Goal: Task Accomplishment & Management: Complete application form

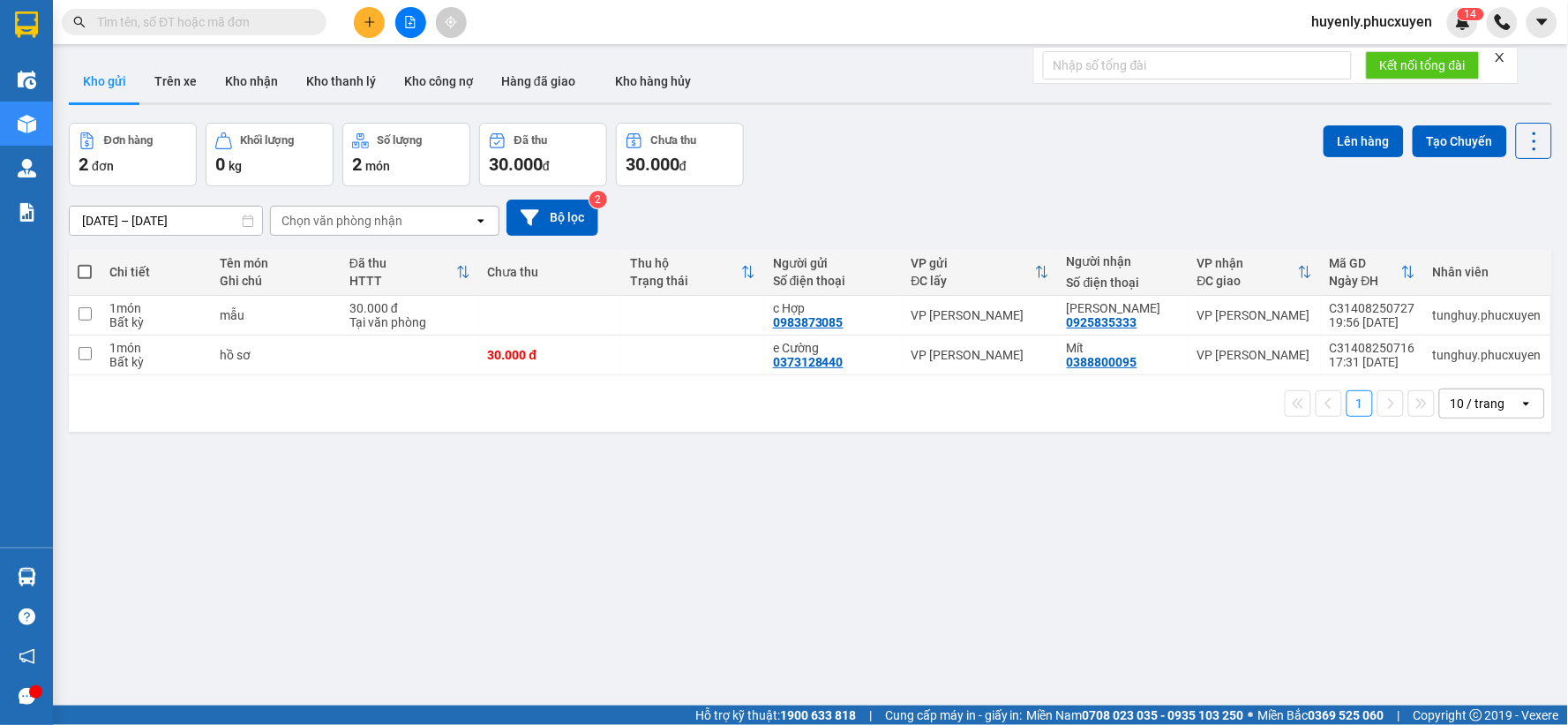
click at [868, 461] on div "ver 1.8.138 Kho gửi Trên xe Kho nhận Kho thanh lý Kho công nợ Hàng đã giao Kho …" at bounding box center [811, 416] width 1497 height 725
click at [377, 24] on button at bounding box center [368, 22] width 30 height 30
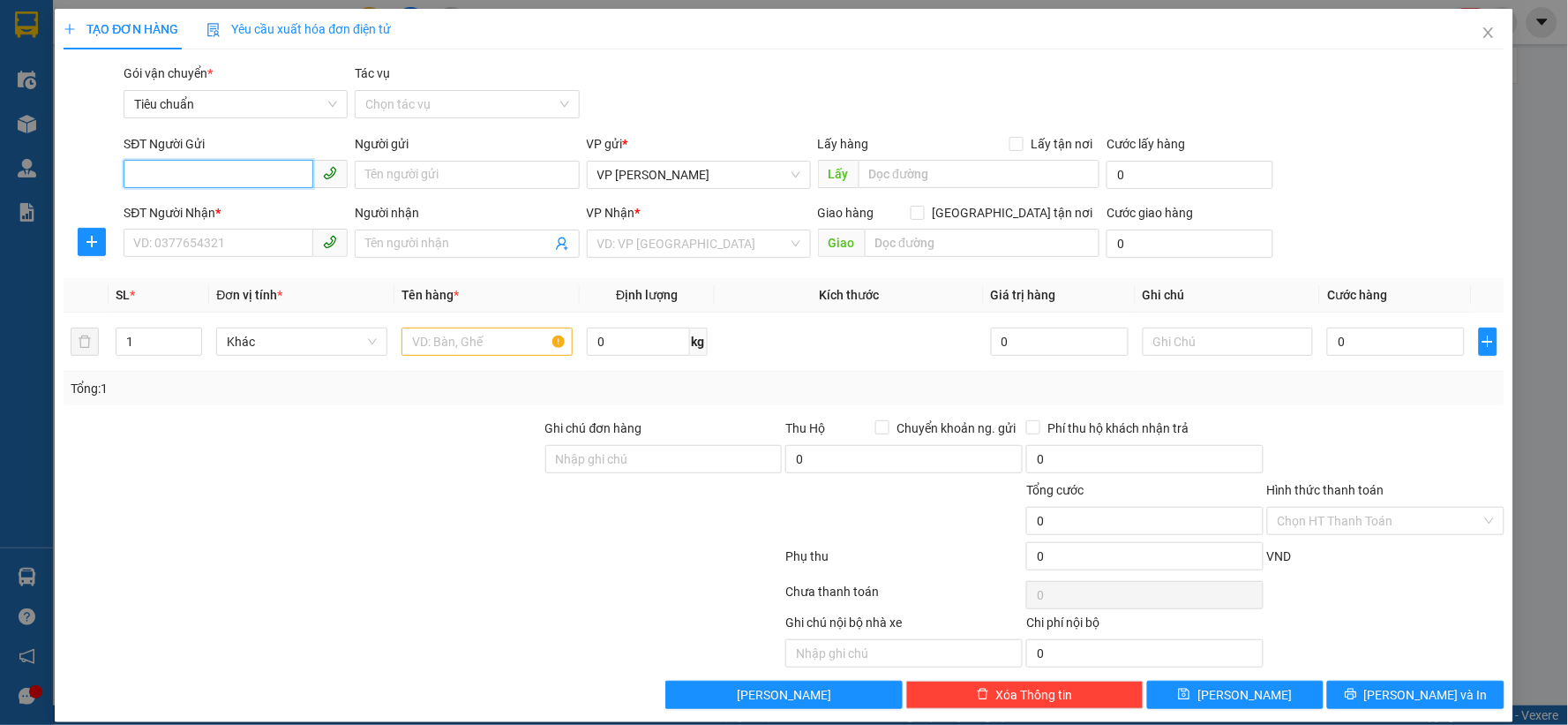
click at [226, 171] on input "SĐT Người Gửi" at bounding box center [218, 174] width 190 height 28
type input "0906161638"
click at [237, 204] on div "0906161638 - [PERSON_NAME]" at bounding box center [234, 210] width 201 height 20
type input "[PERSON_NAME]"
type input "0906161638"
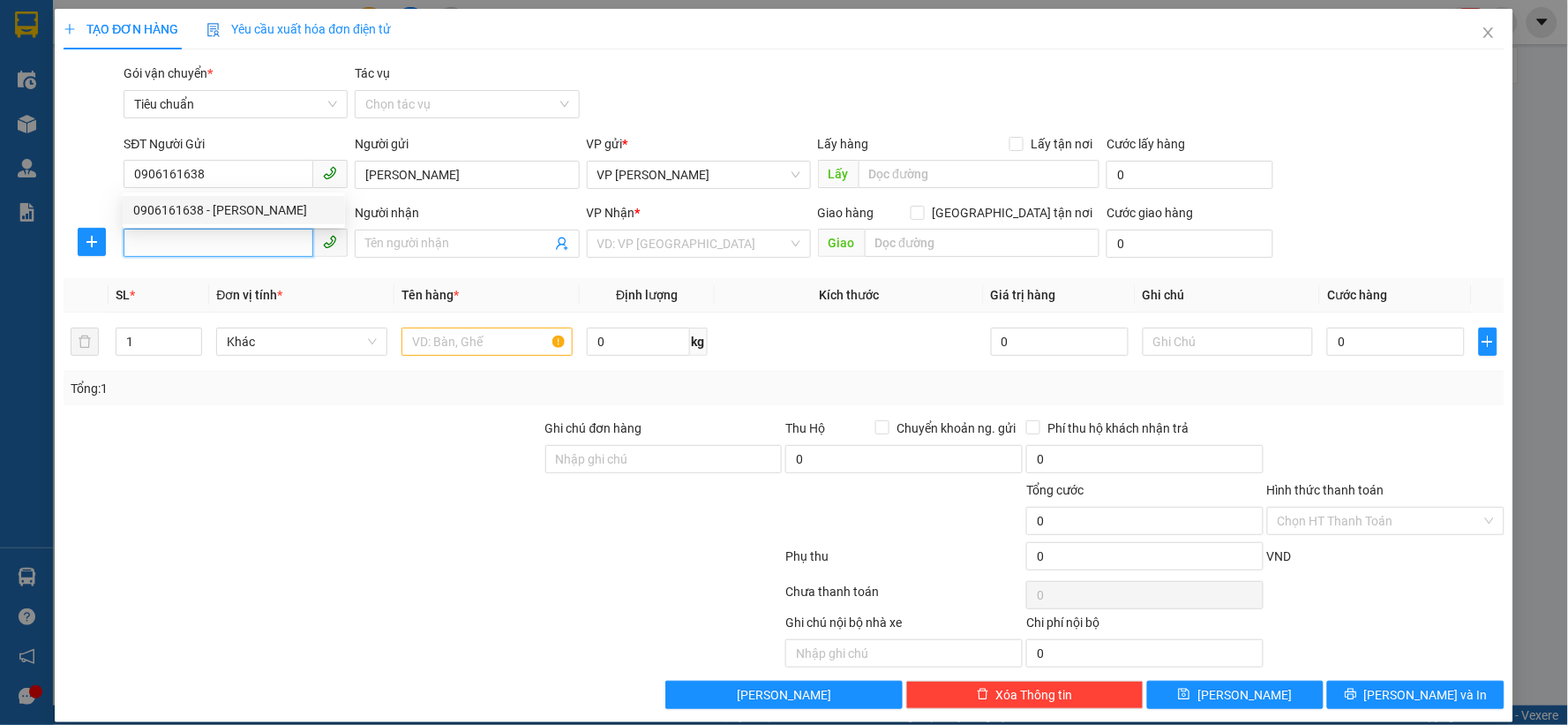
click at [223, 235] on input "SĐT Người Nhận *" at bounding box center [218, 243] width 190 height 28
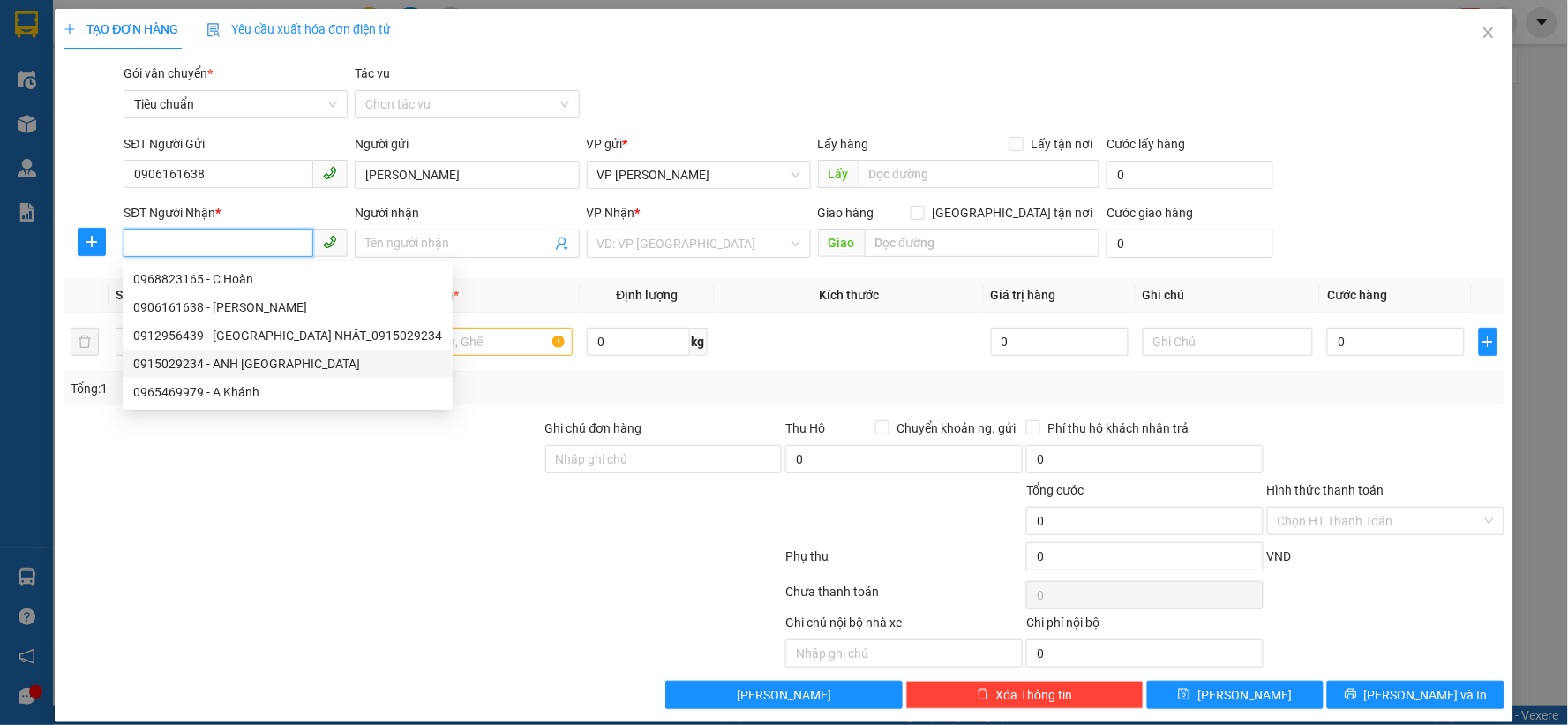
click at [282, 364] on div "0915029234 - ANH [GEOGRAPHIC_DATA]" at bounding box center [288, 363] width 308 height 20
type input "0915029234"
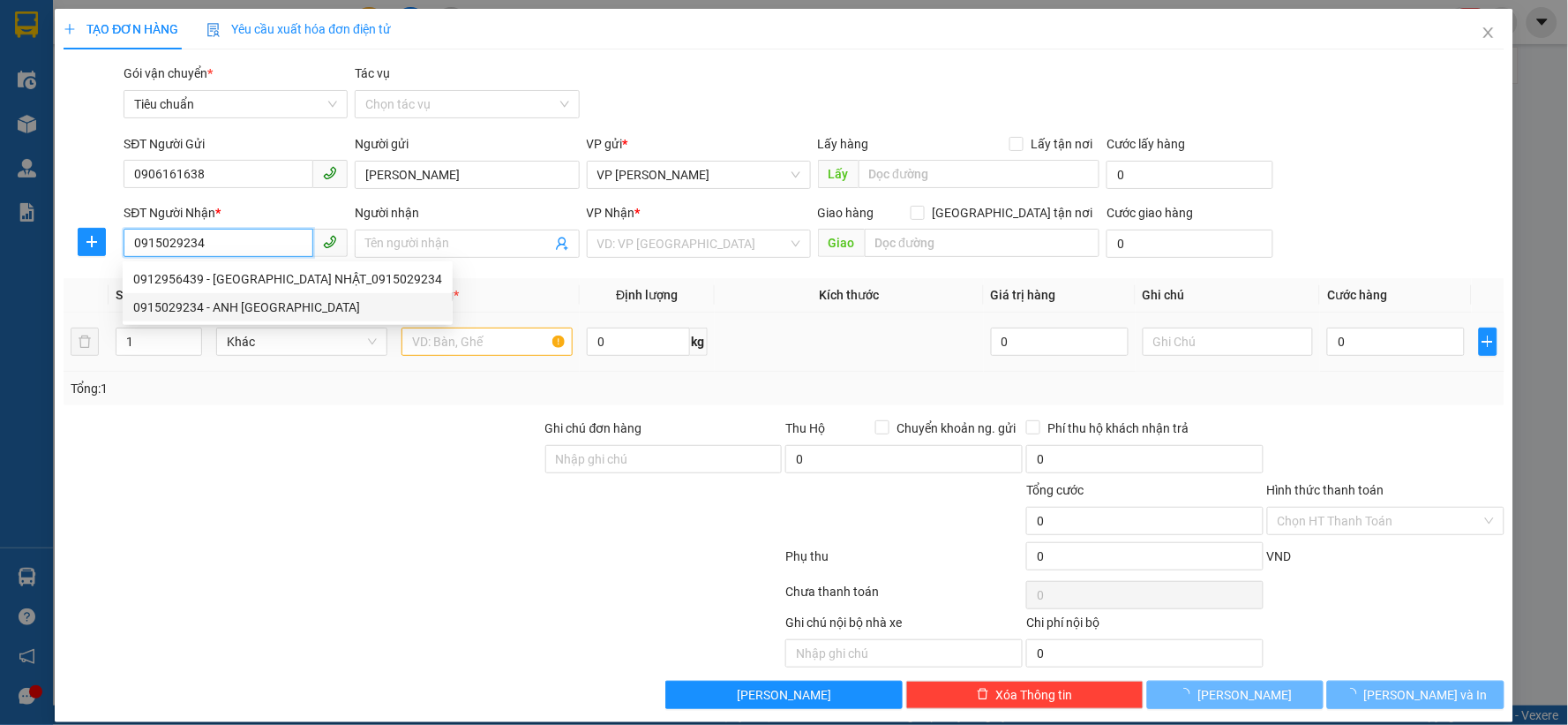
type input "ANH NHẬT"
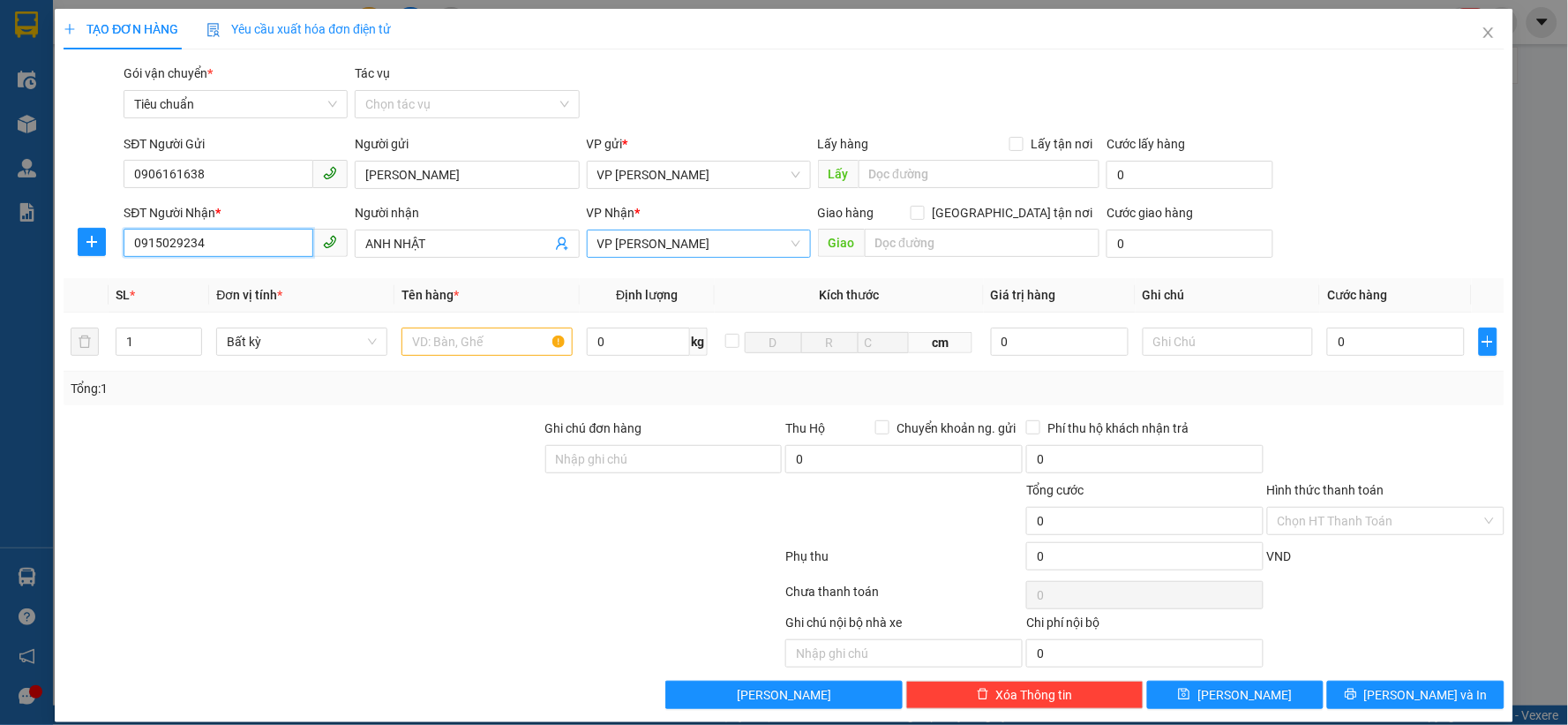
click at [733, 256] on span "VP [PERSON_NAME]" at bounding box center [699, 243] width 203 height 27
type input "minh"
click at [613, 273] on div "VP [PERSON_NAME]" at bounding box center [692, 279] width 201 height 20
click at [489, 318] on td at bounding box center [487, 342] width 186 height 59
click at [475, 337] on input "text" at bounding box center [487, 341] width 171 height 28
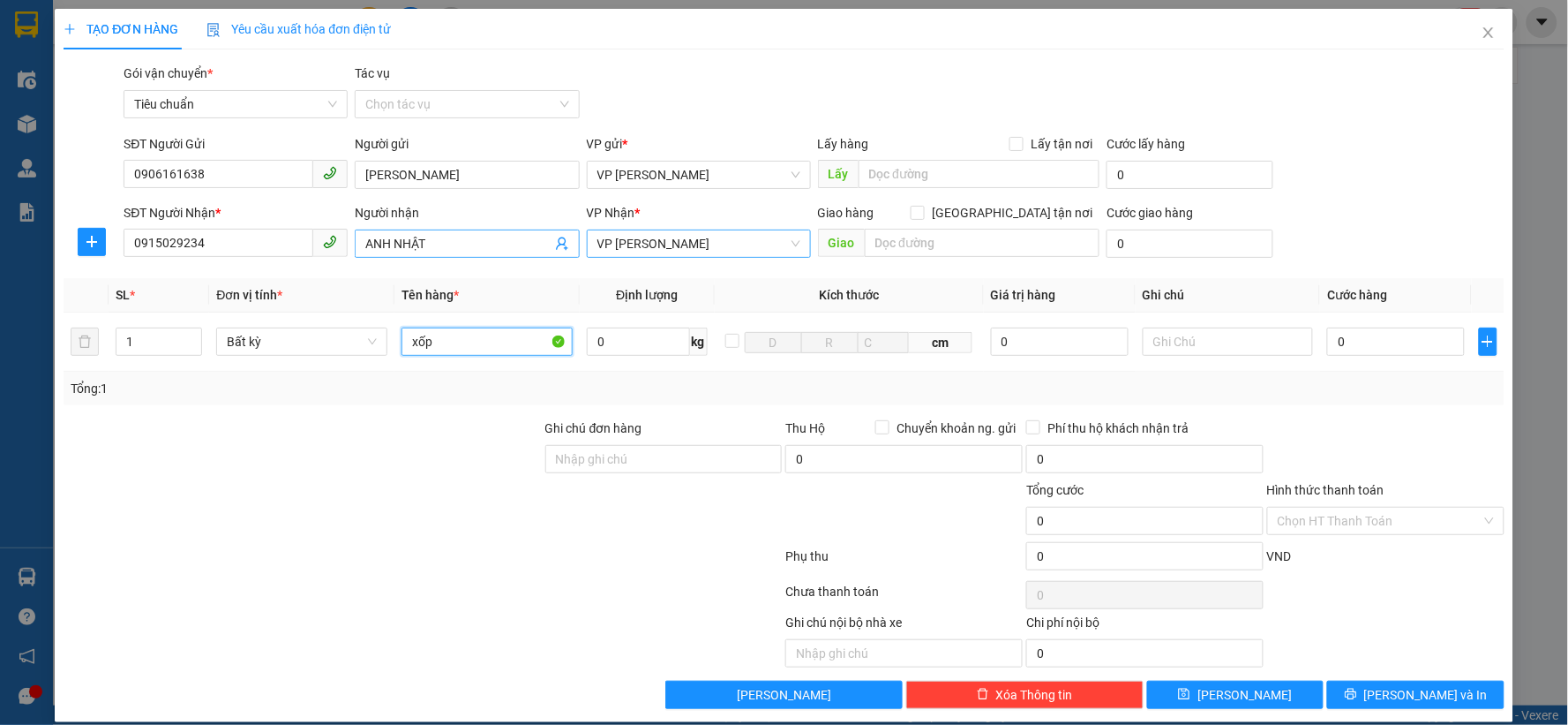
type input "xốp"
click at [627, 345] on input "0" at bounding box center [638, 341] width 103 height 28
click at [1372, 343] on input "0" at bounding box center [1396, 341] width 138 height 28
type input "8"
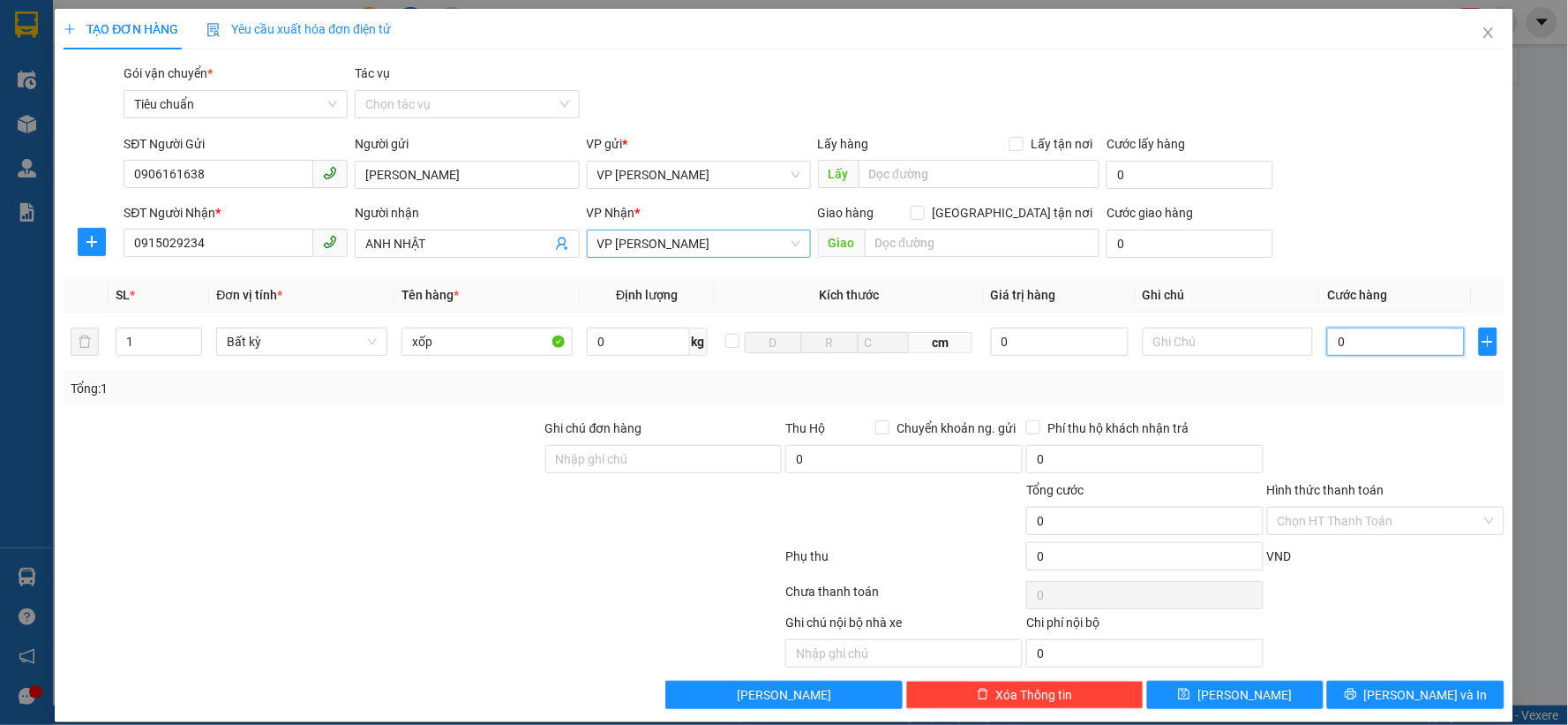
type input "8"
type input "80"
type input "80.000"
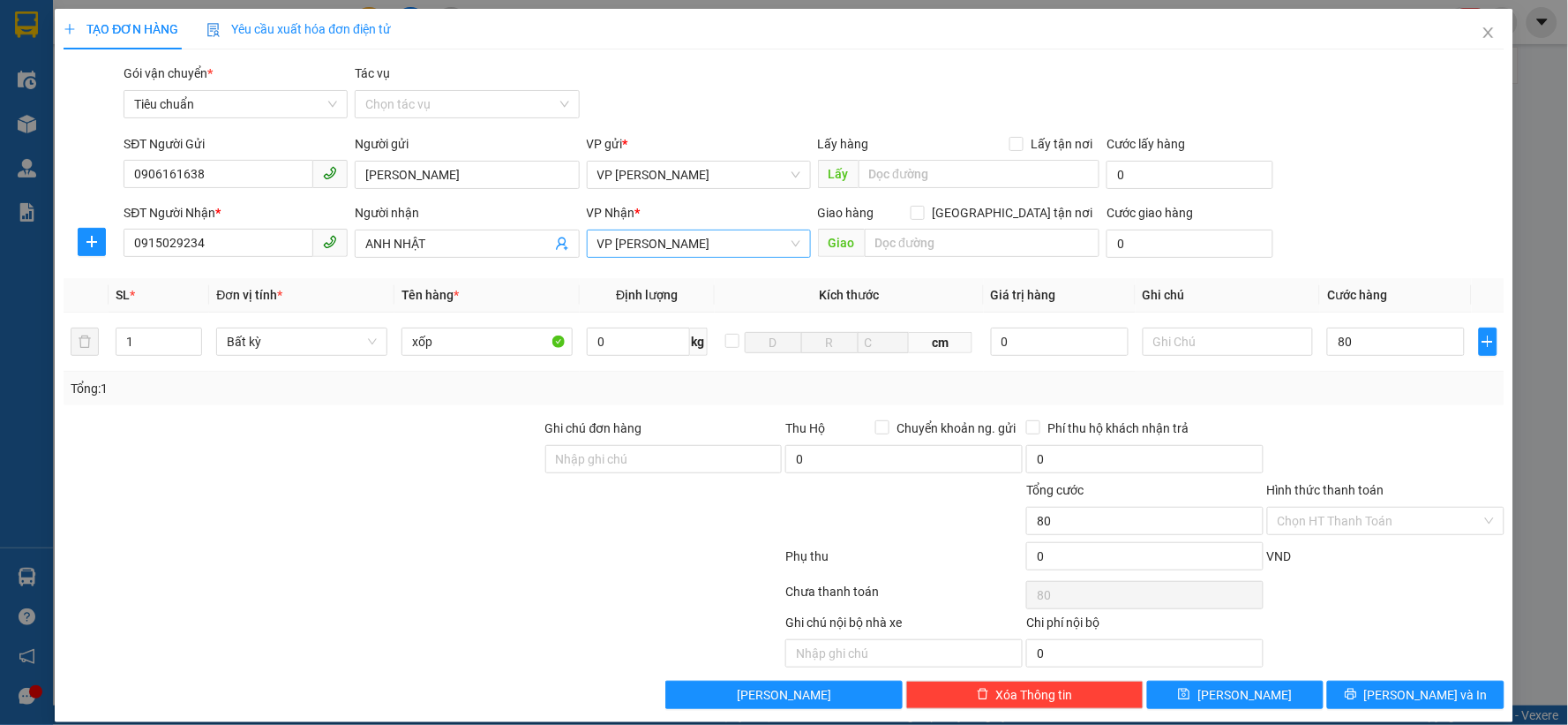
type input "80.000"
click at [1317, 137] on div "SĐT Người Gửi 0906161638 Người gửi ANH NGỌC VP gửi * VP Hạ Long Lấy hàng Lấy tậ…" at bounding box center [813, 165] width 1387 height 62
drag, startPoint x: 1343, startPoint y: 514, endPoint x: 1342, endPoint y: 565, distance: 51.0
click at [1343, 515] on input "Hình thức thanh toán" at bounding box center [1380, 521] width 204 height 27
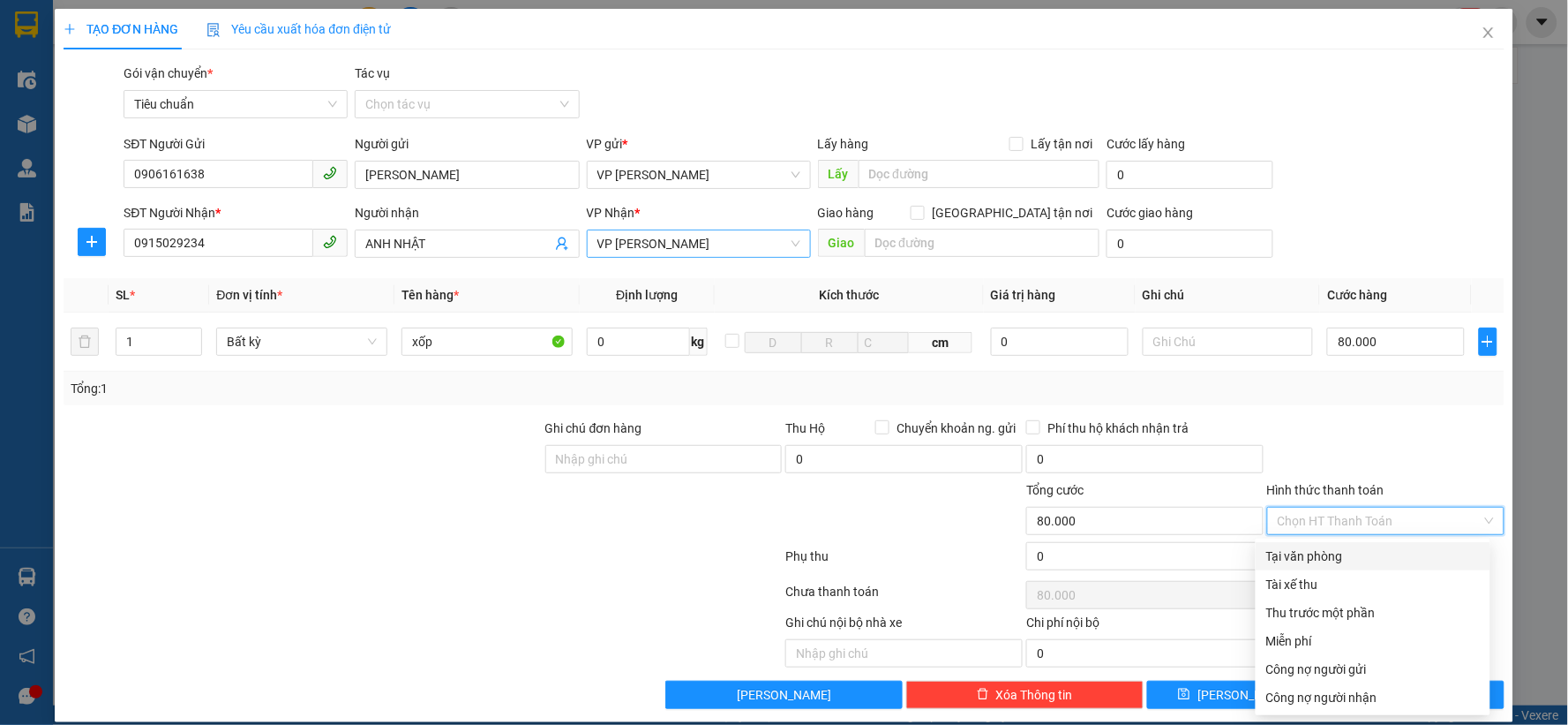
drag, startPoint x: 1317, startPoint y: 549, endPoint x: 1327, endPoint y: 425, distance: 124.4
click at [1319, 546] on div "Tại văn phòng" at bounding box center [1372, 556] width 213 height 20
type input "0"
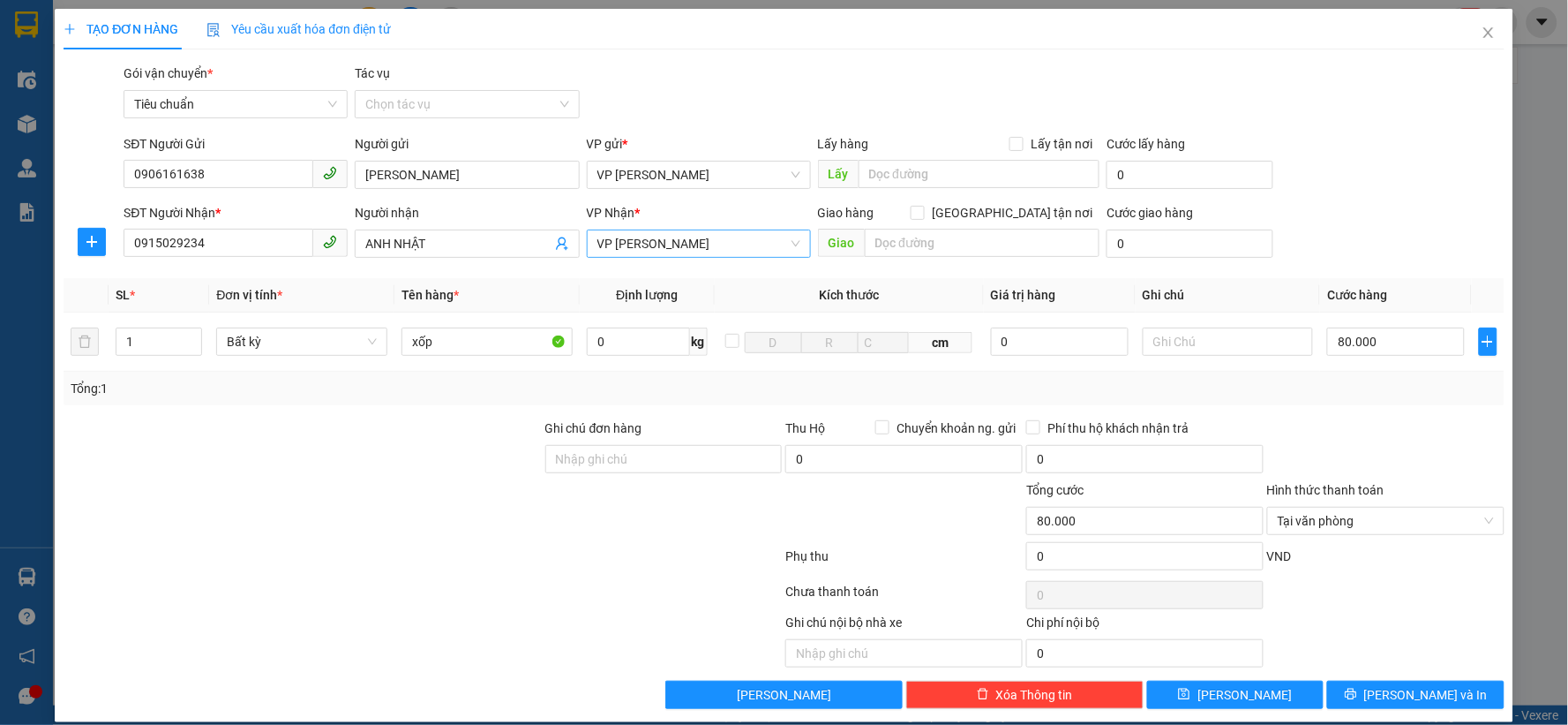
click at [1327, 425] on div at bounding box center [1385, 449] width 241 height 62
click at [1384, 680] on div "Transit Pickup Surcharge Ids Transit Deliver Surcharge Ids Transit Deliver Surc…" at bounding box center [784, 386] width 1441 height 645
click at [1358, 690] on icon "printer" at bounding box center [1351, 694] width 13 height 13
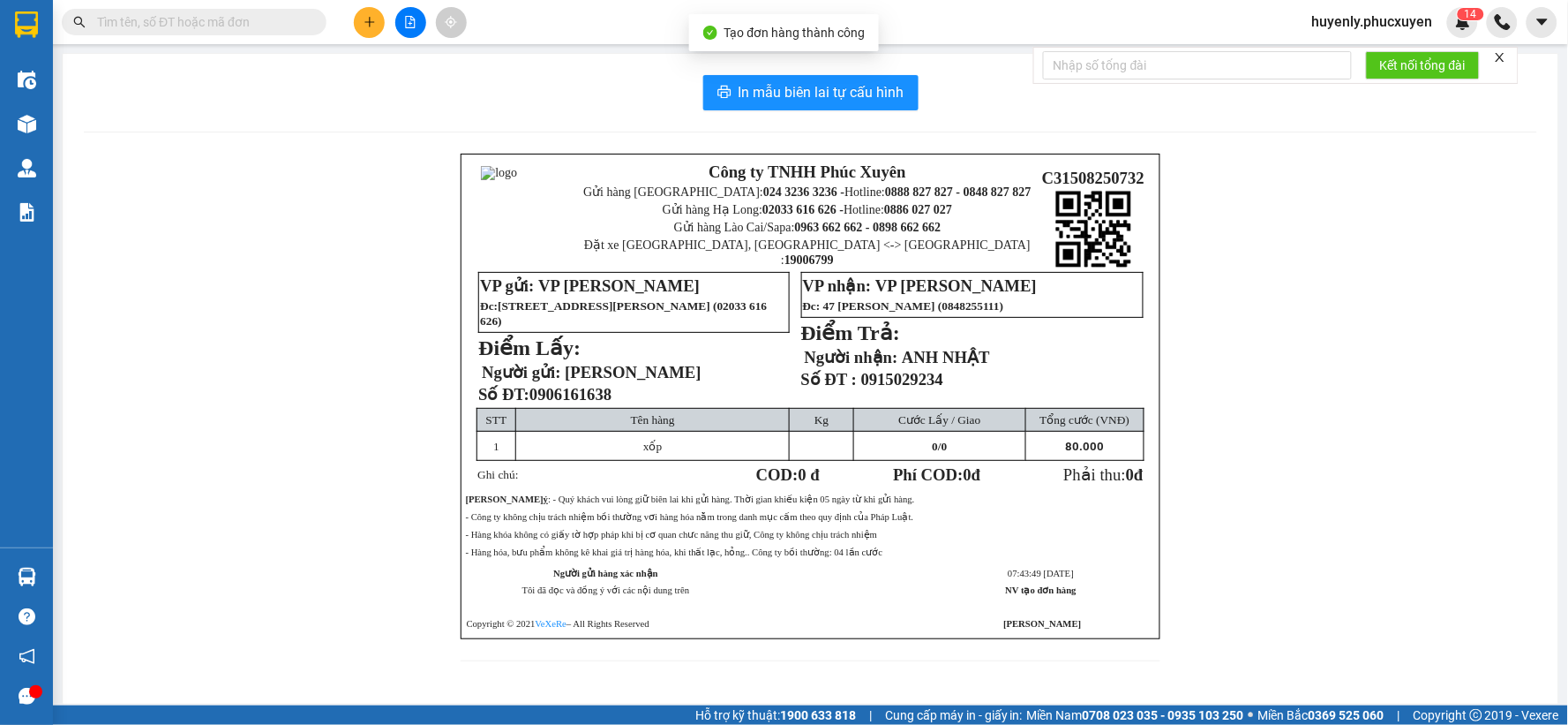
click at [823, 68] on div "In mẫu biên lai tự cấu hình Công ty TNHH Phúc Xuyên Gửi hàng Hà Nội: 024 3236 3…" at bounding box center [811, 378] width 1496 height 649
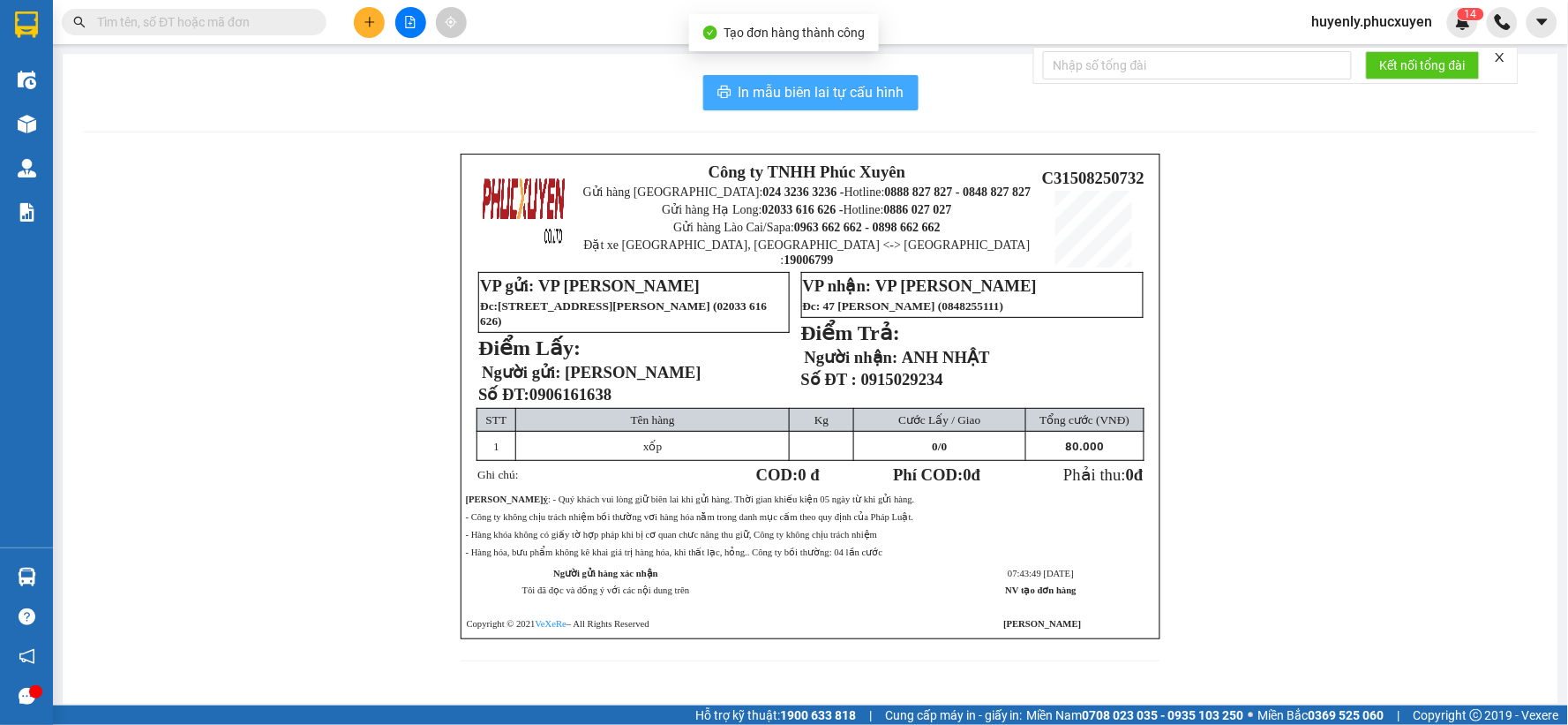
click at [820, 104] on button "In mẫu biên lai tự cấu hình" at bounding box center [811, 92] width 215 height 35
click at [812, 94] on span "In mẫu biên lai tự cấu hình" at bounding box center [821, 92] width 166 height 22
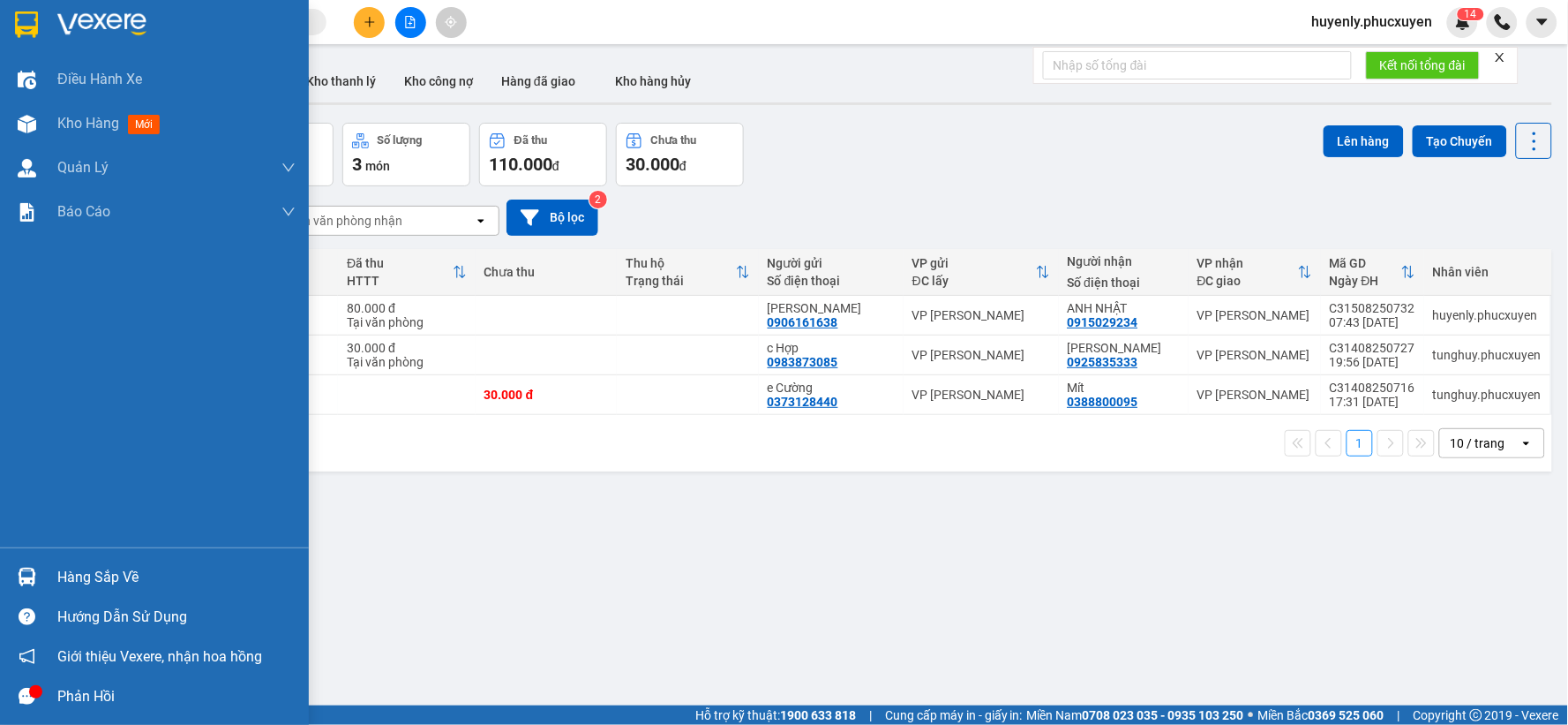
click at [101, 575] on div "Hàng sắp về" at bounding box center [176, 577] width 239 height 27
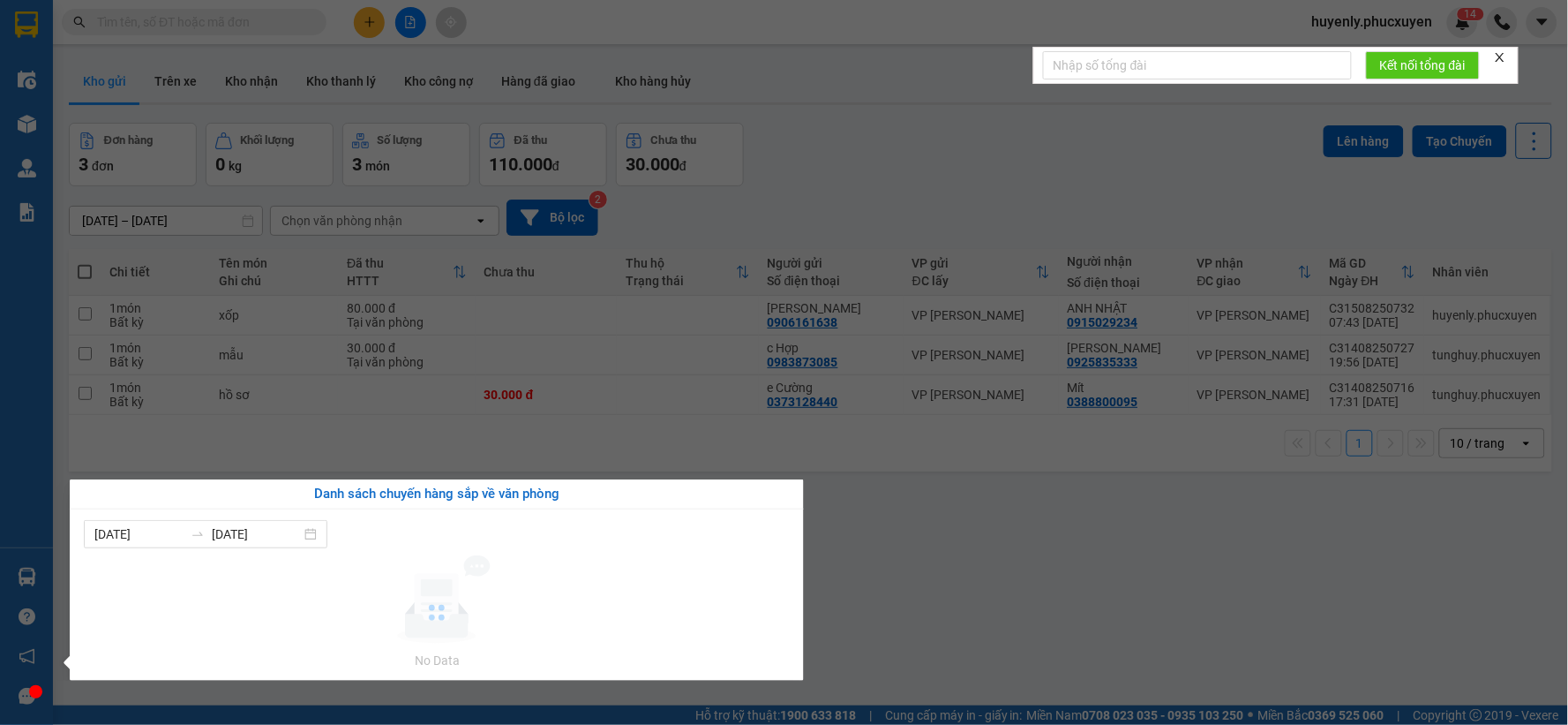
click at [1190, 567] on section "Kết quả tìm kiếm ( 0 ) Bộ lọc No Data huyenly.phucxuyen 1 4 Điều hành xe Kho hà…" at bounding box center [784, 362] width 1568 height 725
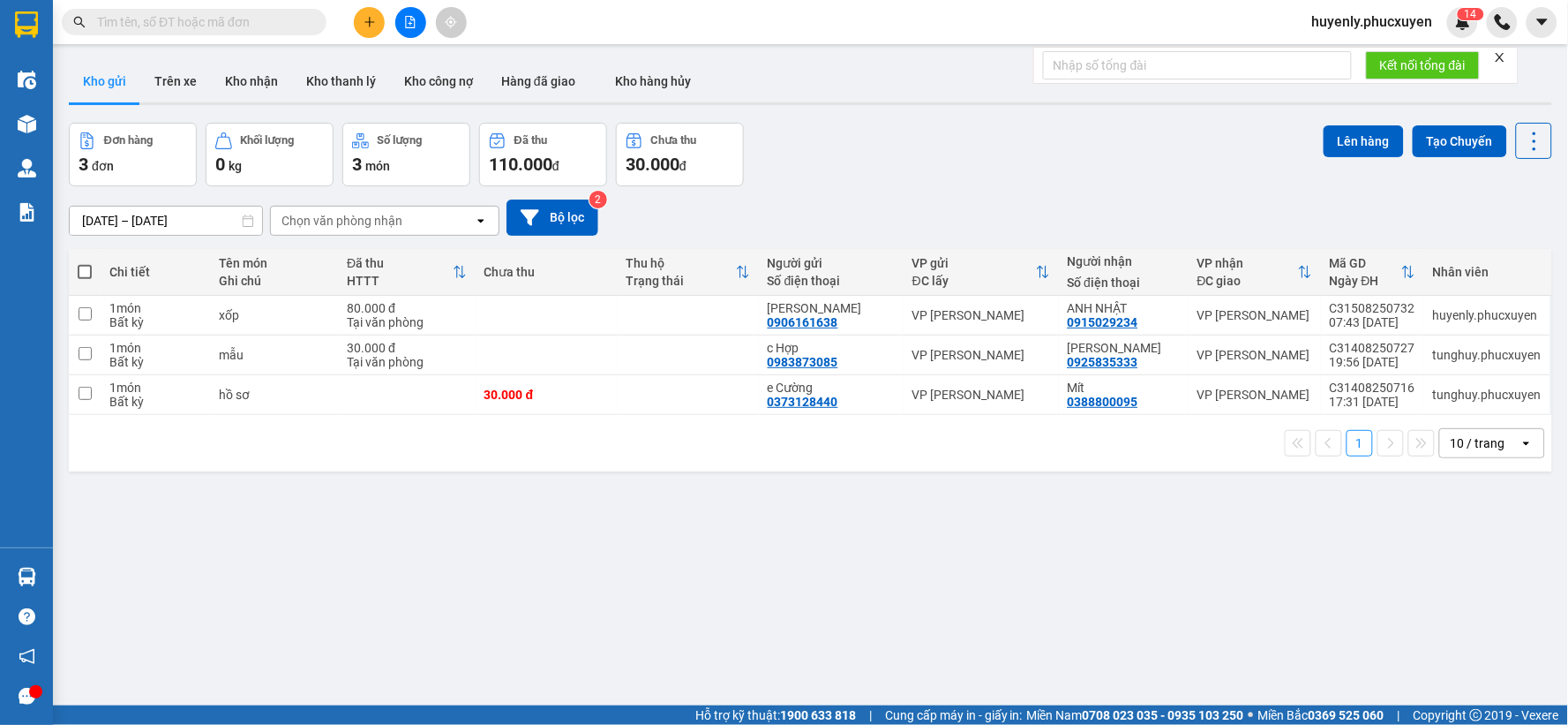
click at [415, 31] on button at bounding box center [410, 22] width 30 height 30
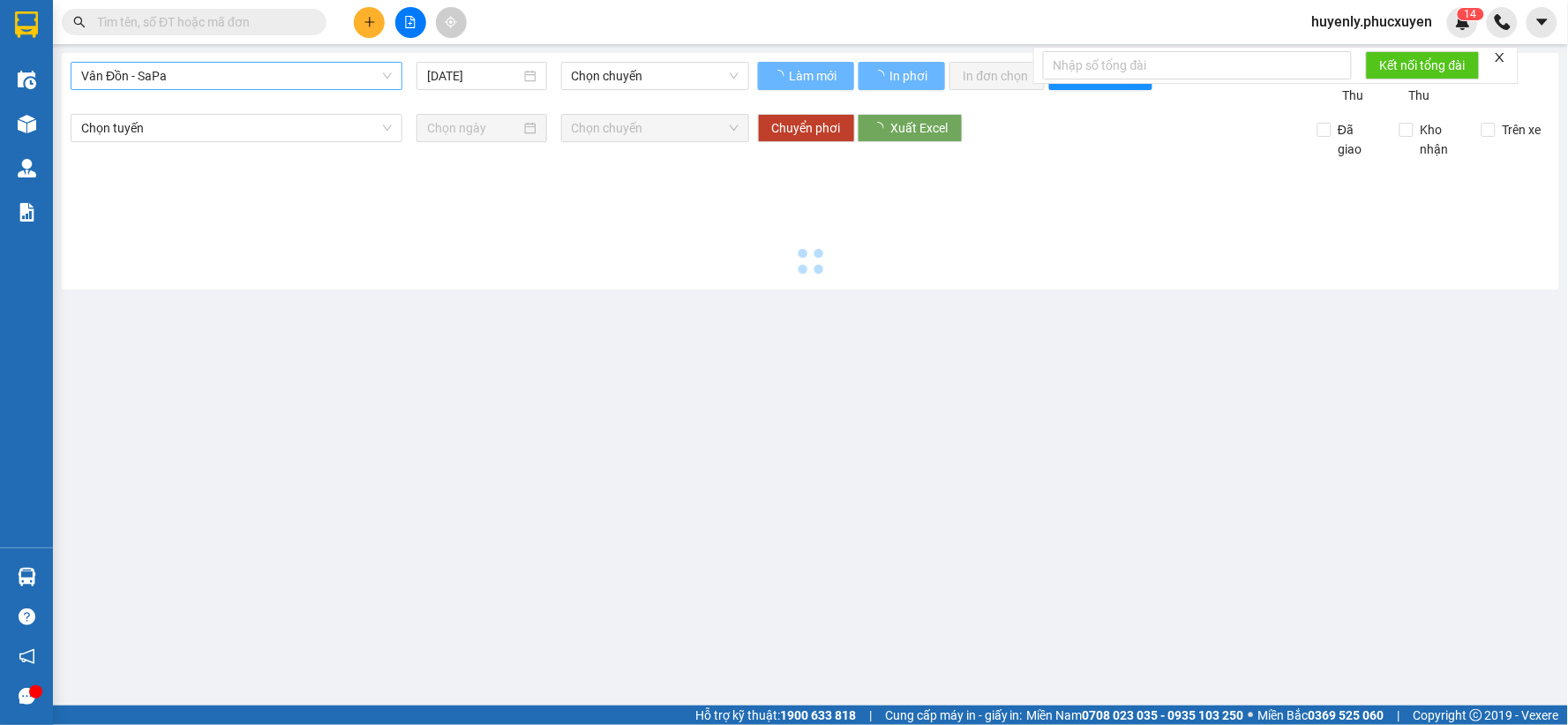
click at [235, 68] on span "Vân Đồn - SaPa" at bounding box center [237, 76] width 310 height 27
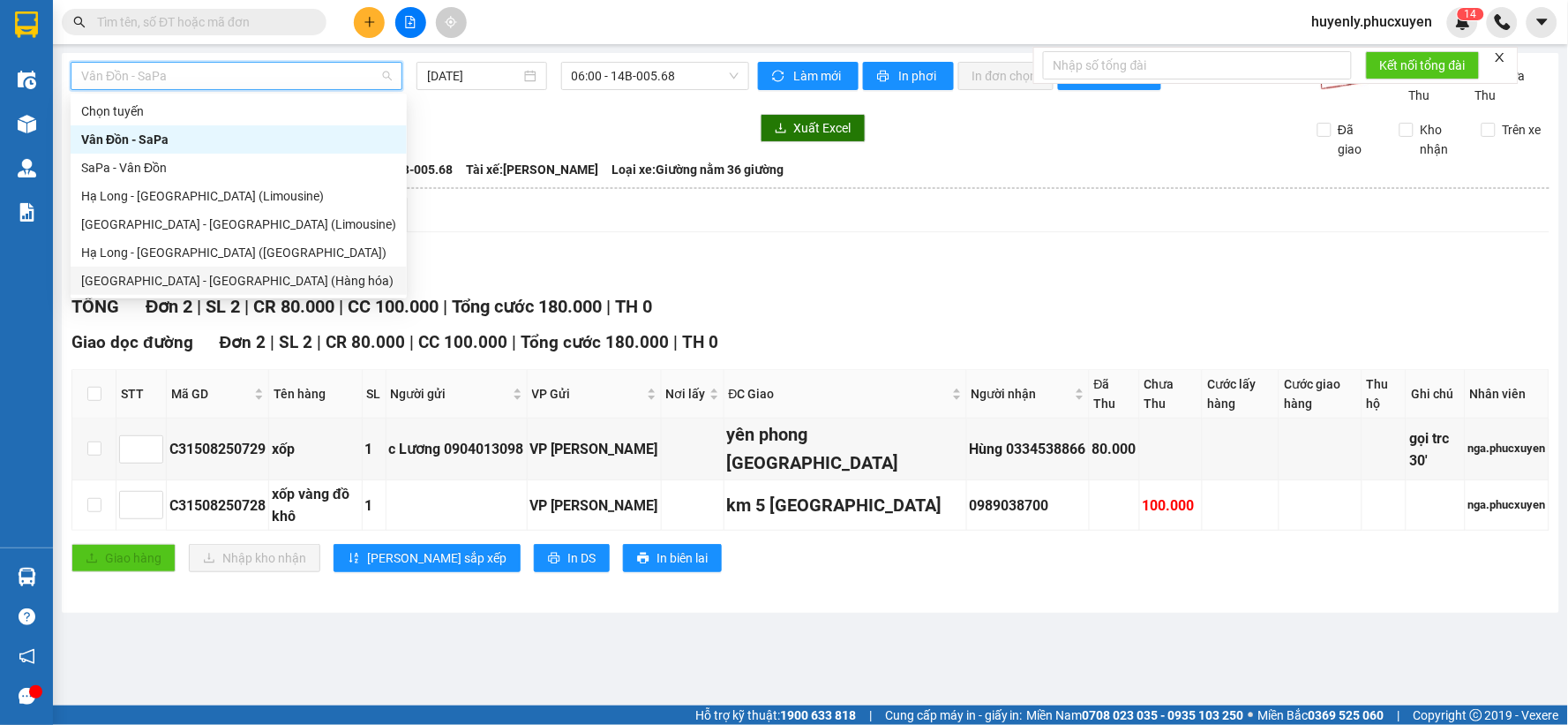
drag, startPoint x: 213, startPoint y: 282, endPoint x: 285, endPoint y: 282, distance: 72.0
click at [215, 282] on div "Hà Nội - Hạ Long (Hàng hóa)" at bounding box center [239, 281] width 315 height 20
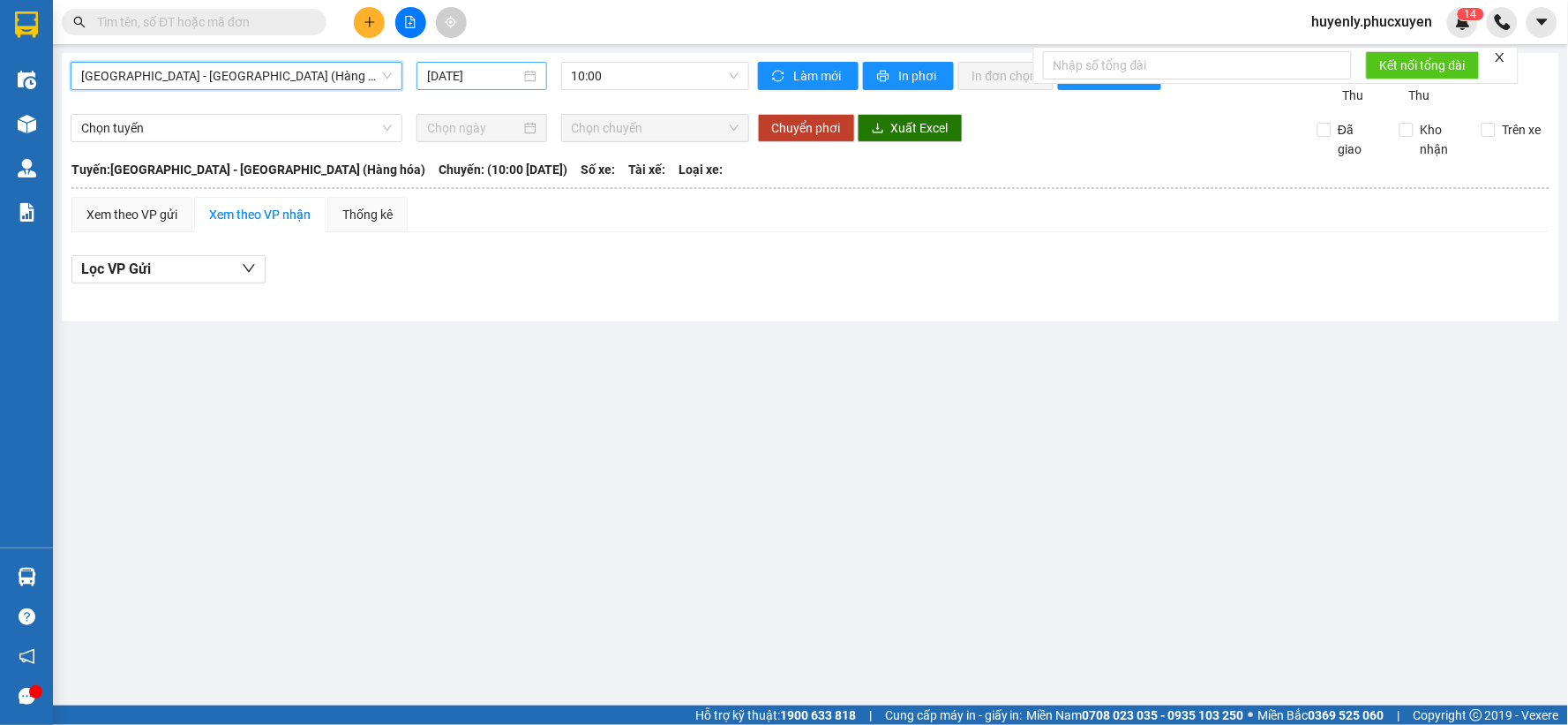
click at [455, 80] on input "15/08/2025" at bounding box center [474, 76] width 92 height 20
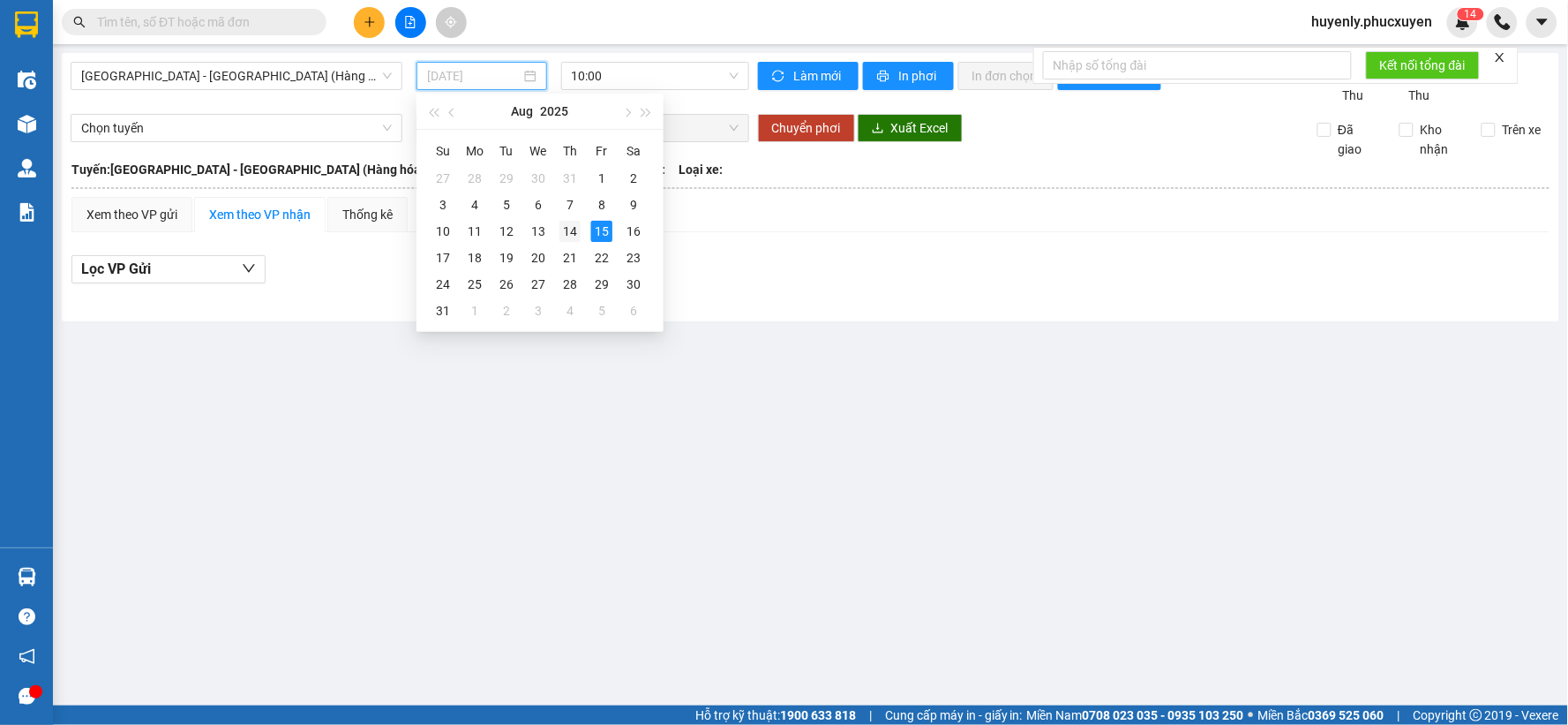
click at [571, 227] on div "14" at bounding box center [571, 232] width 22 height 22
type input "14/08/2025"
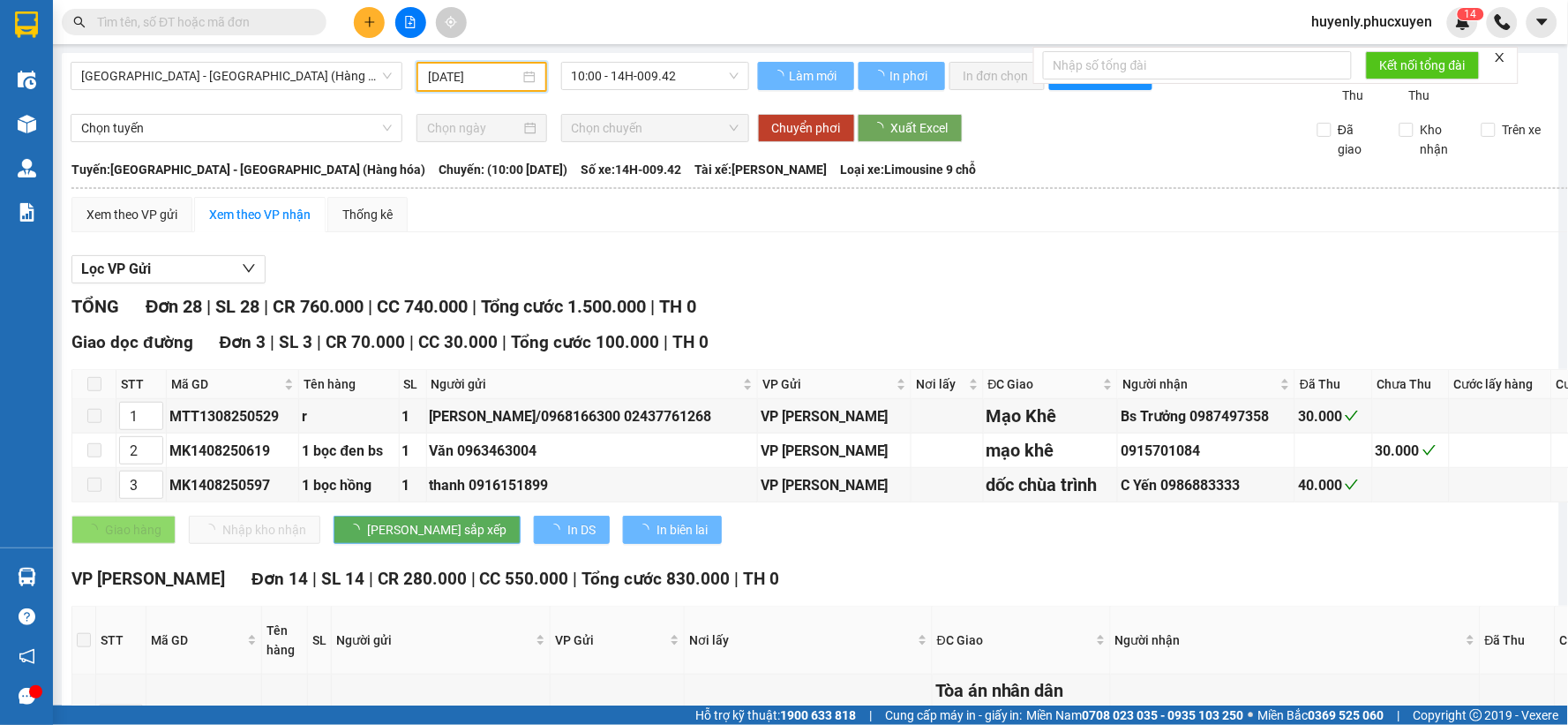
click at [693, 78] on span "10:00 - 14H-009.42" at bounding box center [655, 76] width 167 height 27
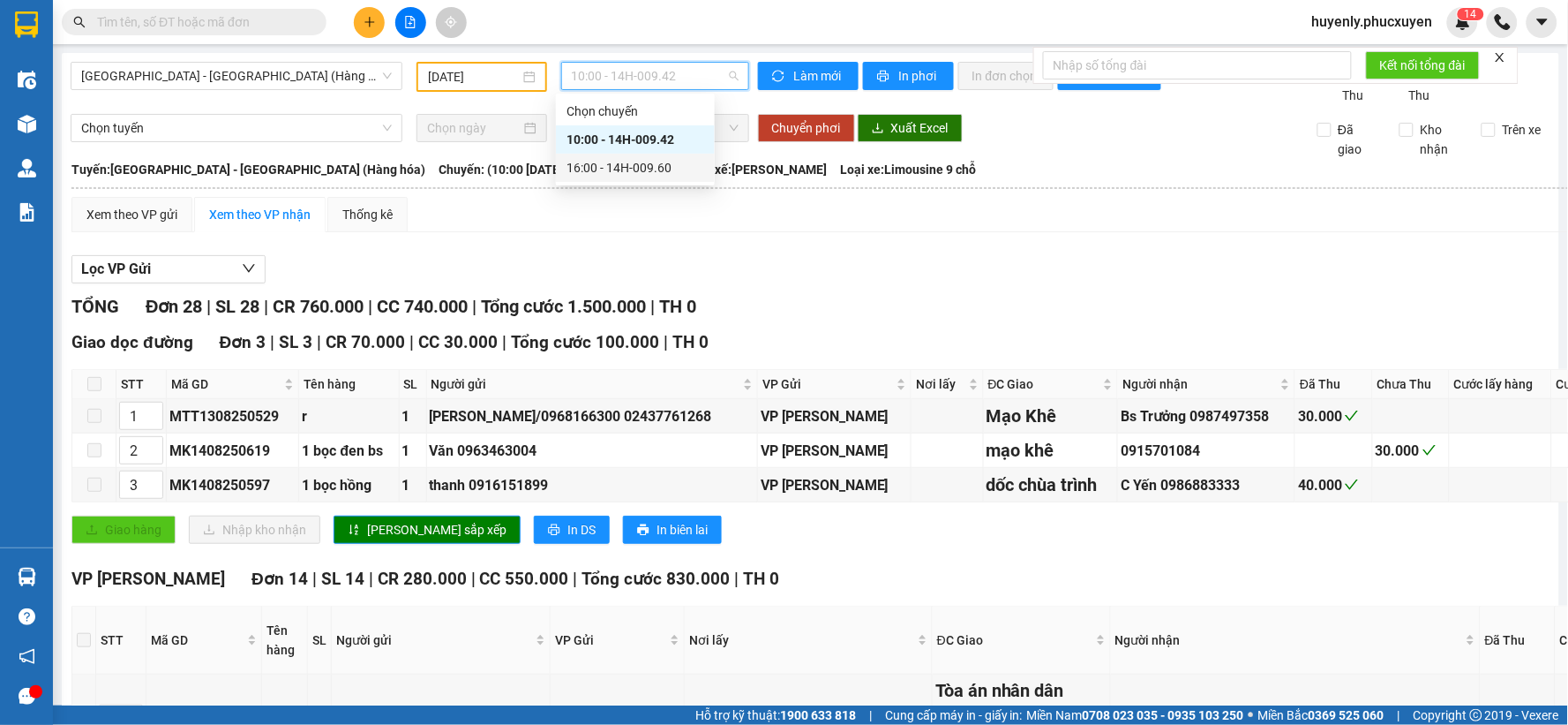
click at [668, 165] on div "16:00 - 14H-009.60" at bounding box center [636, 168] width 138 height 20
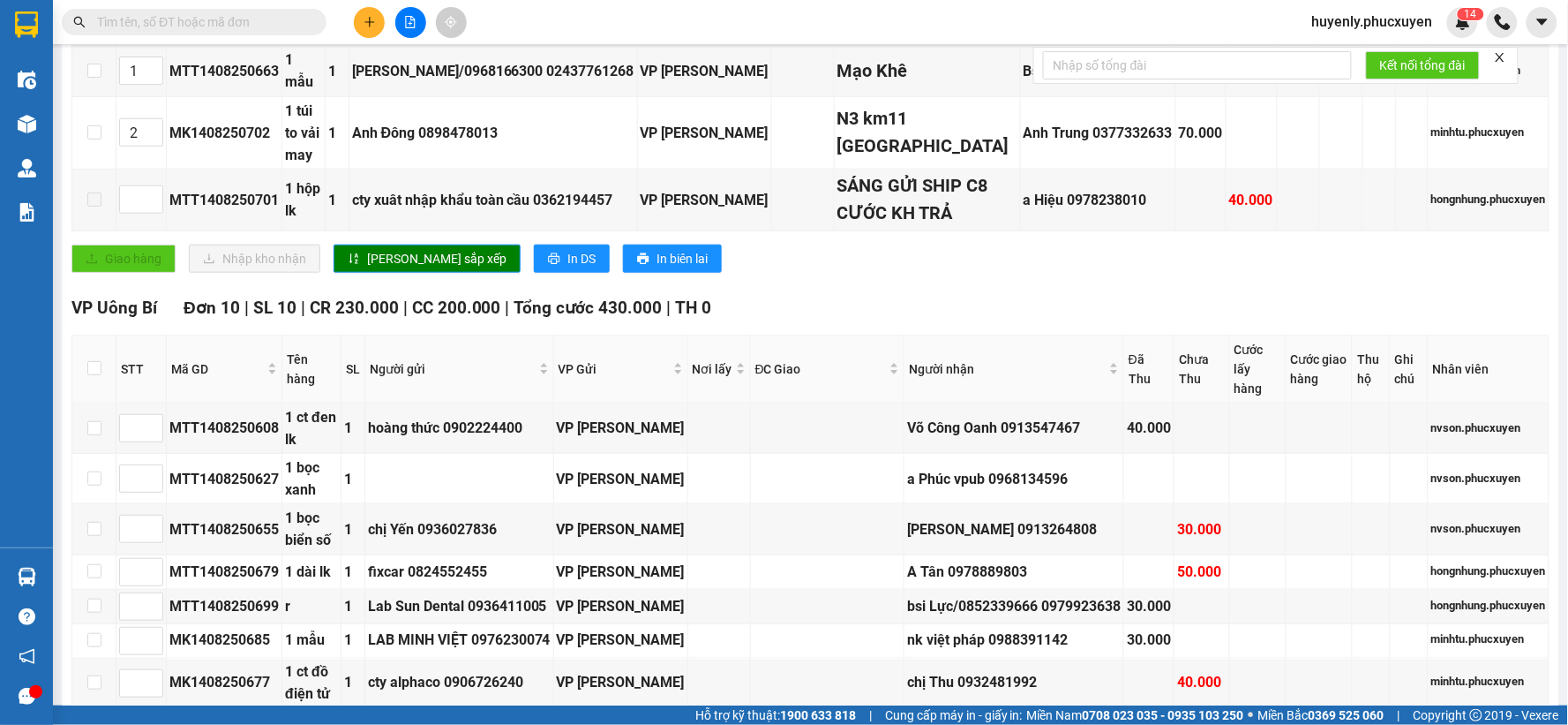
scroll to position [294, 0]
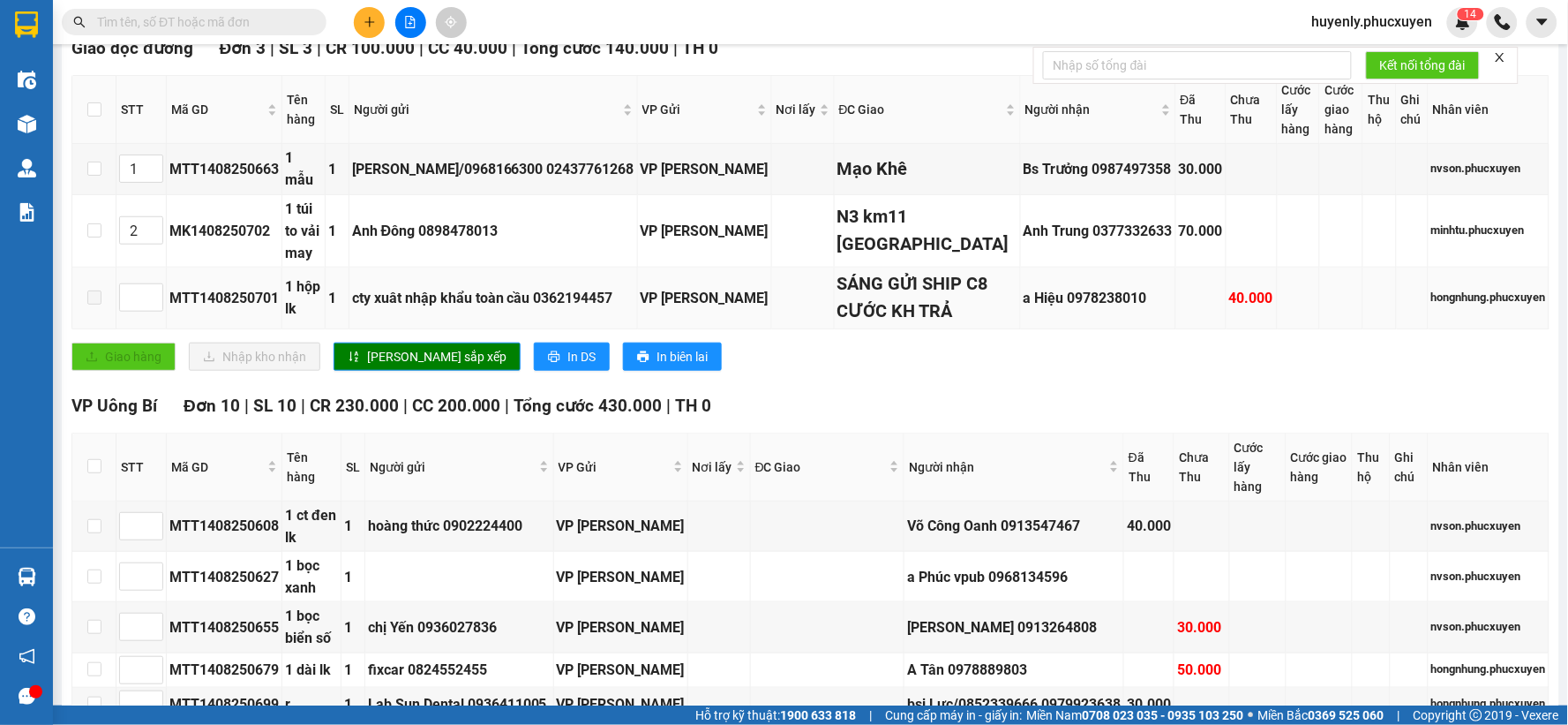
click at [256, 324] on td "MTT1408250701" at bounding box center [225, 298] width 116 height 62
click at [250, 306] on div "MTT1408250701" at bounding box center [223, 298] width 109 height 22
copy div "MTT1408250701"
click at [265, 14] on input "text" at bounding box center [201, 23] width 208 height 20
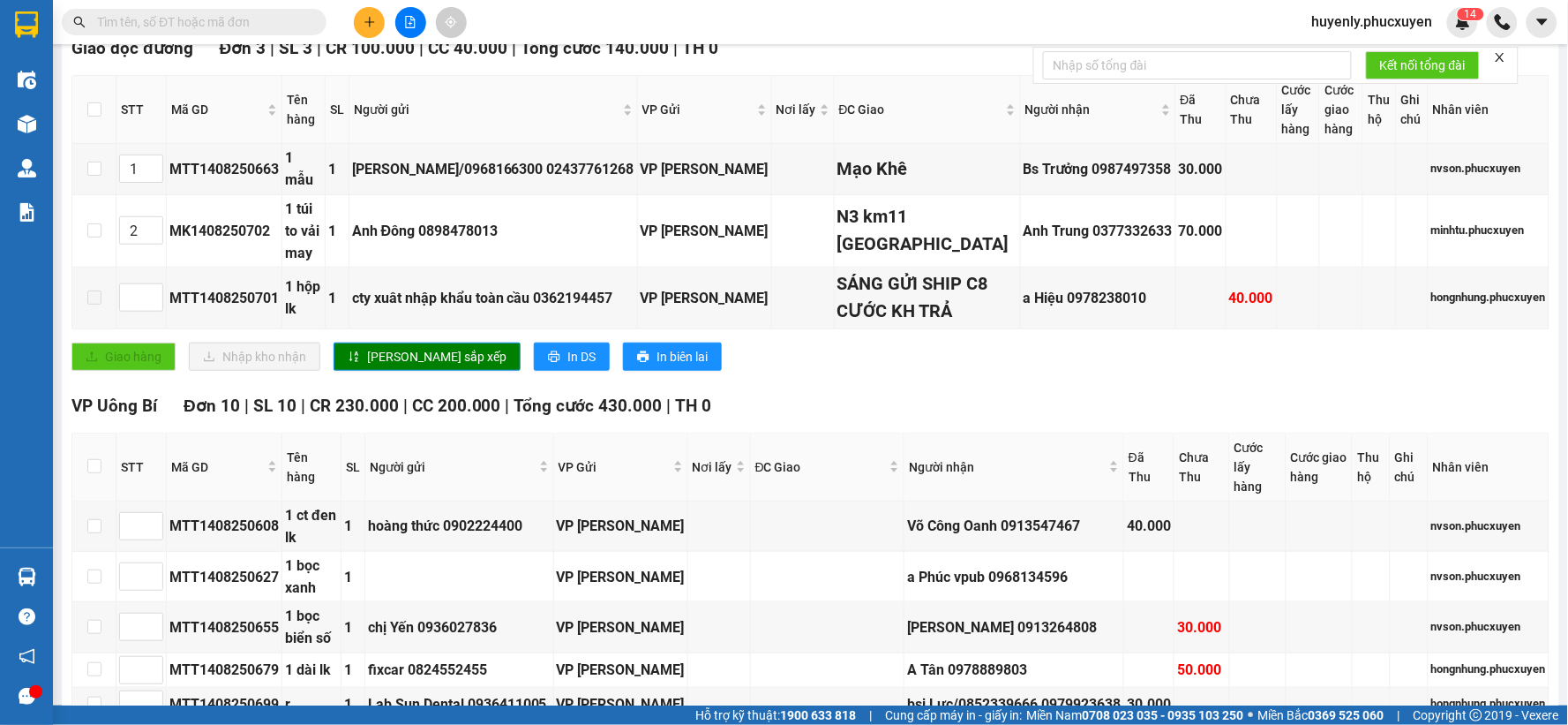
paste input "MTT1408250701"
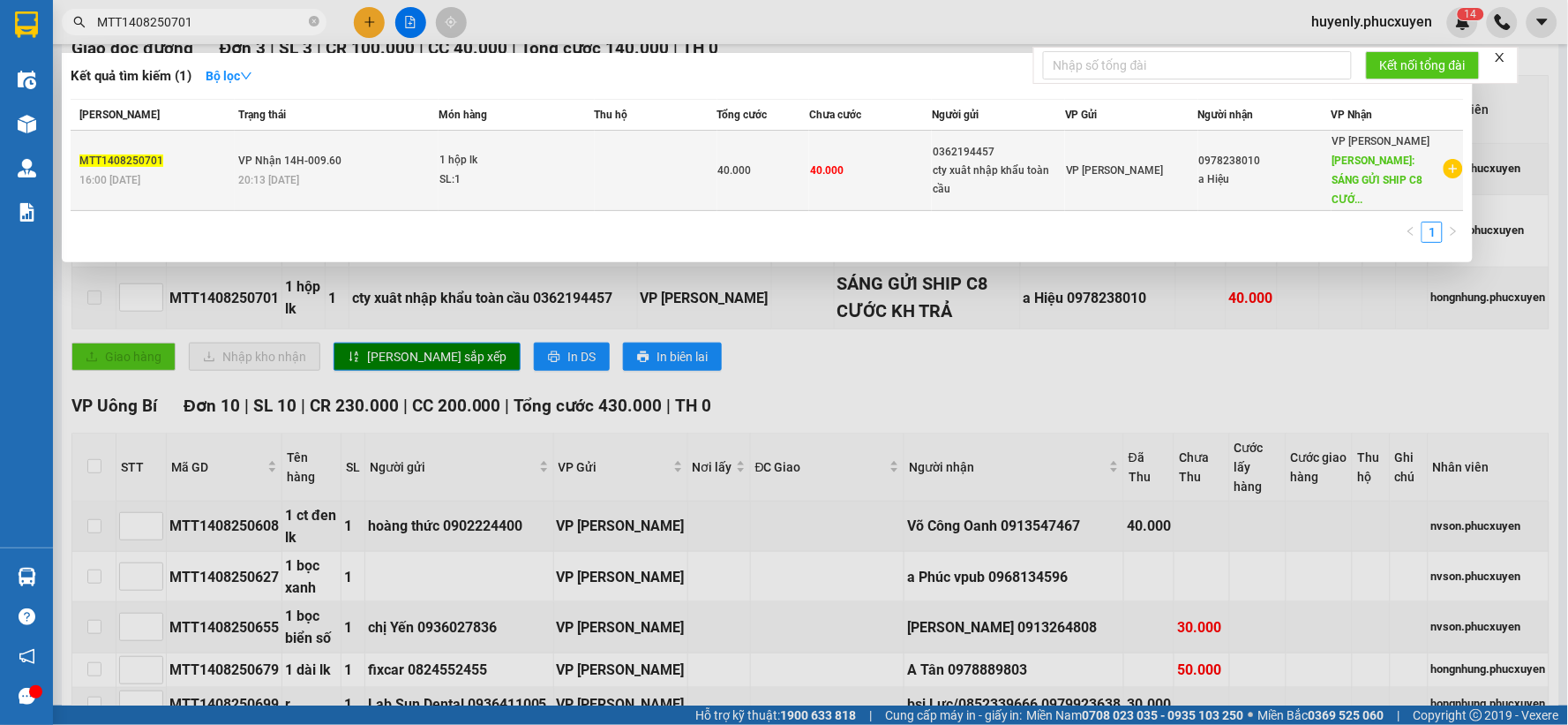
type input "MTT1408250701"
click at [779, 163] on div "40.000" at bounding box center [763, 170] width 90 height 20
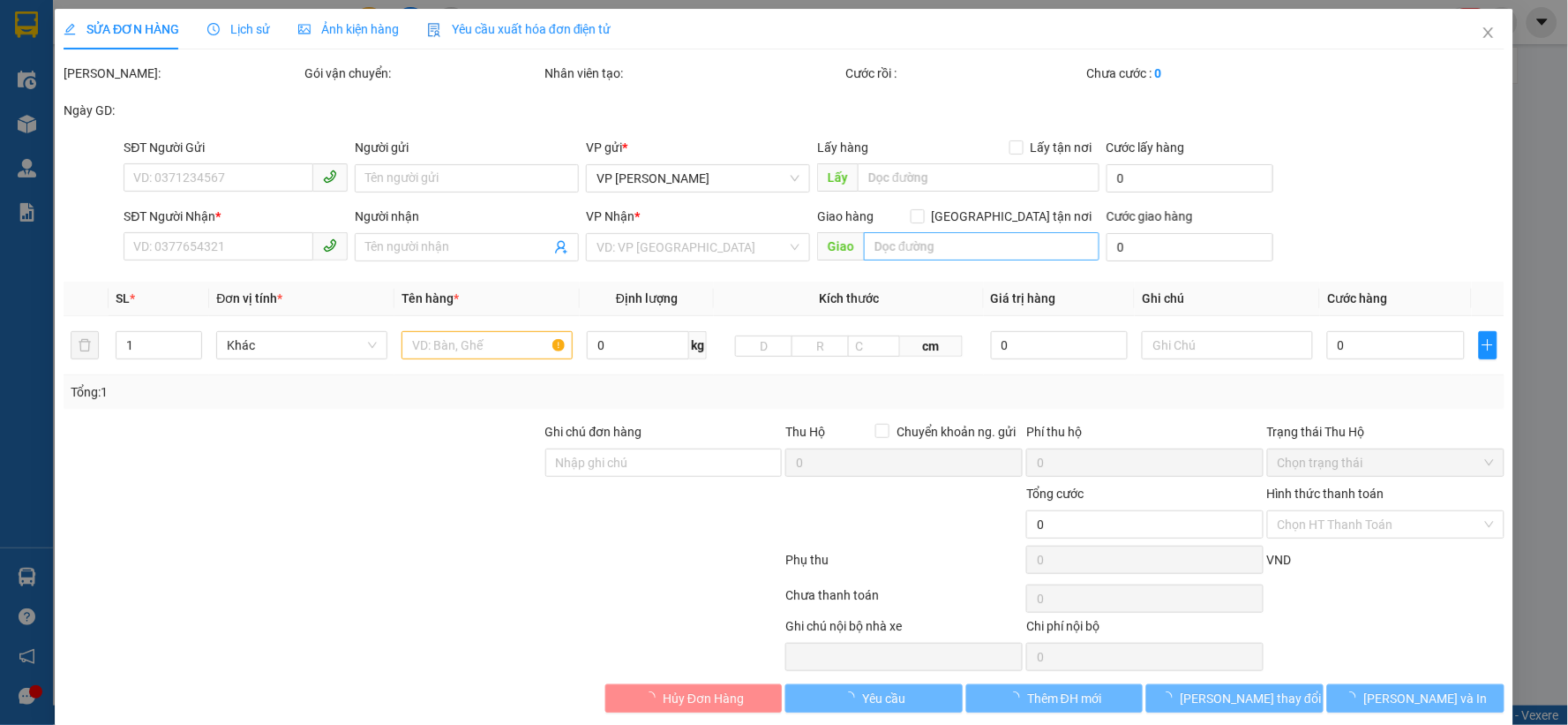
type input "0362194457"
type input "cty xuât nhập khẩu toàn cầu"
type input "0978238010"
type input "a Hiệu"
type input "SÁNG GỬI SHIP C8 CƯỚC KH TRẢ"
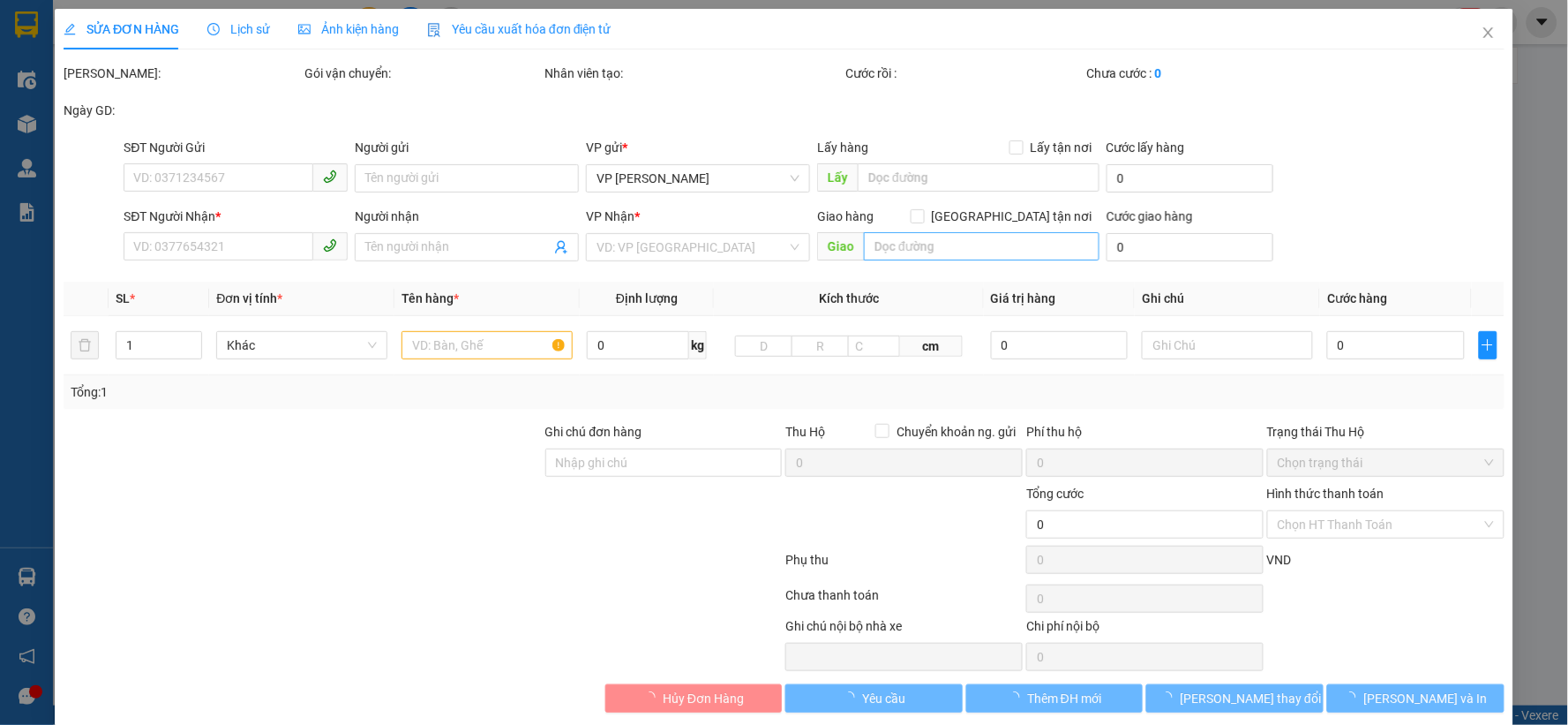
type input "40.000"
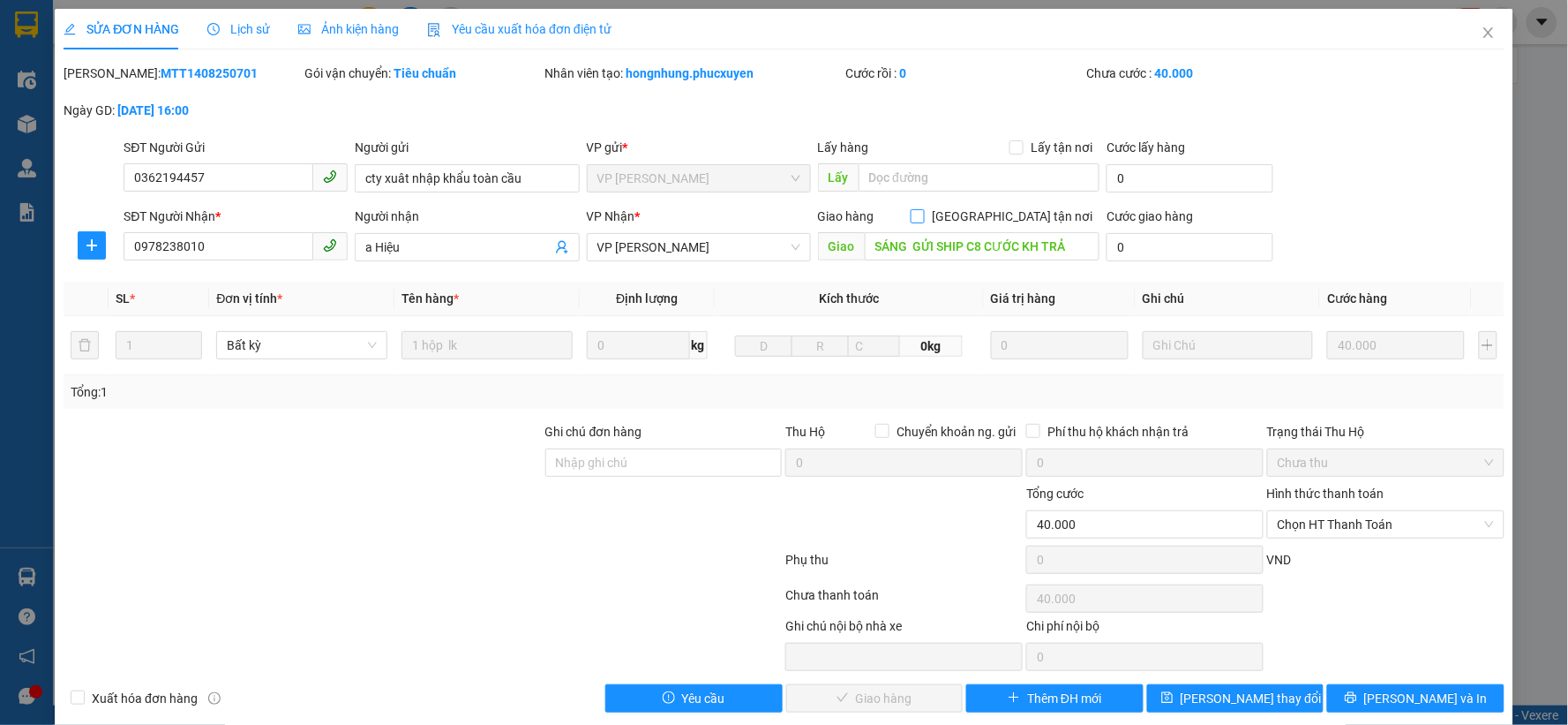
click at [924, 215] on input "Giao tận nơi" at bounding box center [917, 215] width 13 height 13
checkbox input "true"
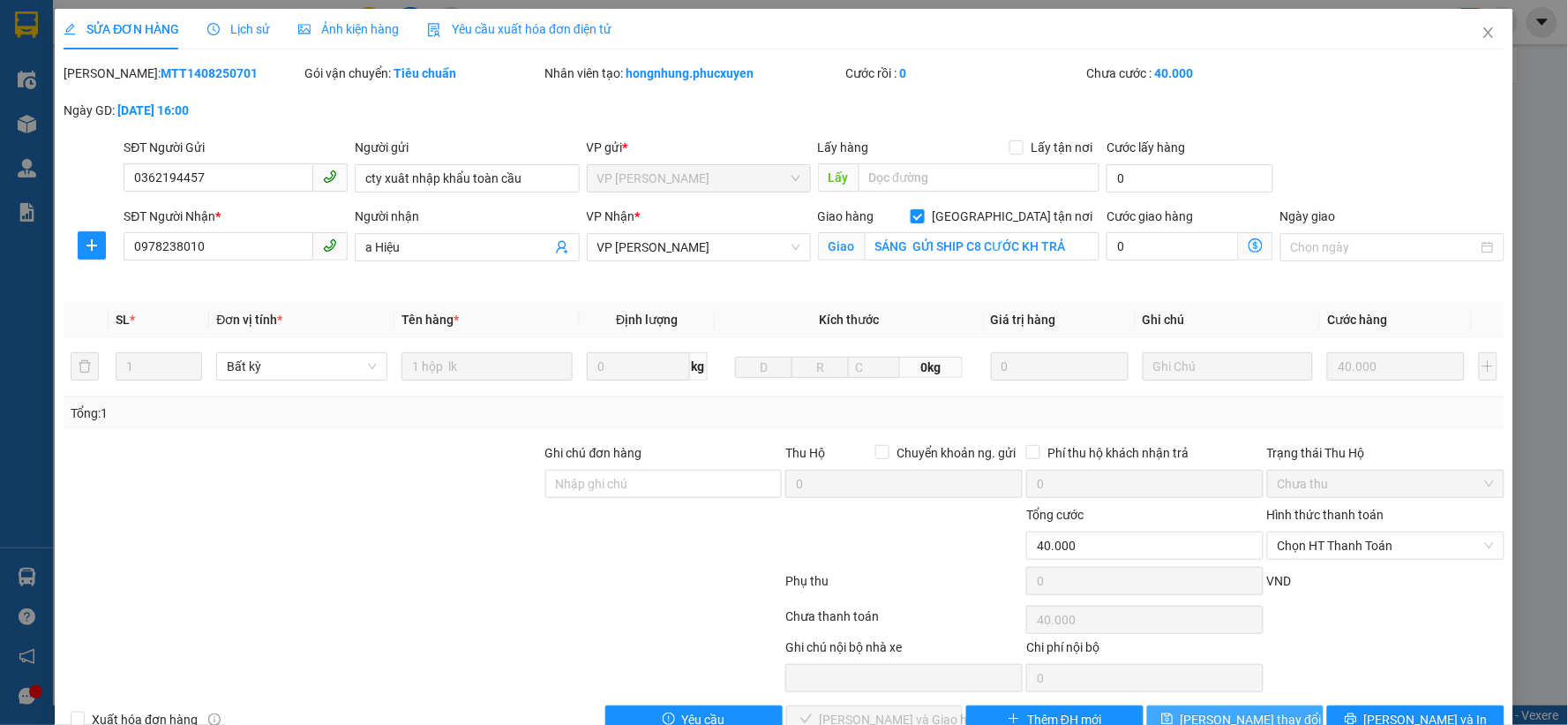
click at [1211, 710] on span "Lưu thay đổi" at bounding box center [1252, 719] width 141 height 20
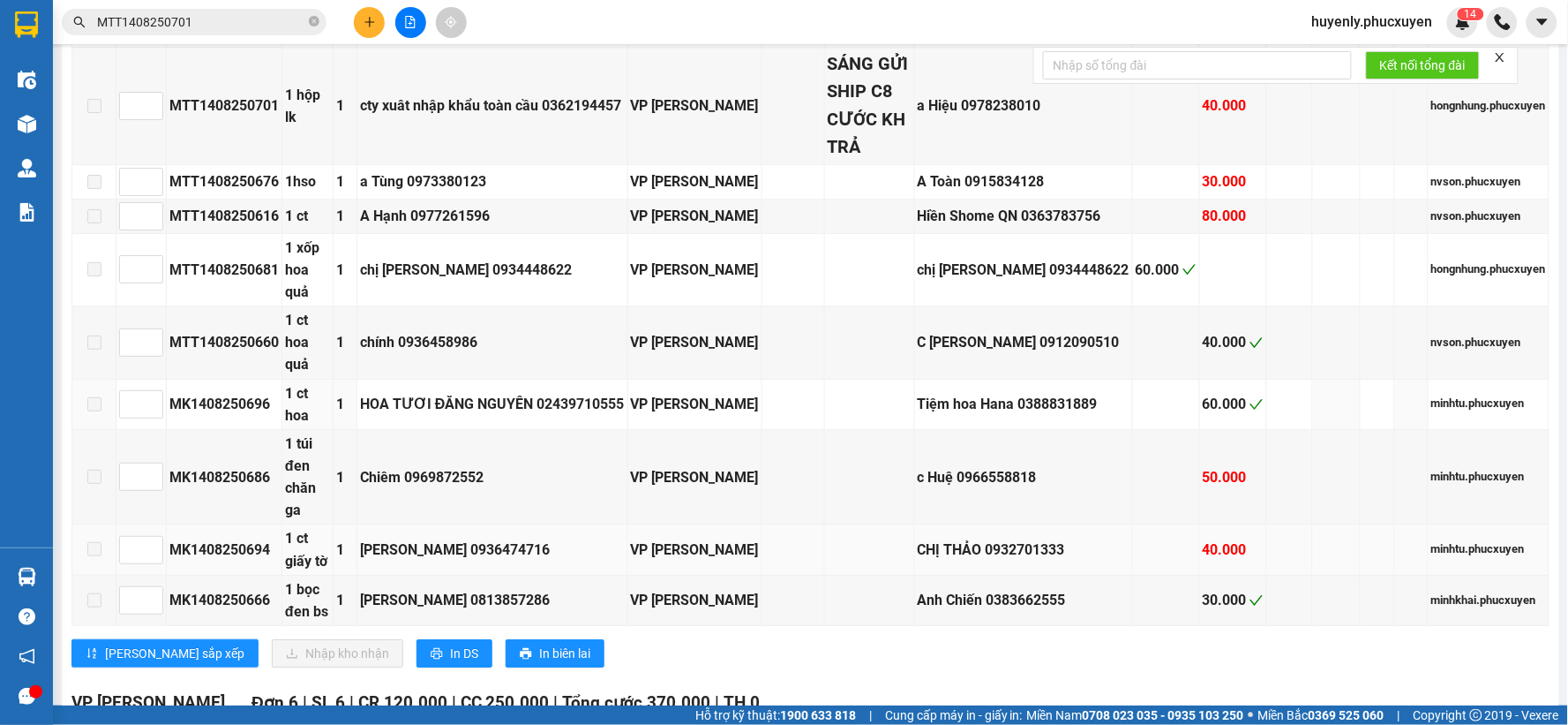
scroll to position [1568, 0]
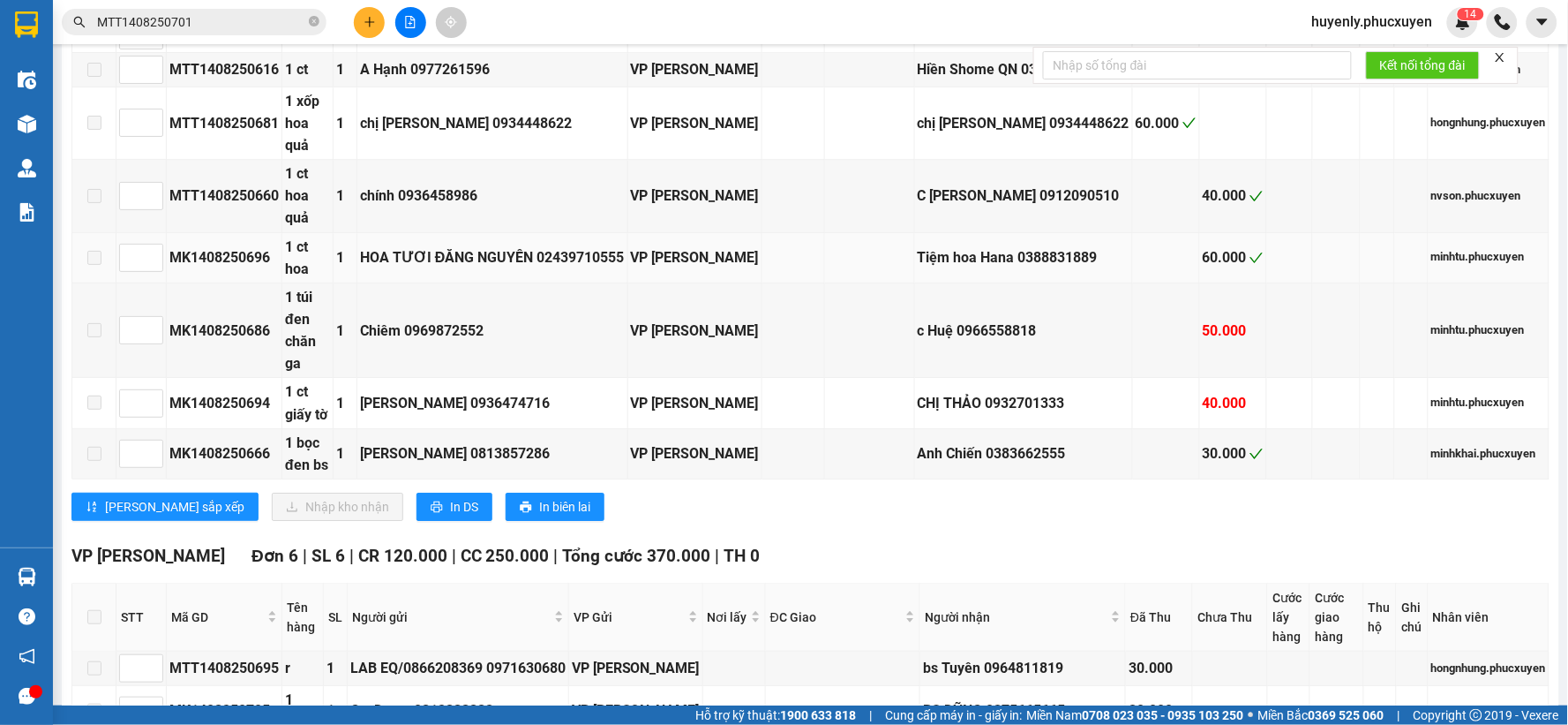
click at [1077, 268] on div "Tiệm hoa Hana 0388831889" at bounding box center [1024, 257] width 212 height 22
copy div "0388831889"
click at [240, 9] on span "MTT1408250701" at bounding box center [195, 22] width 265 height 27
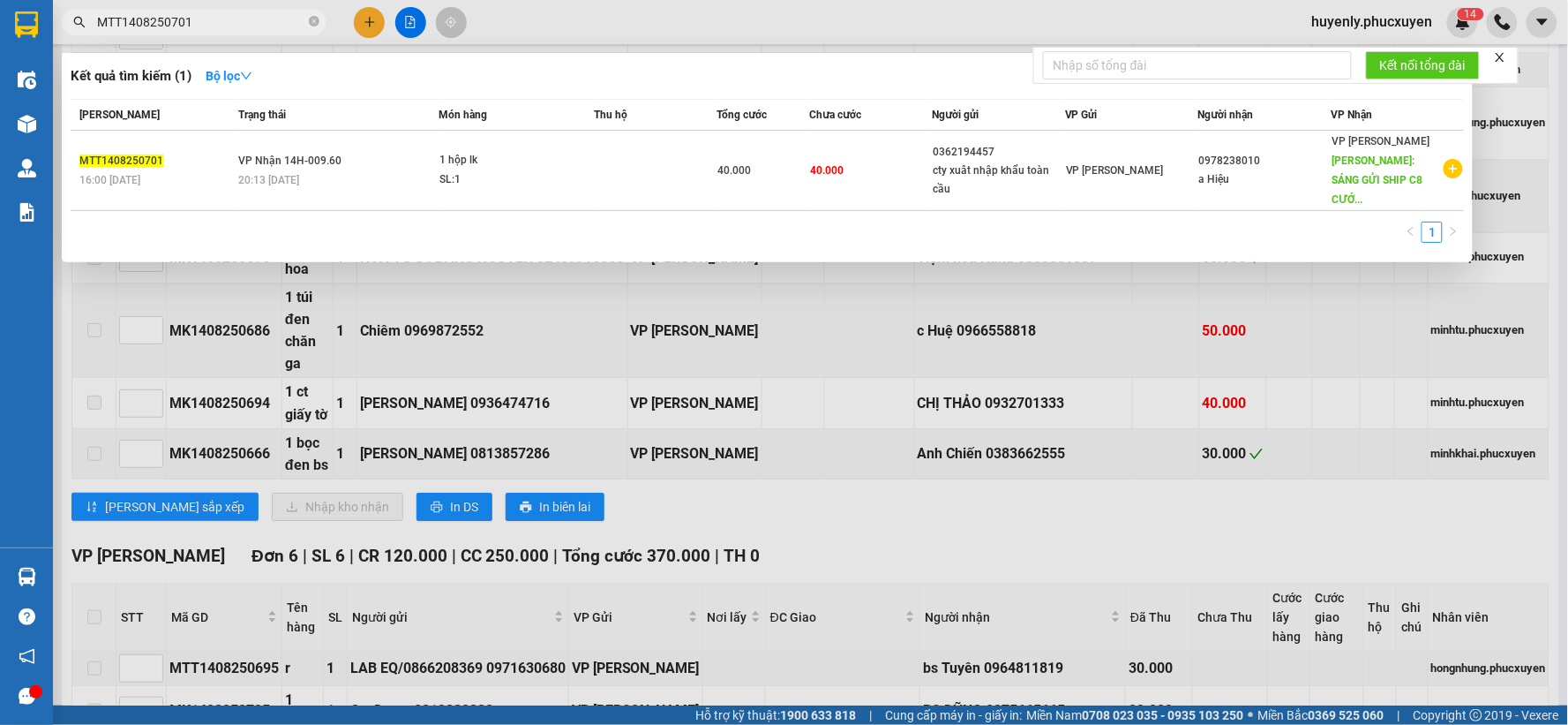
click at [240, 9] on span "MTT1408250701" at bounding box center [195, 22] width 265 height 27
click at [230, 13] on input "MTT1408250701" at bounding box center [201, 23] width 208 height 20
paste input "0388831889"
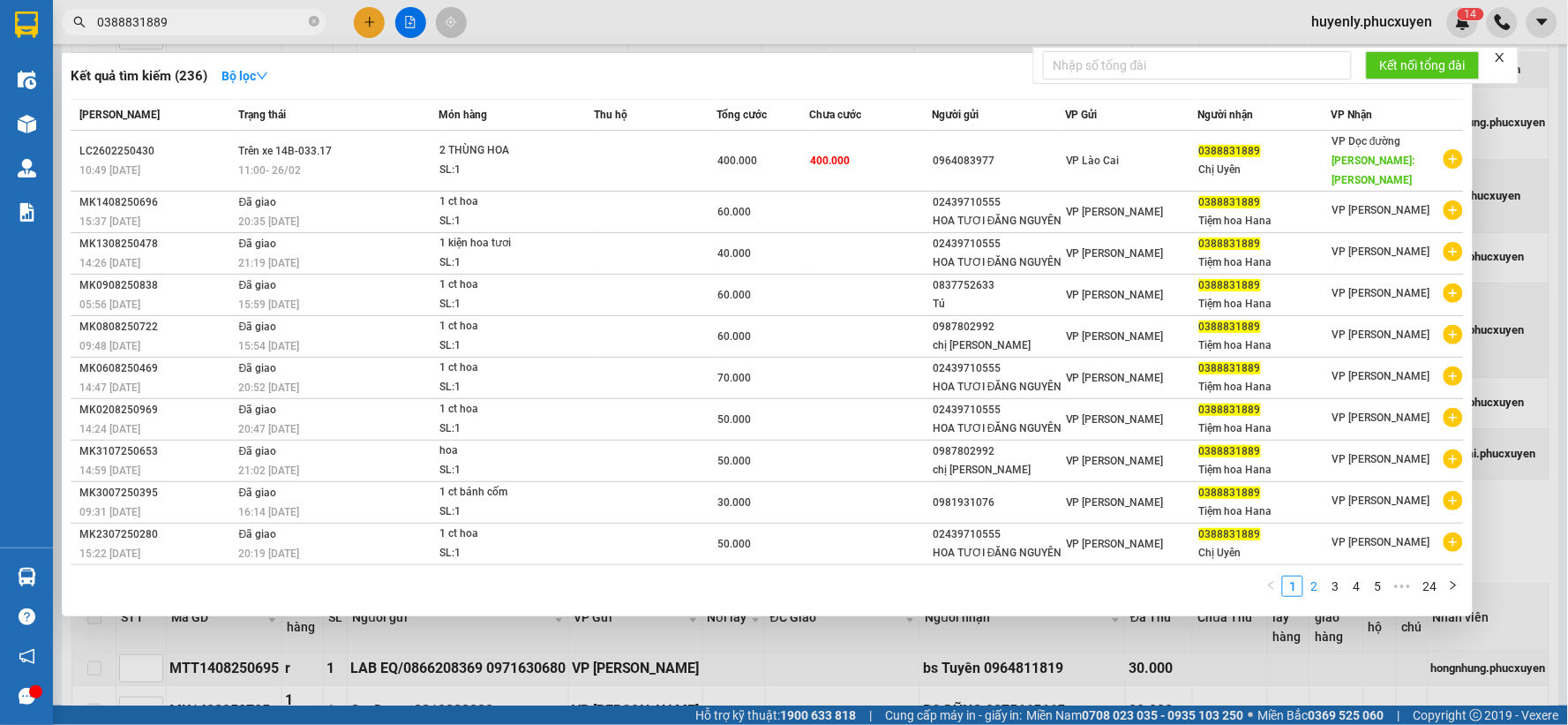
type input "0388831889"
click at [1316, 577] on link "2" at bounding box center [1315, 586] width 20 height 20
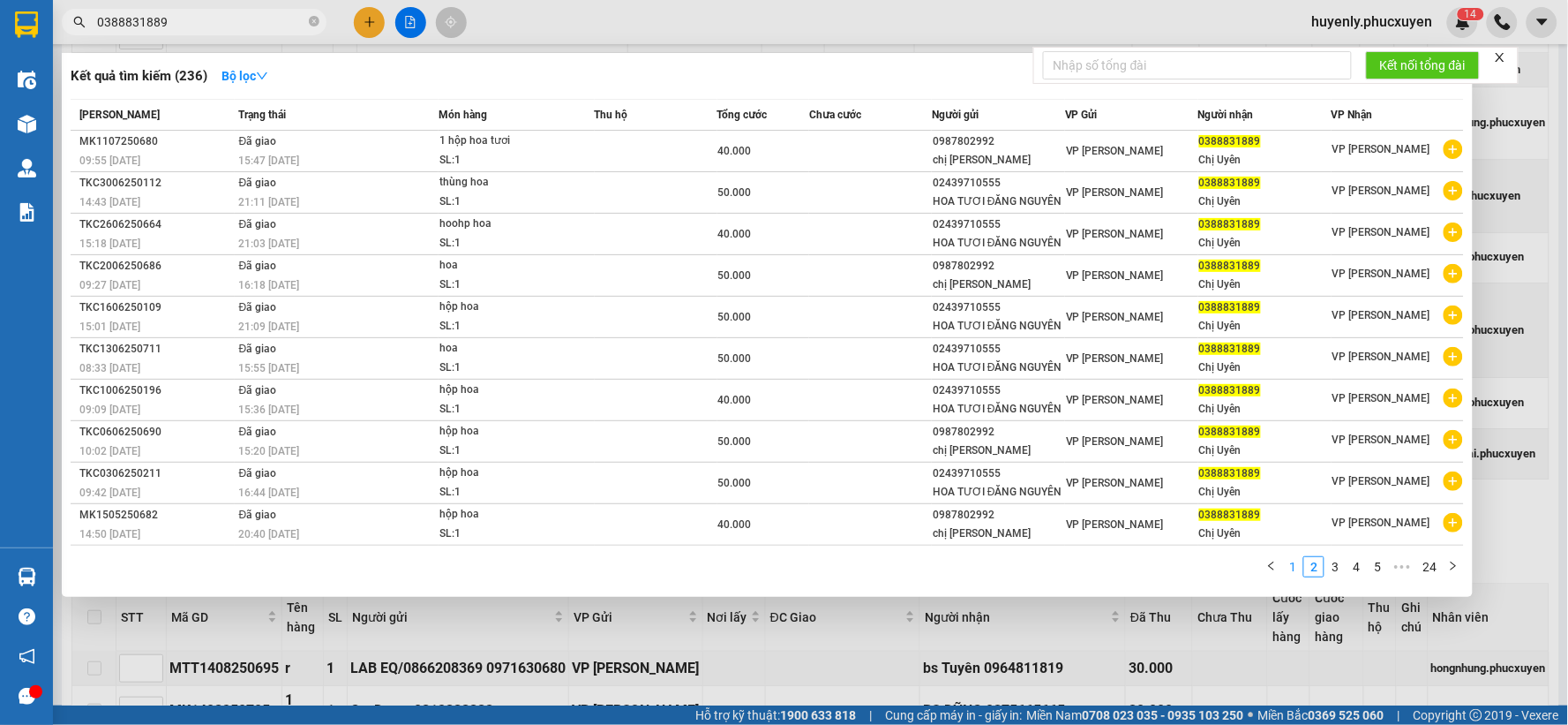
click at [1292, 569] on link "1" at bounding box center [1293, 567] width 20 height 20
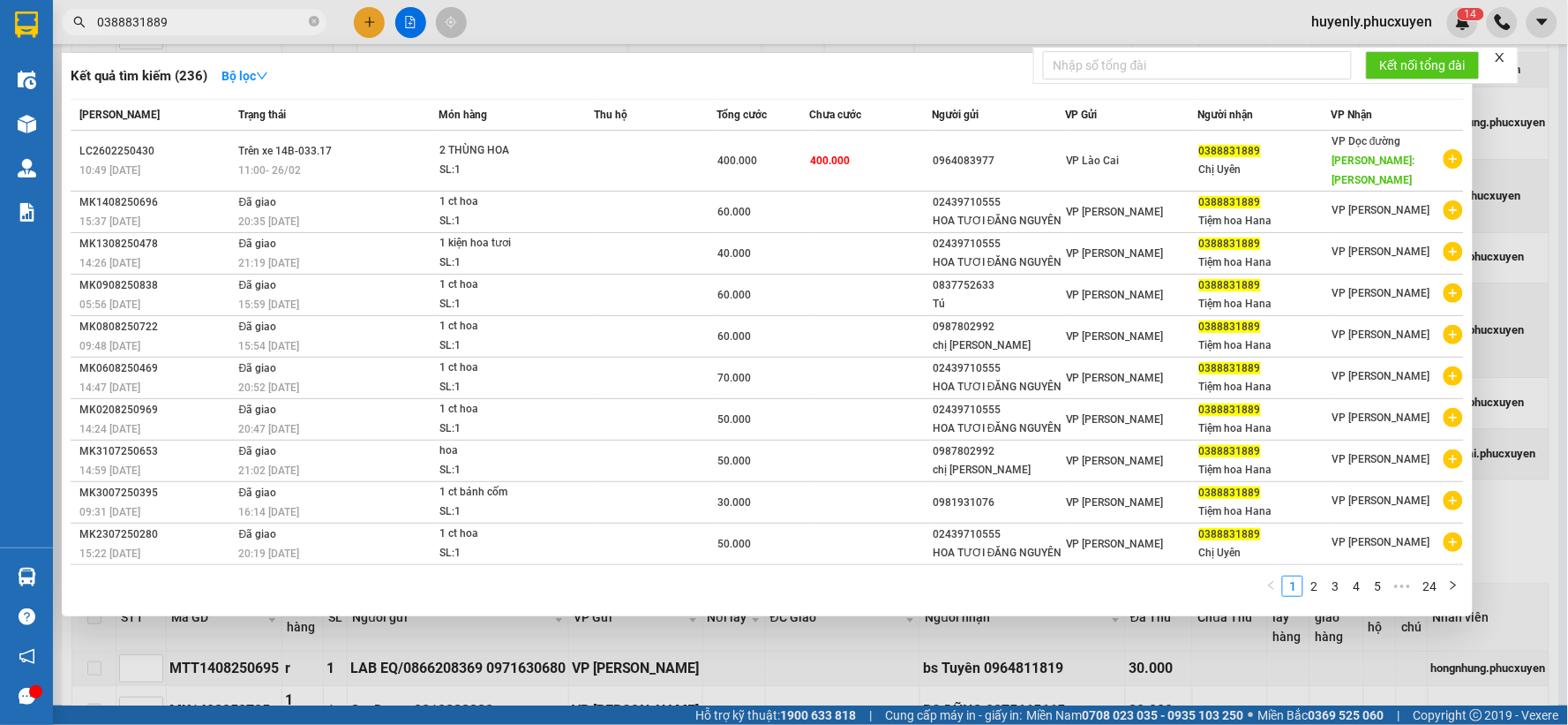
click at [944, 649] on div at bounding box center [784, 362] width 1568 height 725
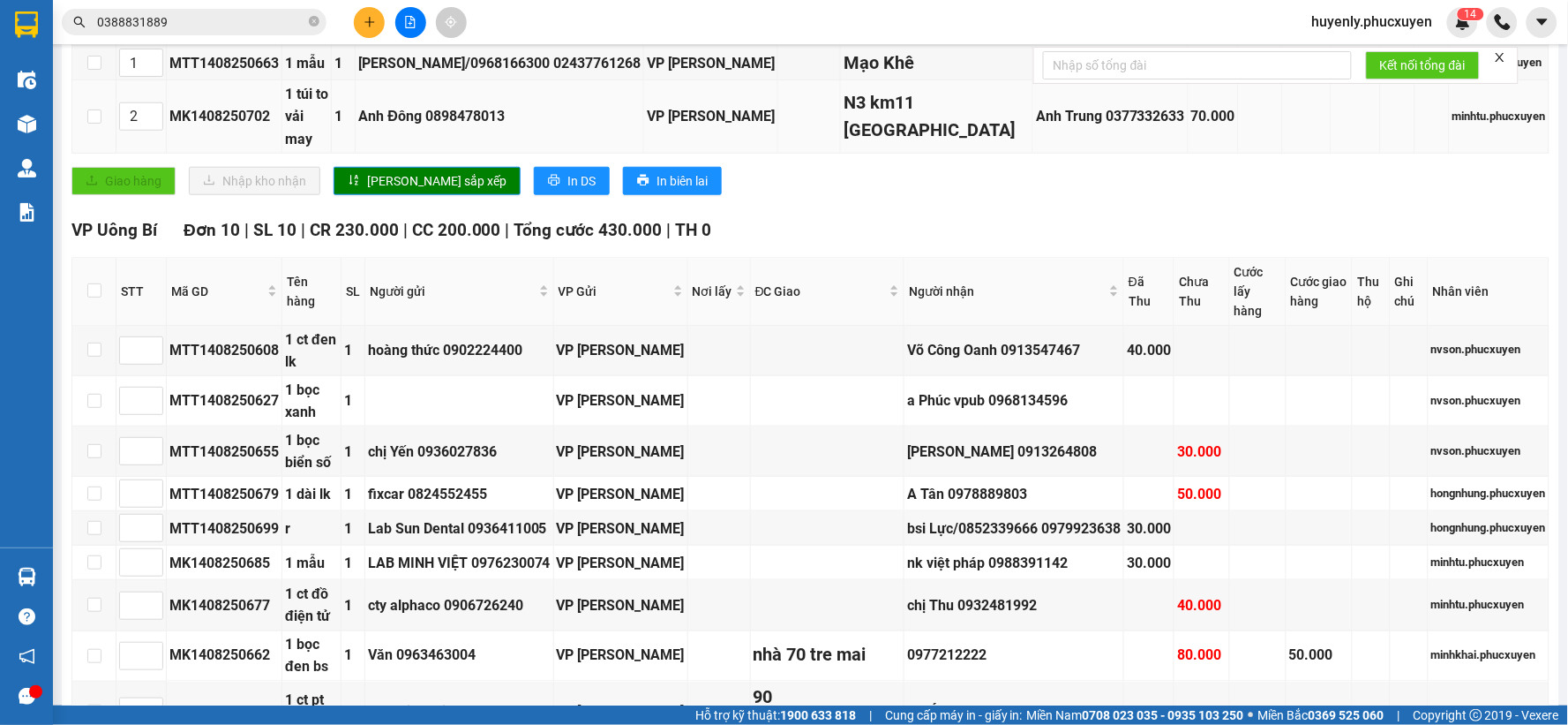
scroll to position [0, 0]
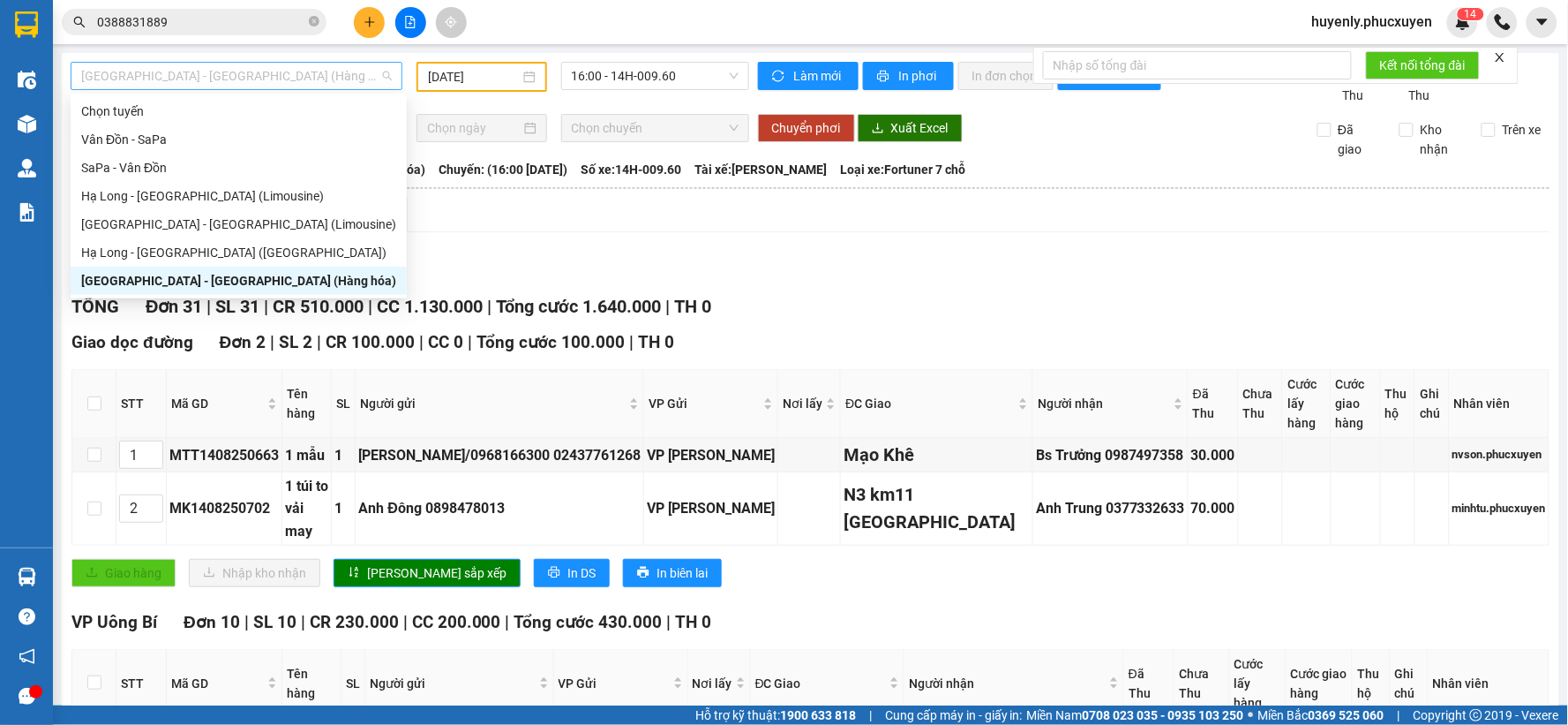
click at [276, 77] on span "Hà Nội - Hạ Long (Hàng hóa)" at bounding box center [237, 76] width 310 height 27
drag, startPoint x: 656, startPoint y: 250, endPoint x: 221, endPoint y: 250, distance: 435.0
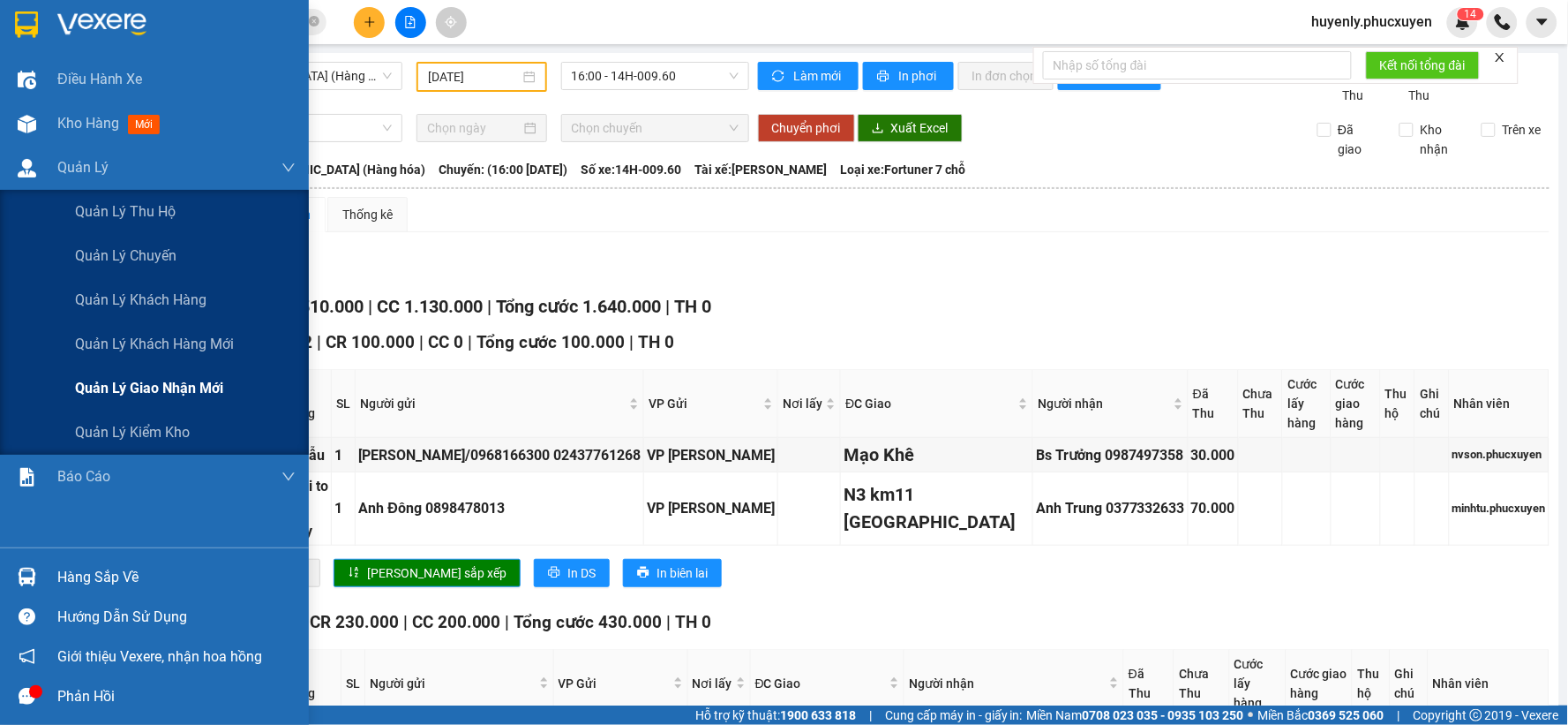
click at [108, 386] on span "Quản lý giao nhận mới" at bounding box center [148, 388] width 148 height 22
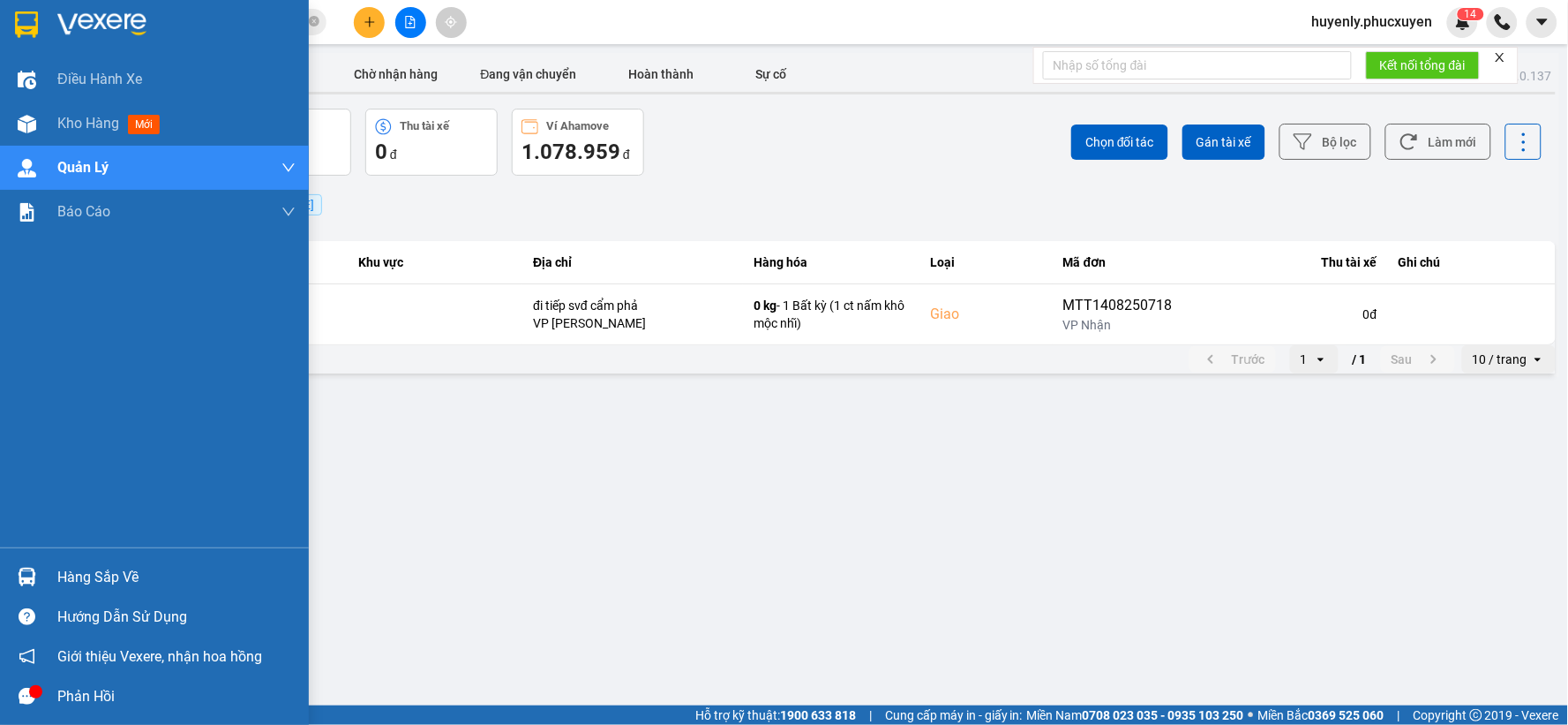
drag, startPoint x: 42, startPoint y: 566, endPoint x: 65, endPoint y: 566, distance: 23.0
click at [44, 566] on div "Hàng sắp về" at bounding box center [154, 577] width 308 height 39
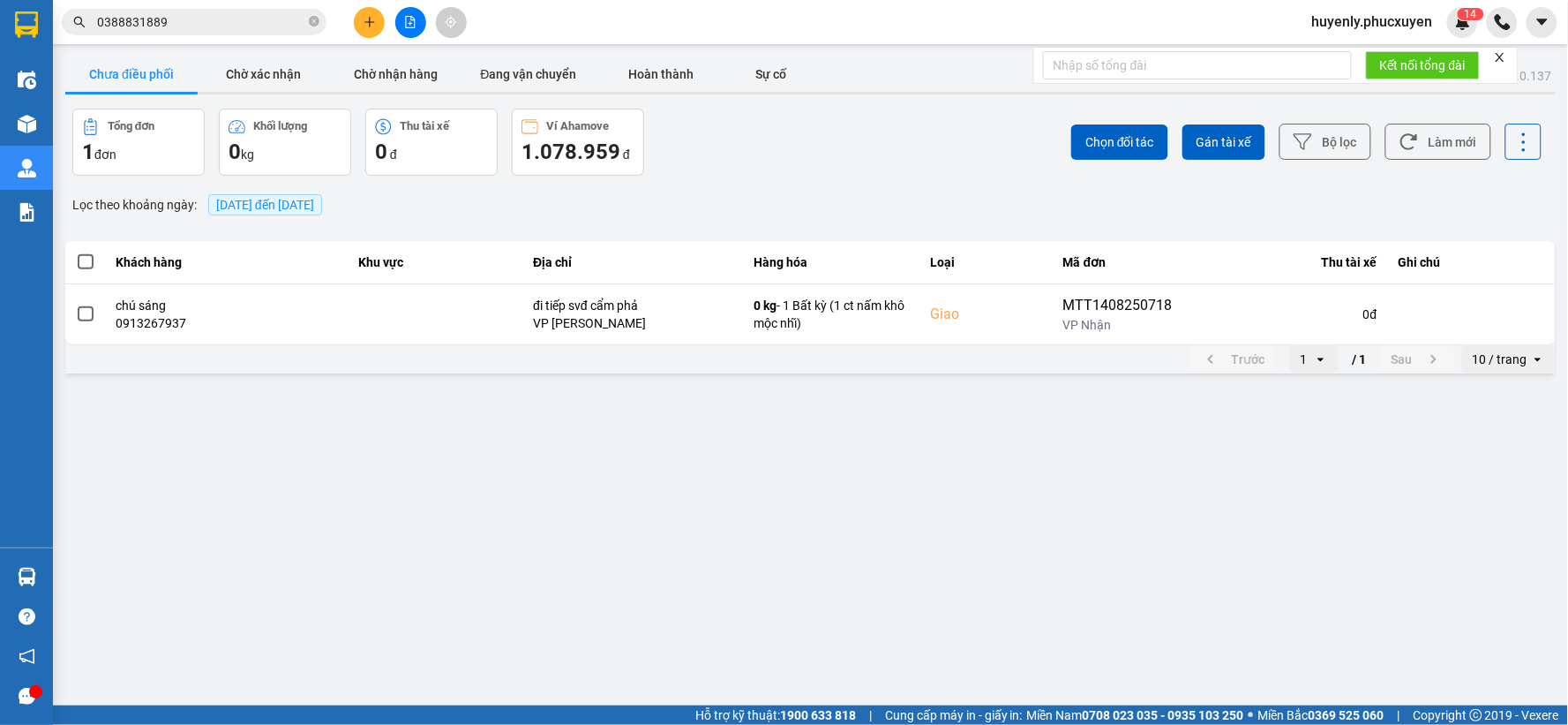
drag, startPoint x: 897, startPoint y: 513, endPoint x: 127, endPoint y: 183, distance: 837.7
click at [897, 512] on section "Kết quả tìm kiếm ( 236 ) Bộ lọc Mã ĐH Trạng thái Món hàng Thu hộ Tổng cước Chưa…" at bounding box center [784, 362] width 1568 height 725
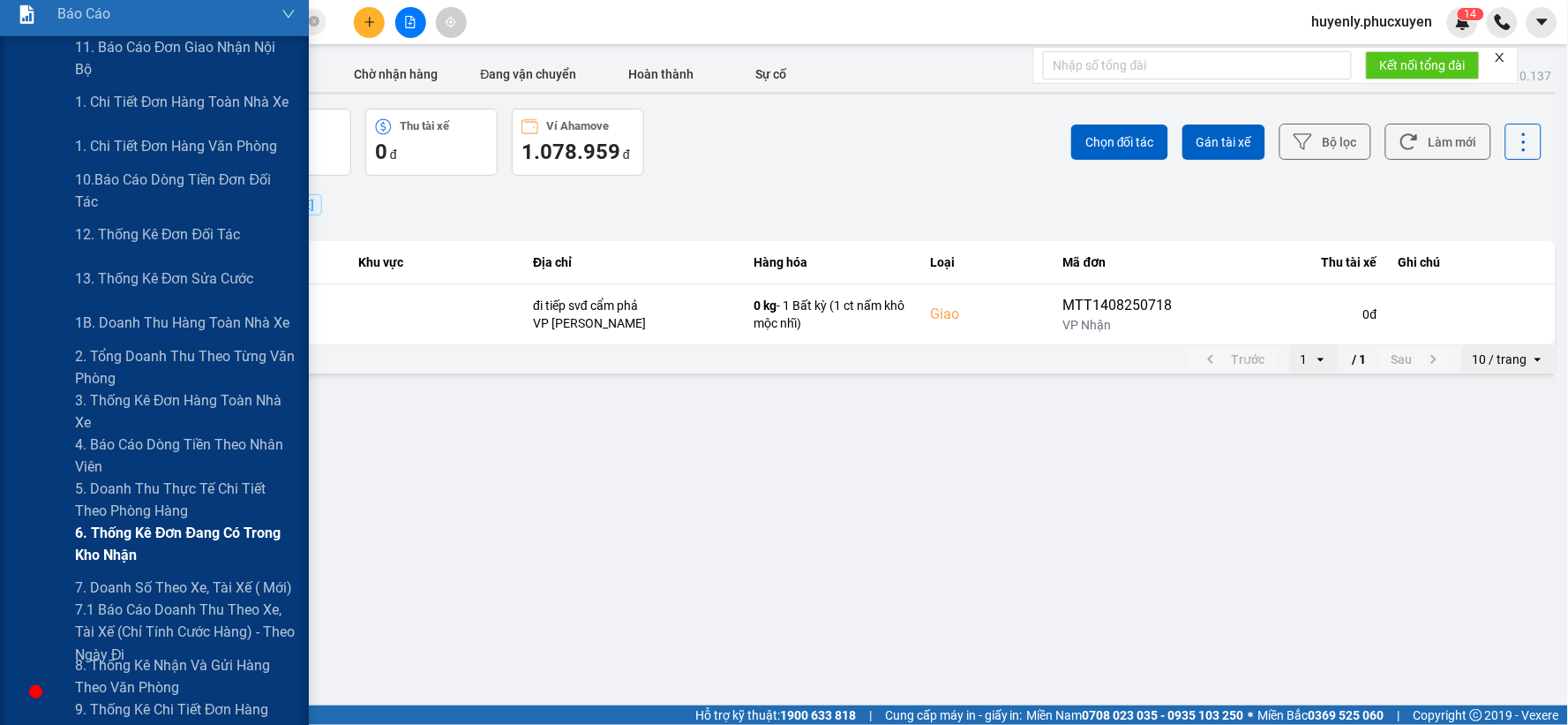
scroll to position [294, 0]
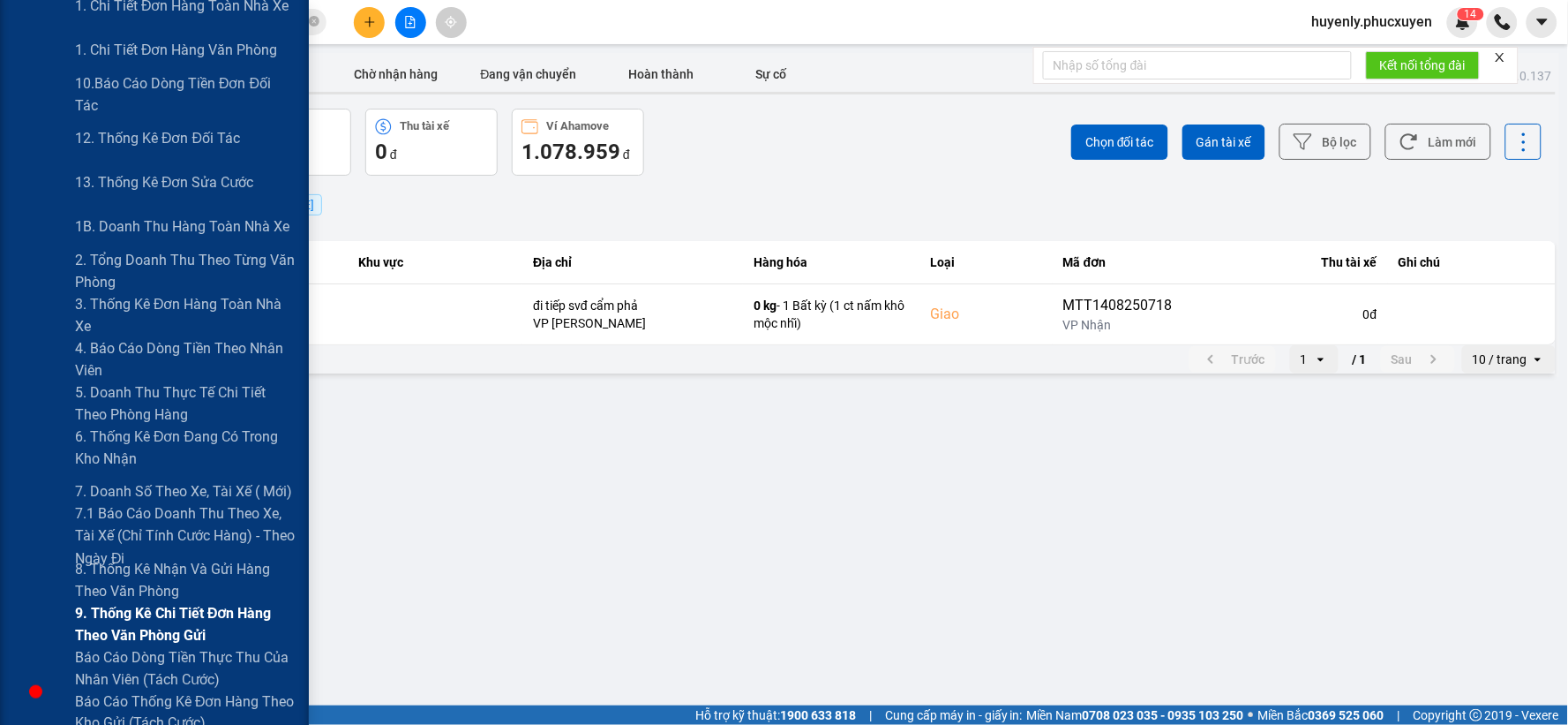
click at [113, 620] on span "9. Thống kê chi tiết đơn hàng theo văn phòng gửi" at bounding box center [185, 624] width 221 height 44
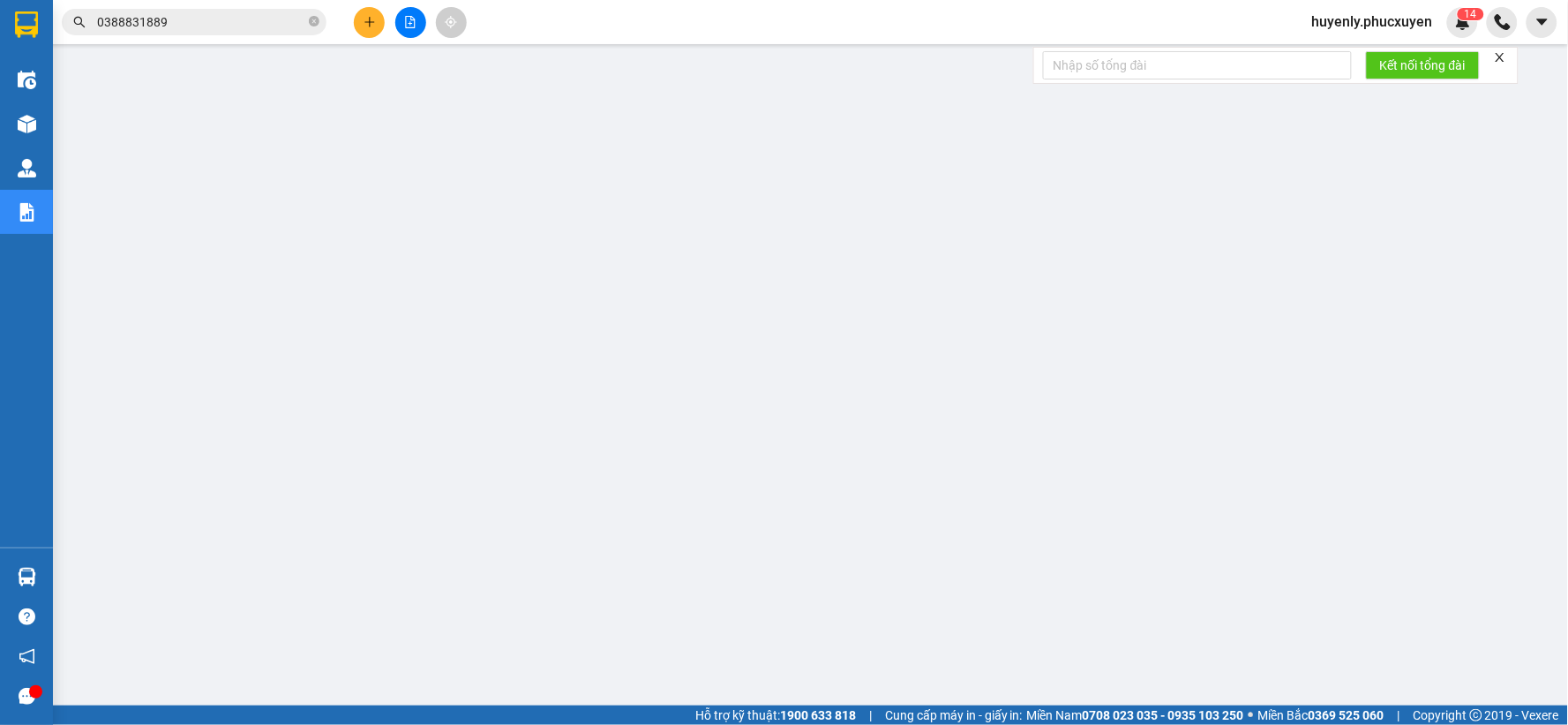
click at [374, 32] on button at bounding box center [368, 22] width 30 height 30
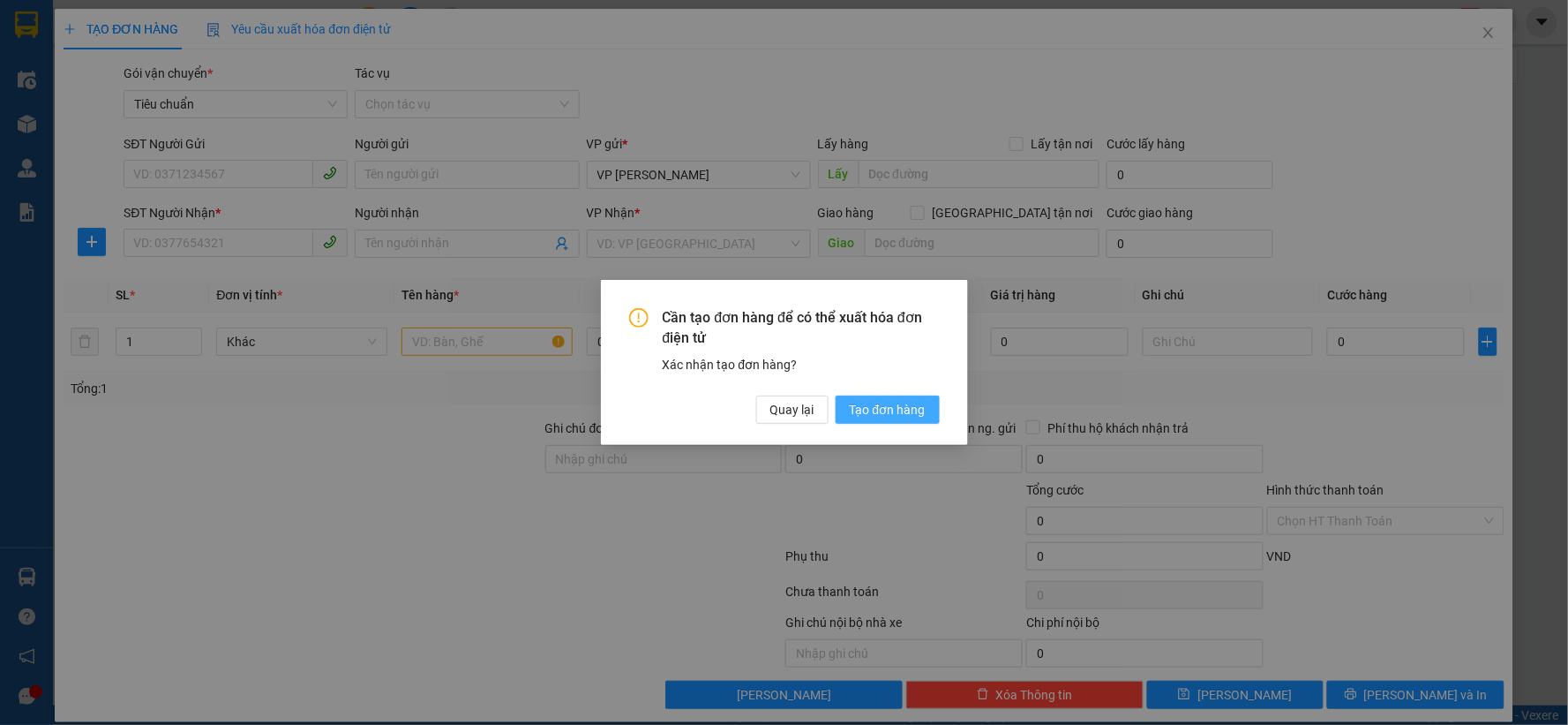
drag, startPoint x: 891, startPoint y: 434, endPoint x: 889, endPoint y: 412, distance: 22.1
click at [888, 425] on div "Cần tạo đơn hàng để có thể xuất hóa đơn điện tử Xác nhận tạo đơn hàng? Quay lại…" at bounding box center [785, 362] width 367 height 165
click at [889, 412] on span "Tạo đơn hàng" at bounding box center [887, 410] width 76 height 20
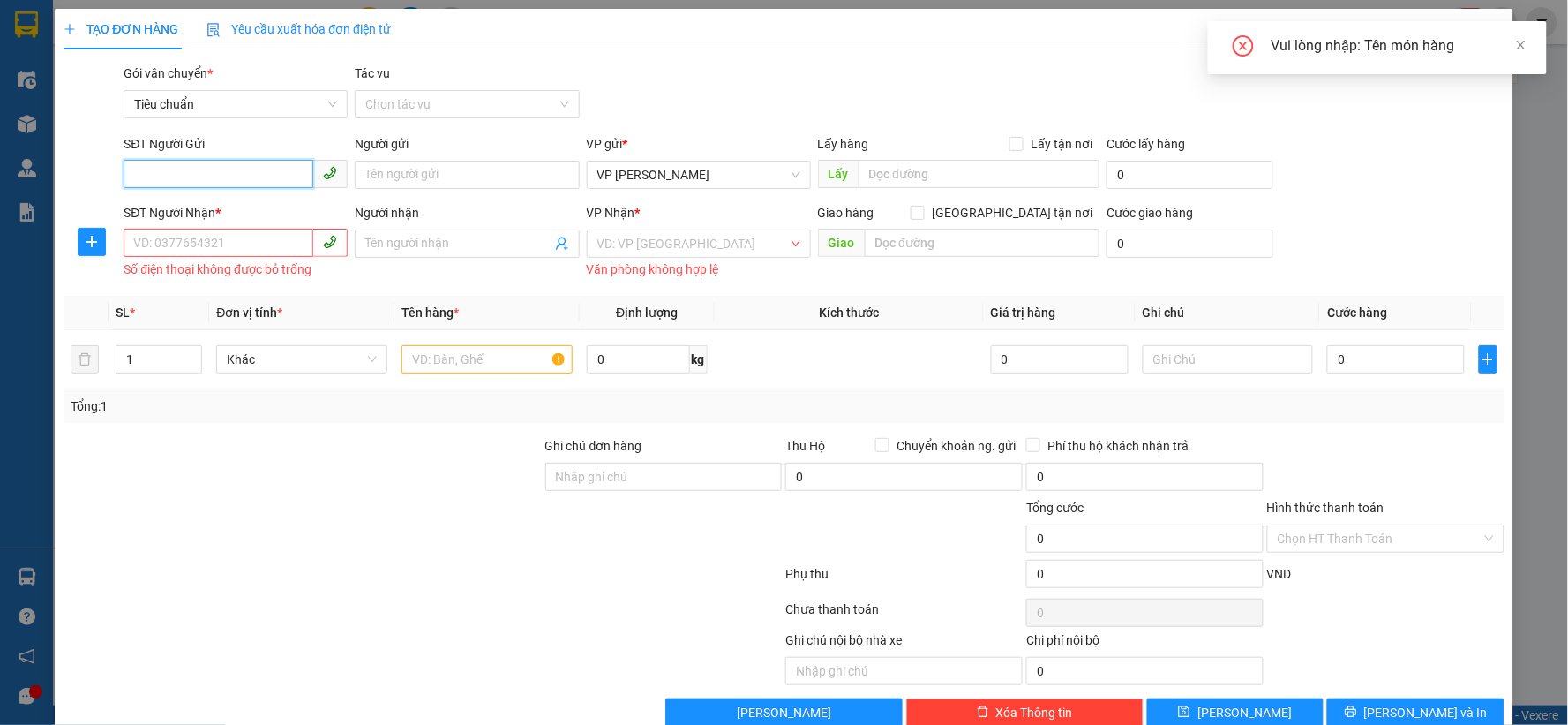
click at [253, 170] on input "SĐT Người Gửi" at bounding box center [218, 174] width 190 height 28
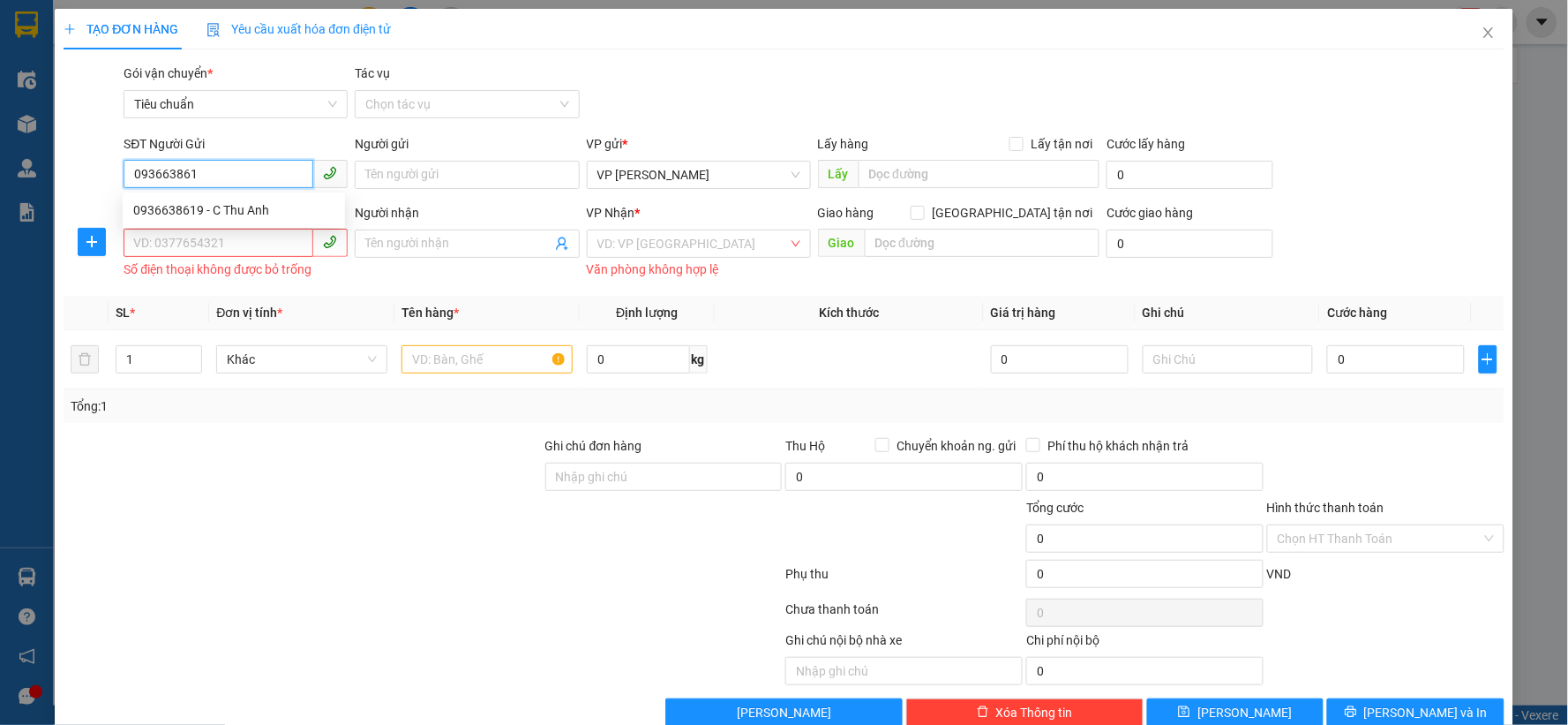
type input "0936638619"
drag, startPoint x: 248, startPoint y: 207, endPoint x: 258, endPoint y: 221, distance: 17.2
click at [248, 209] on div "0936638619 - C Thu Anh" at bounding box center [234, 210] width 201 height 20
type input "C Thu Anh"
type input "0936638619"
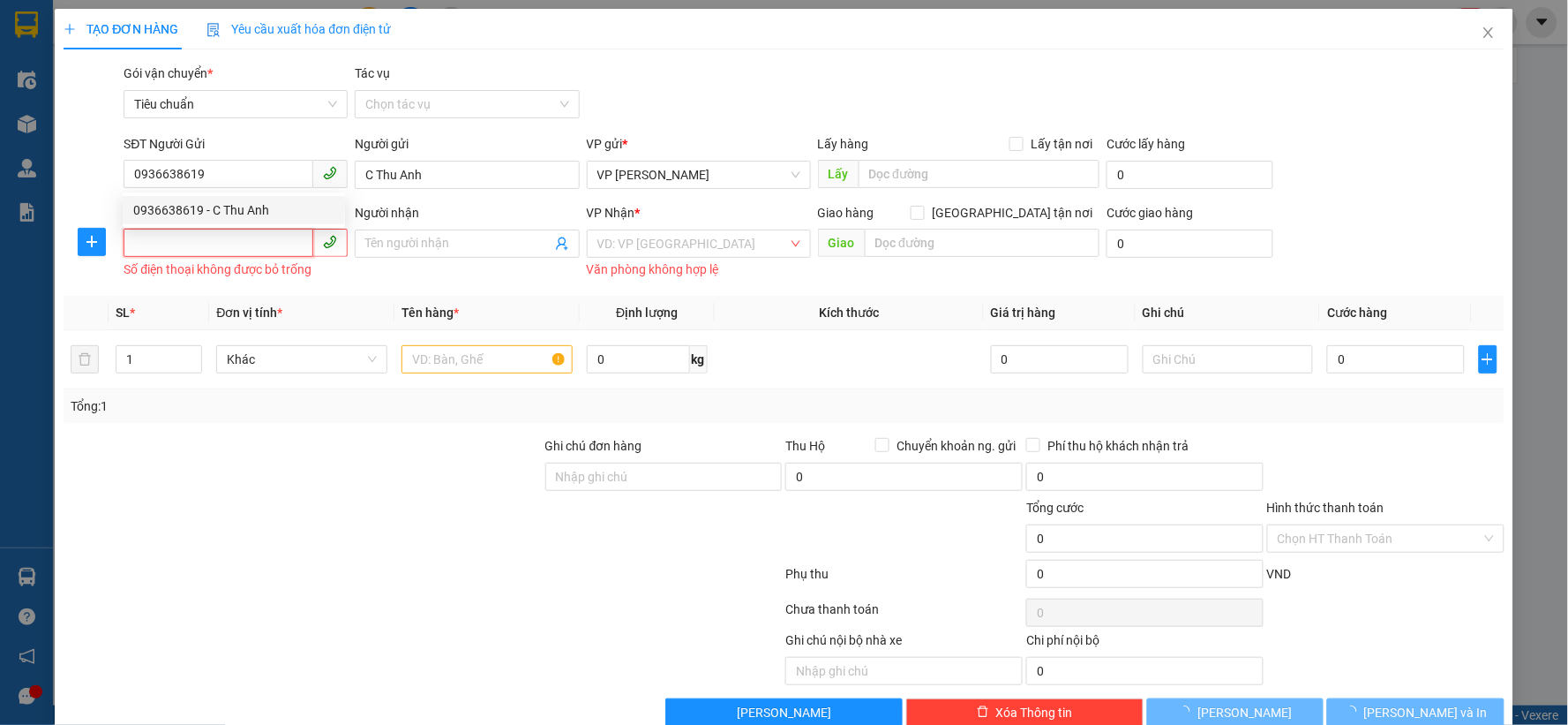
drag, startPoint x: 273, startPoint y: 256, endPoint x: 237, endPoint y: 248, distance: 36.9
click at [256, 251] on input "SĐT Người Nhận *" at bounding box center [218, 243] width 190 height 28
click at [237, 248] on input "SĐT Người Nhận *" at bounding box center [218, 243] width 190 height 28
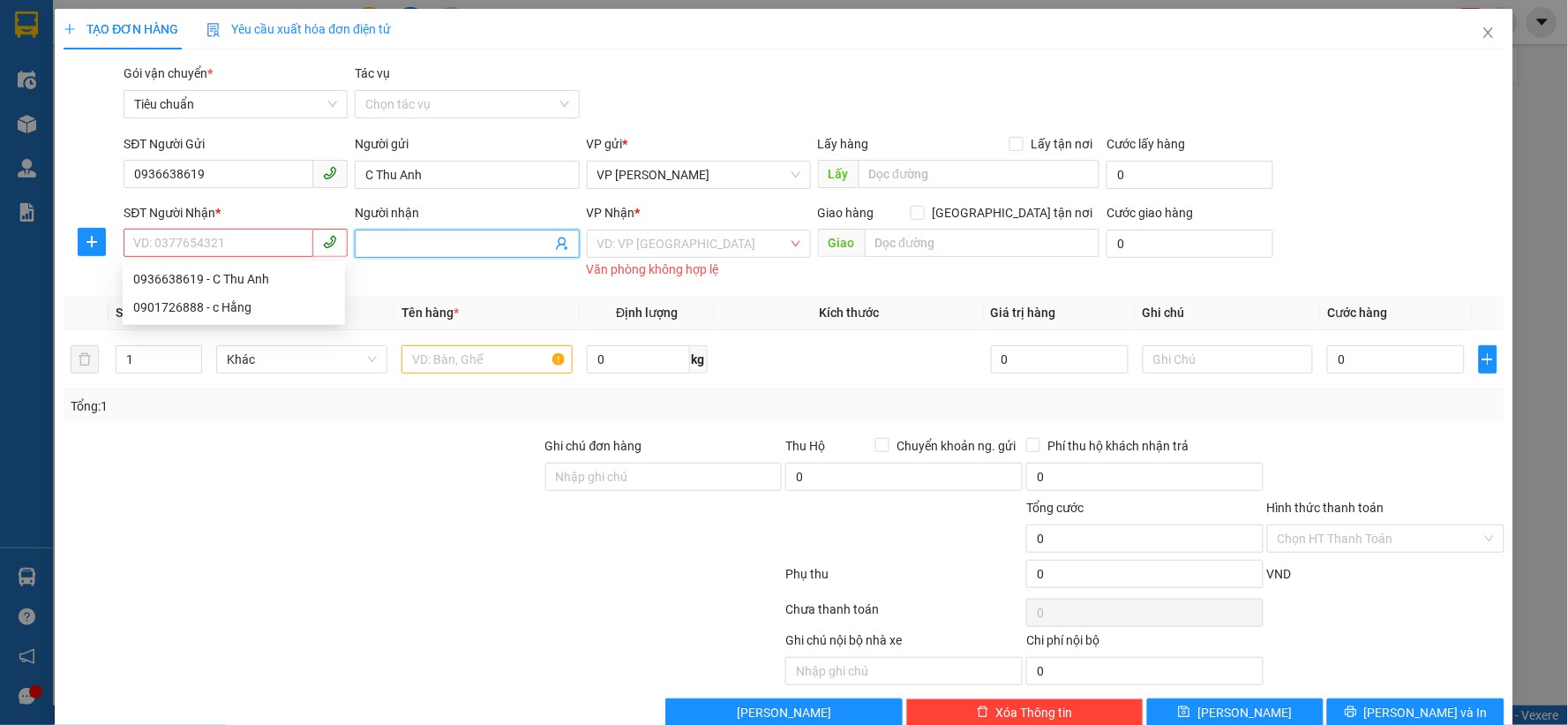
click at [556, 243] on icon "user-add" at bounding box center [562, 244] width 14 height 14
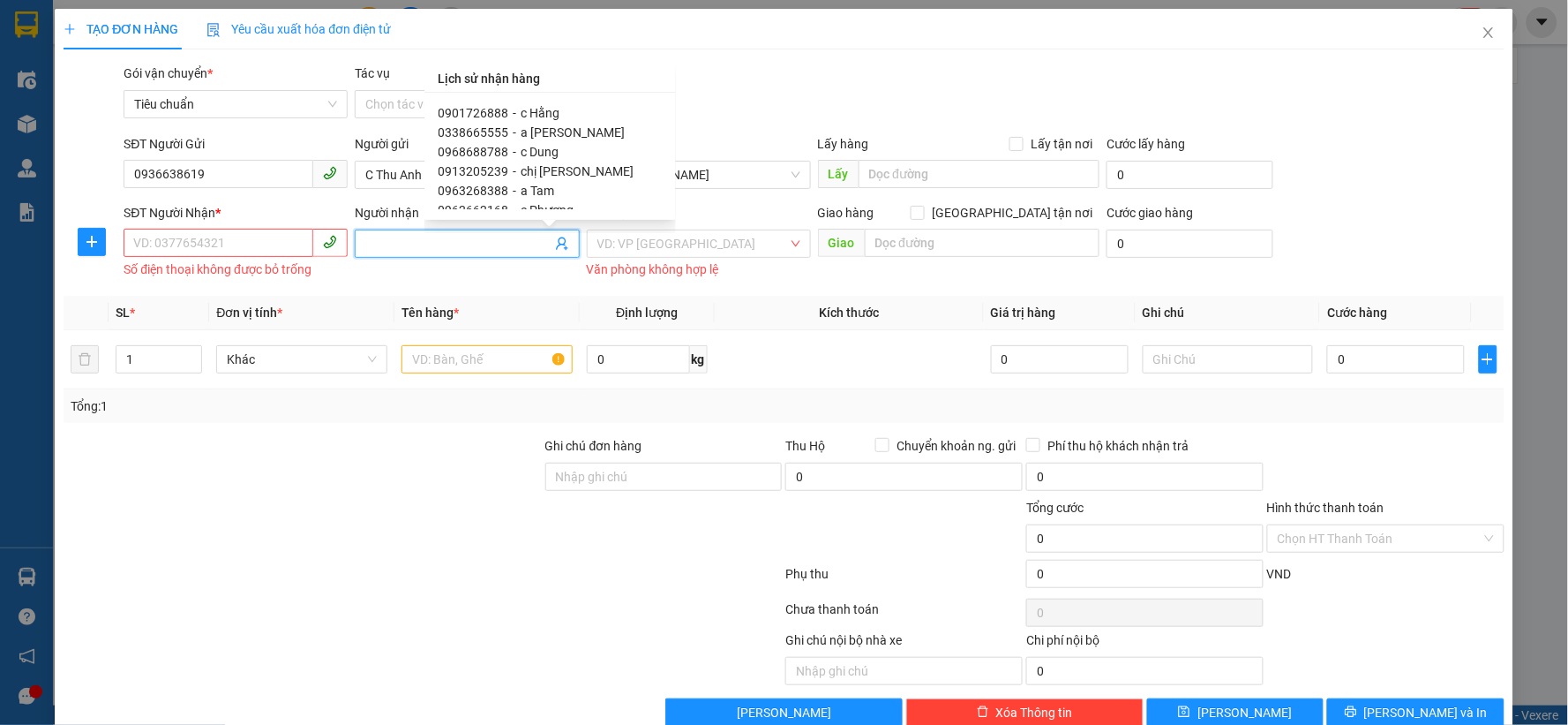
click at [548, 164] on span "chị Liên" at bounding box center [578, 171] width 113 height 14
type input "0913205239"
type input "chị Liên"
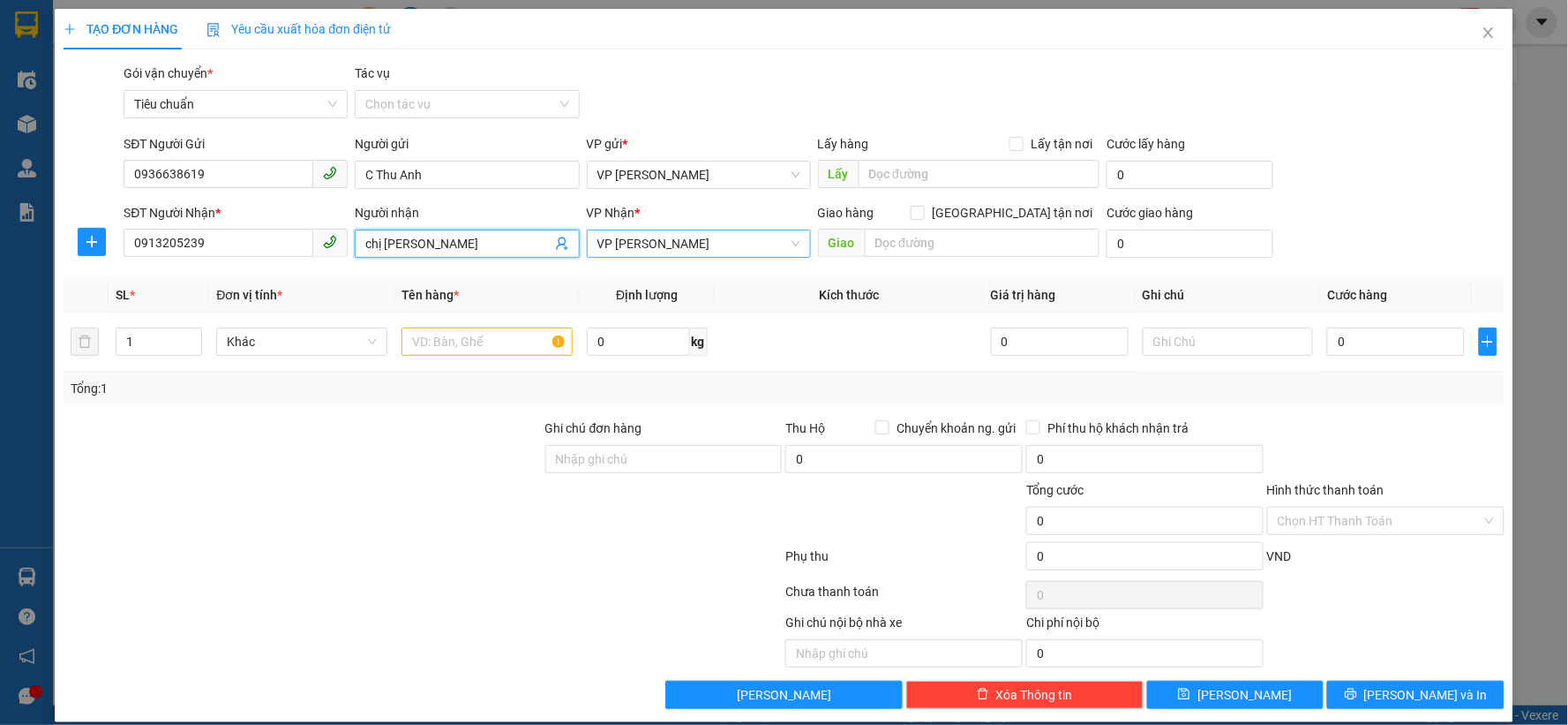
click at [704, 240] on span "VP Trần Khát Chân" at bounding box center [699, 243] width 203 height 27
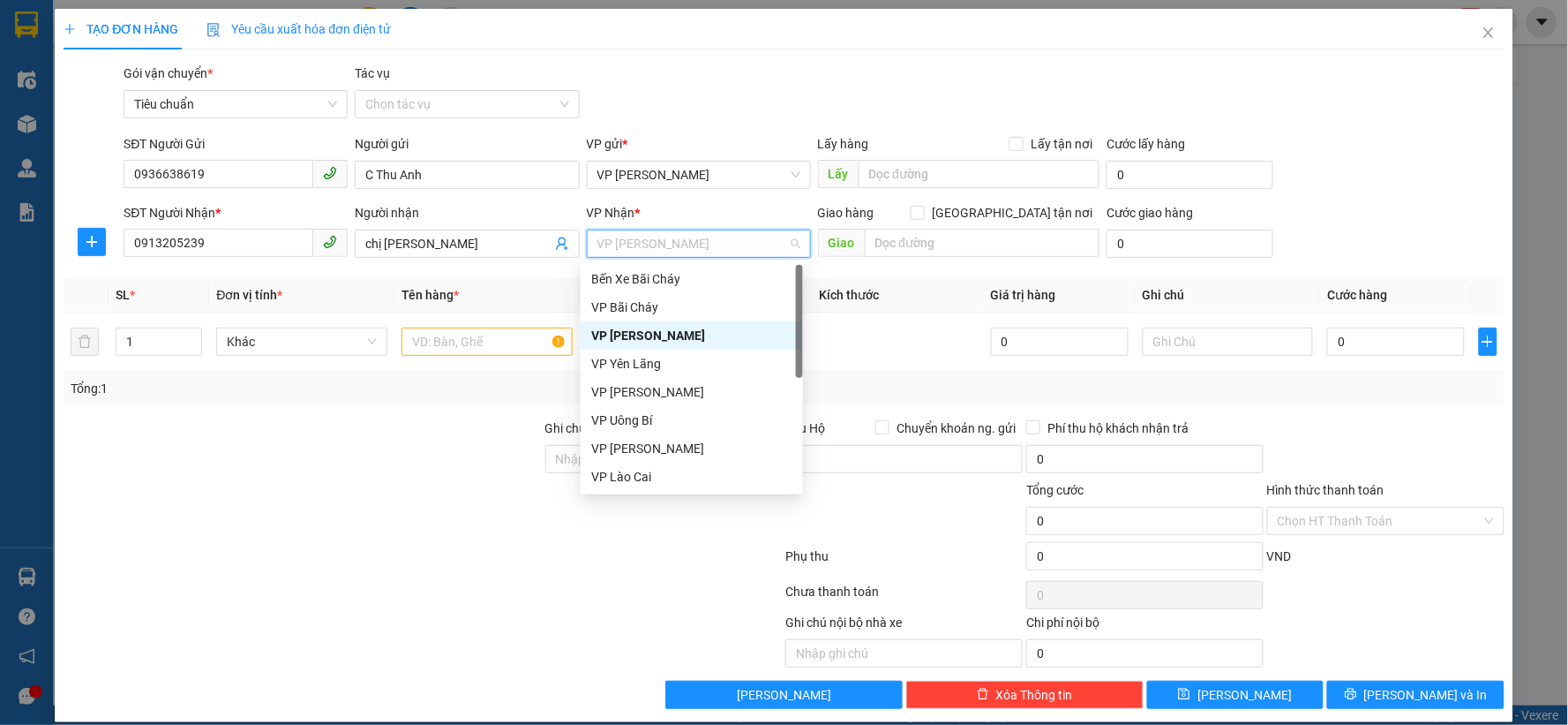
type input ","
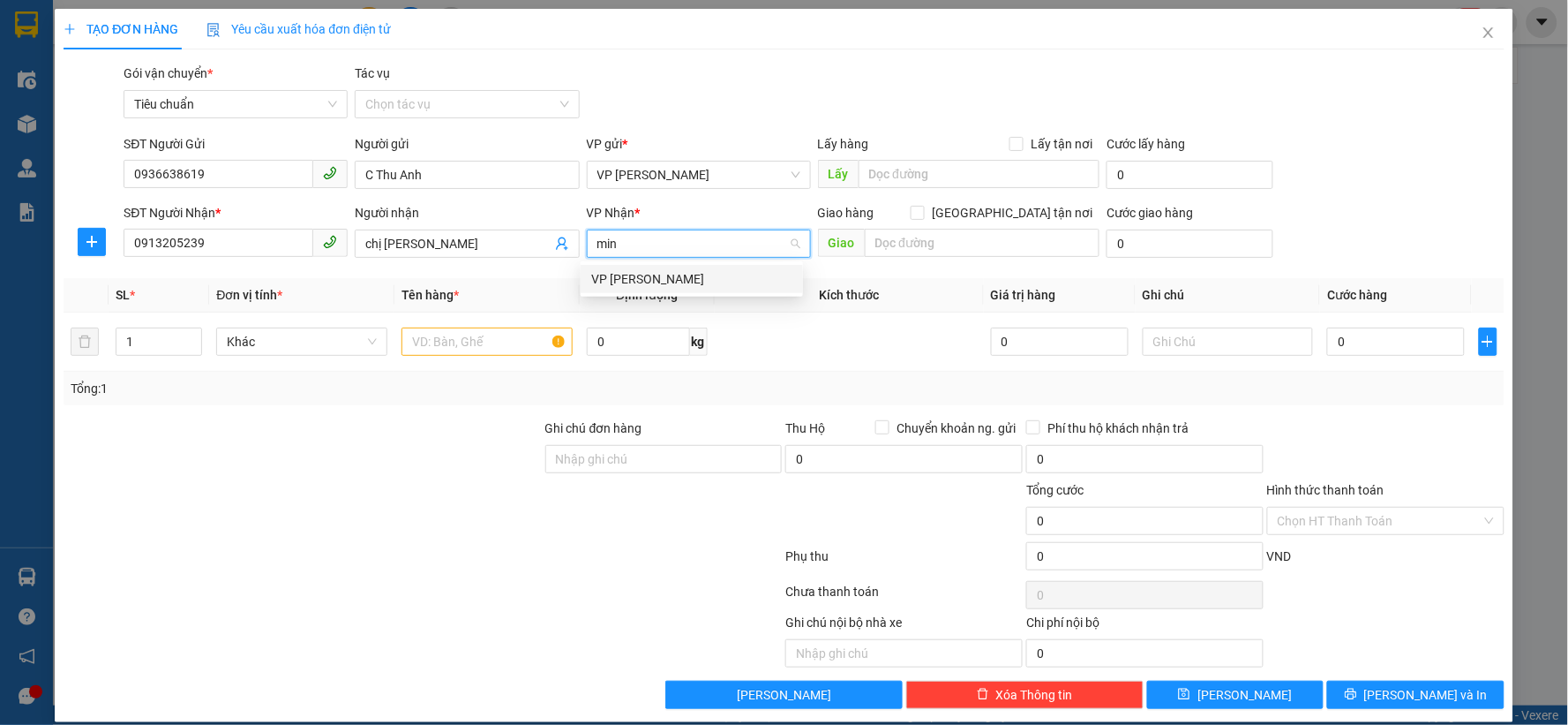
type input "minh"
drag, startPoint x: 683, startPoint y: 277, endPoint x: 544, endPoint y: 300, distance: 140.9
click at [673, 280] on div "VP Minh Khai" at bounding box center [692, 279] width 201 height 20
click at [427, 360] on td at bounding box center [487, 342] width 186 height 59
click at [474, 357] on div at bounding box center [487, 342] width 171 height 35
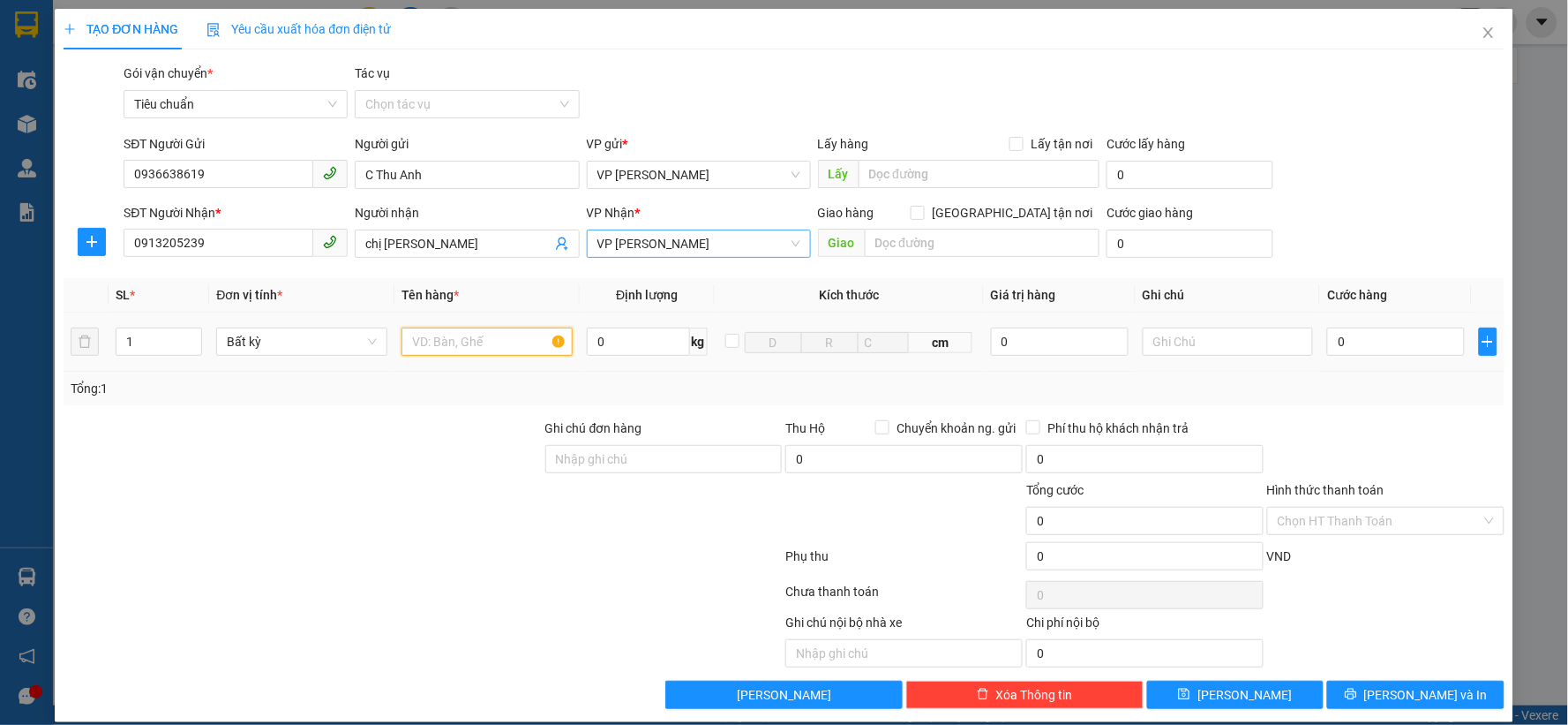
click at [477, 339] on input "text" at bounding box center [487, 341] width 171 height 28
type input "xốp"
click at [1347, 340] on input "0" at bounding box center [1396, 341] width 138 height 28
type input "6"
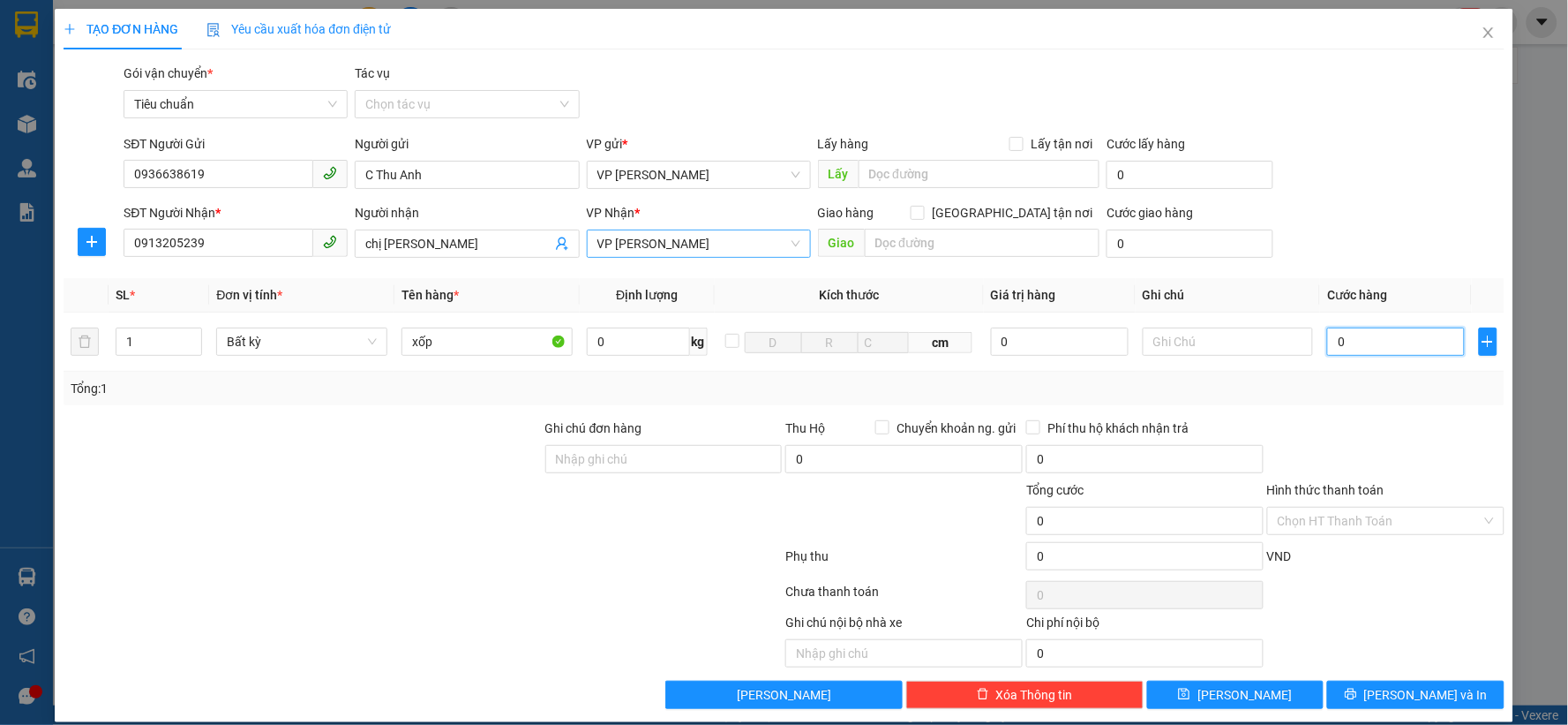
type input "6"
type input "60"
type input "60.000"
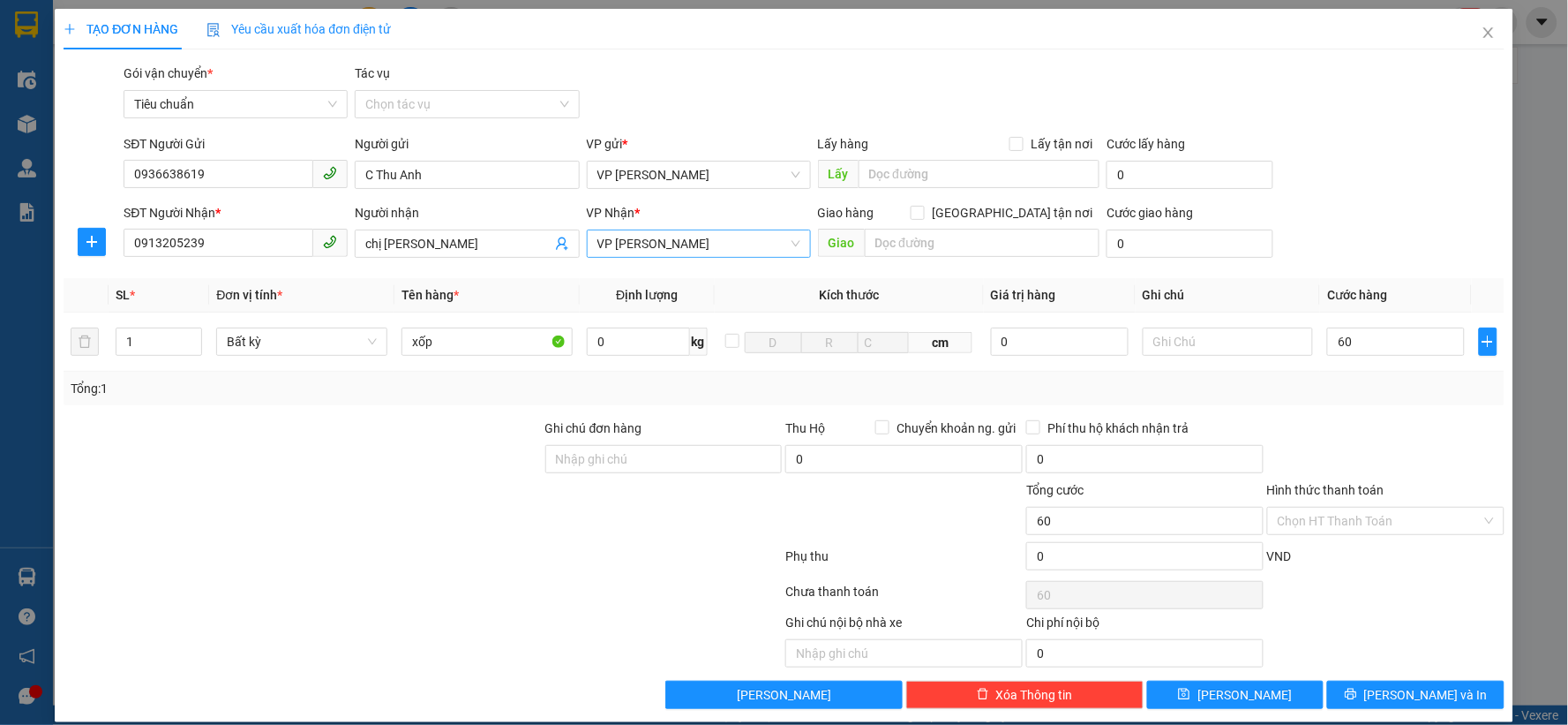
type input "60.000"
click at [1405, 204] on div "SĐT Người Nhận * 0913205239 Người nhận chị Liên VP Nhận * VP Minh Khai Giao hàn…" at bounding box center [813, 234] width 1387 height 62
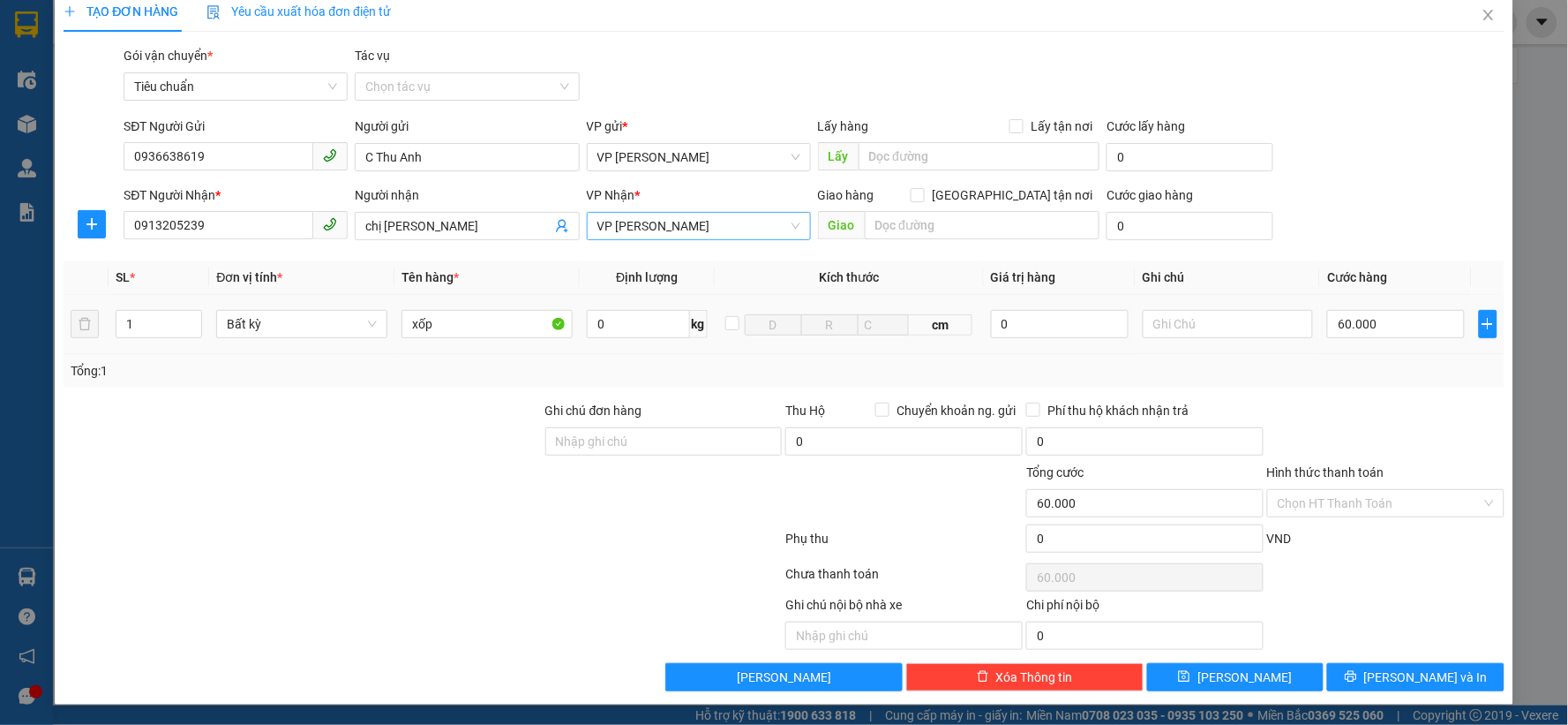
scroll to position [19, 0]
drag, startPoint x: 1429, startPoint y: 676, endPoint x: 1484, endPoint y: 621, distance: 77.8
click at [1429, 675] on span "Lưu và In" at bounding box center [1427, 676] width 124 height 20
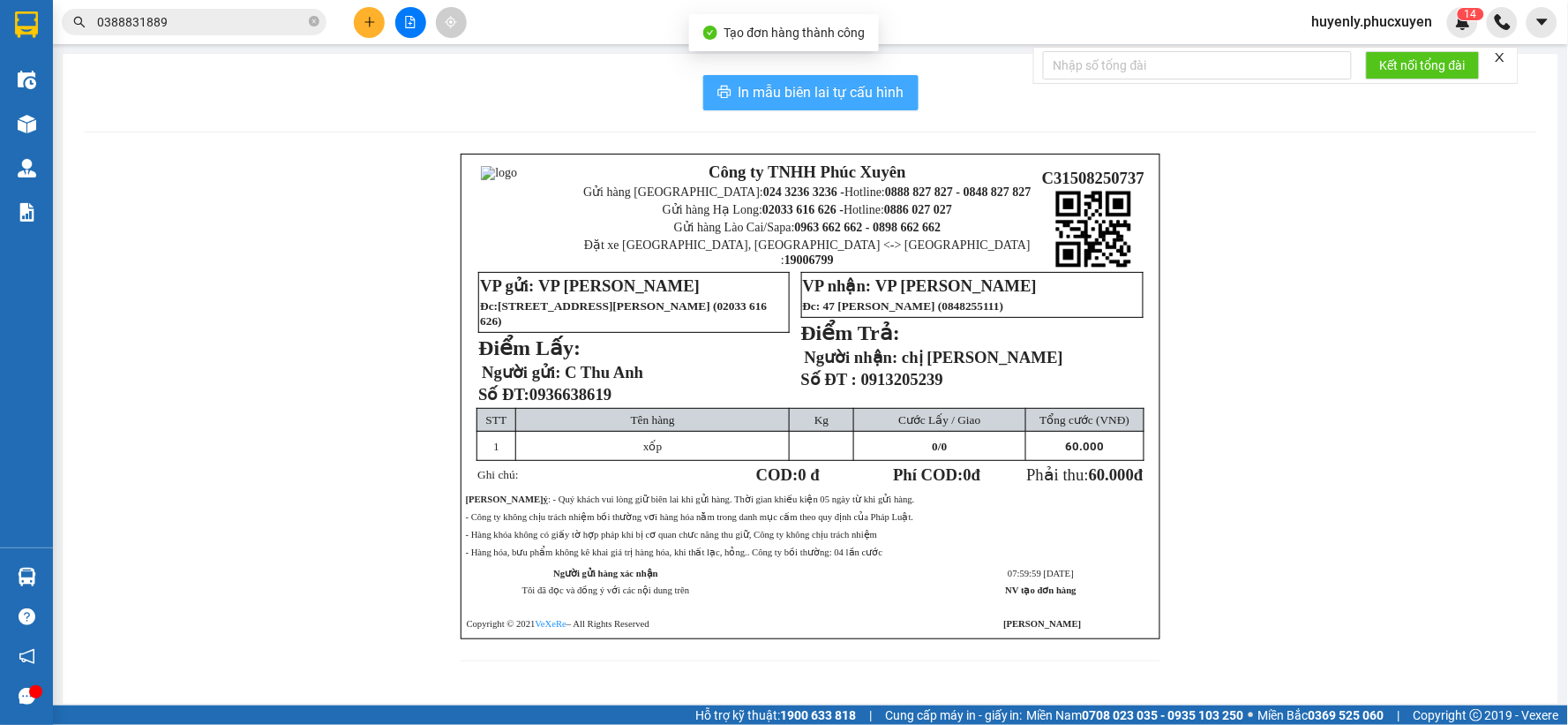
click at [838, 91] on span "In mẫu biên lai tự cấu hình" at bounding box center [821, 92] width 166 height 22
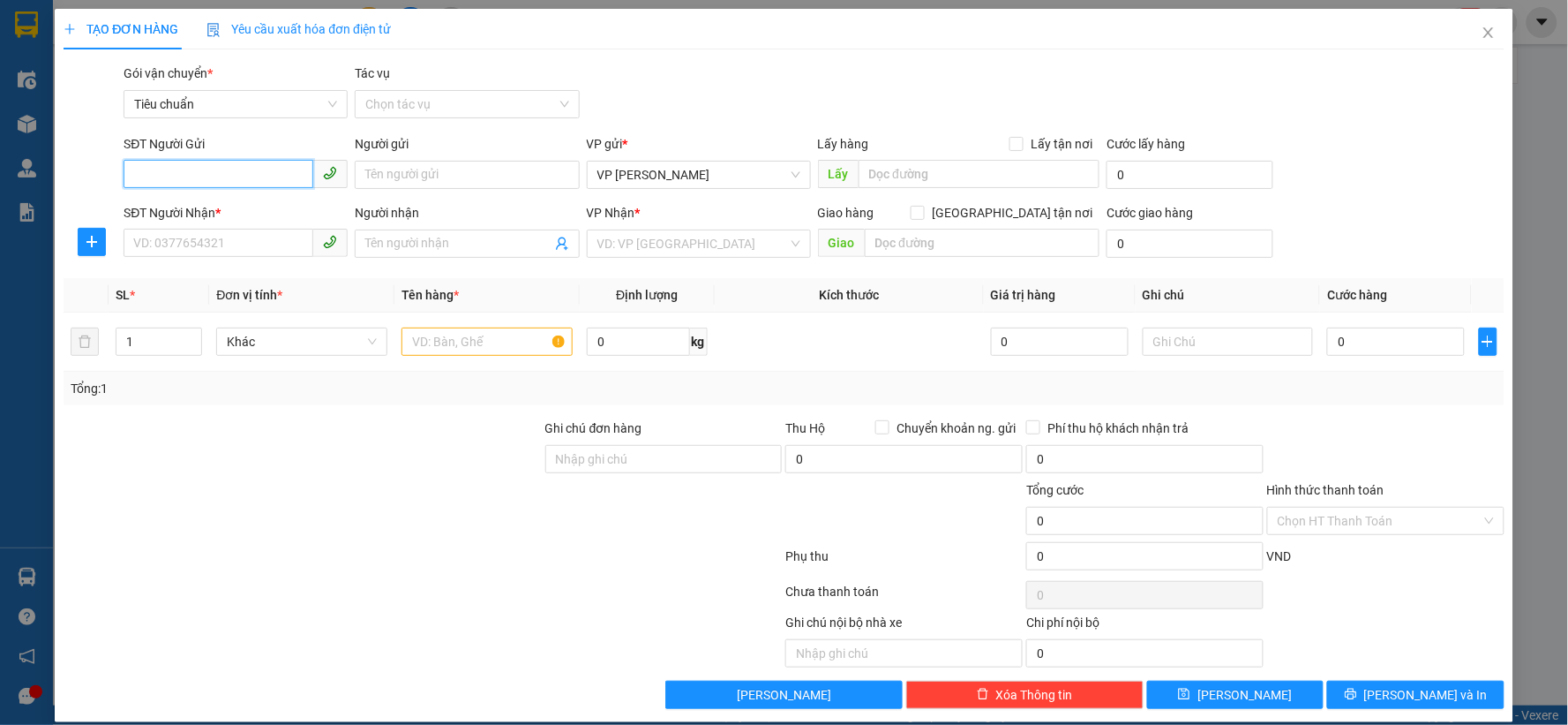
click at [248, 171] on input "SĐT Người Gửi" at bounding box center [218, 174] width 190 height 28
click at [260, 205] on div "0385506666 - a Duy" at bounding box center [234, 210] width 201 height 20
type input "0385506666"
type input "a Duy"
type input "0385506666"
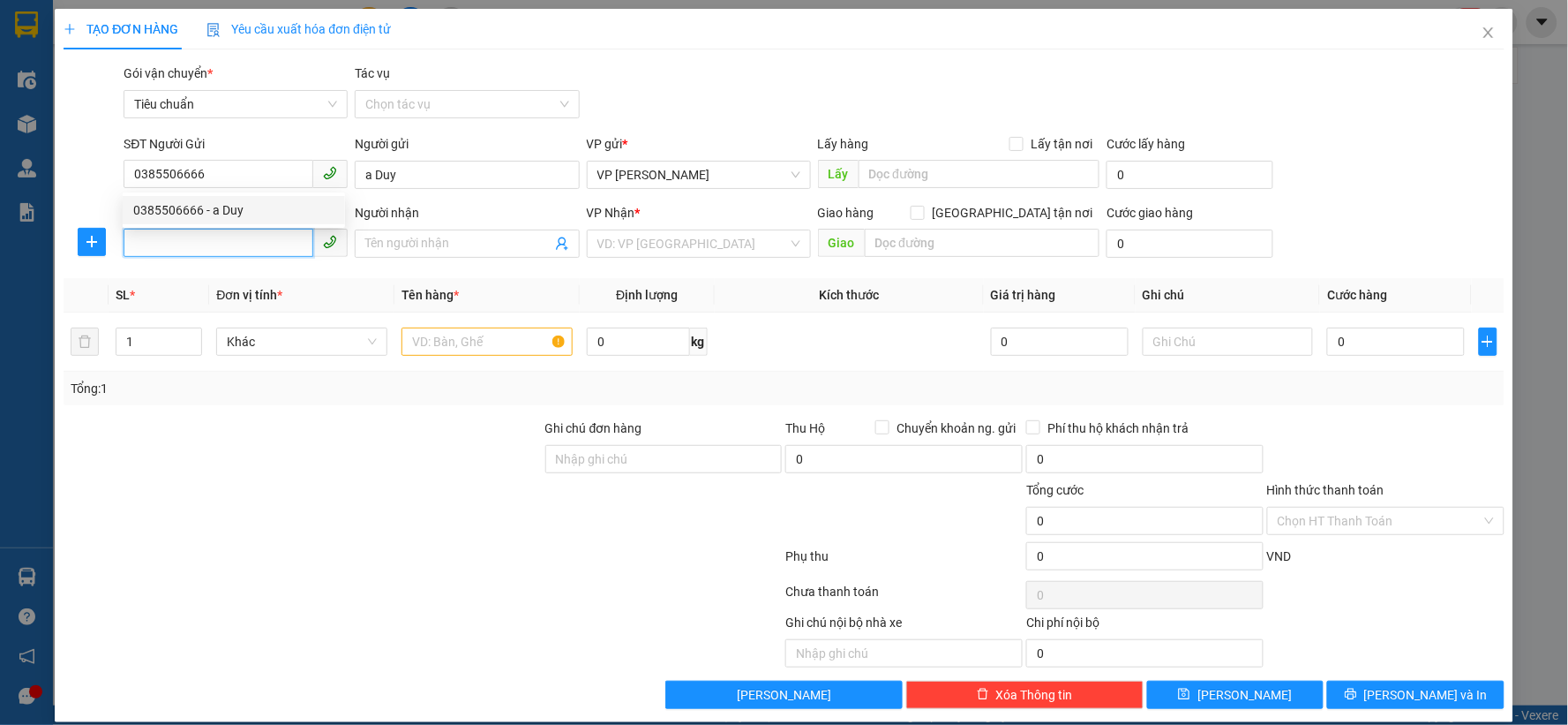
click at [252, 243] on input "SĐT Người Nhận *" at bounding box center [218, 243] width 190 height 28
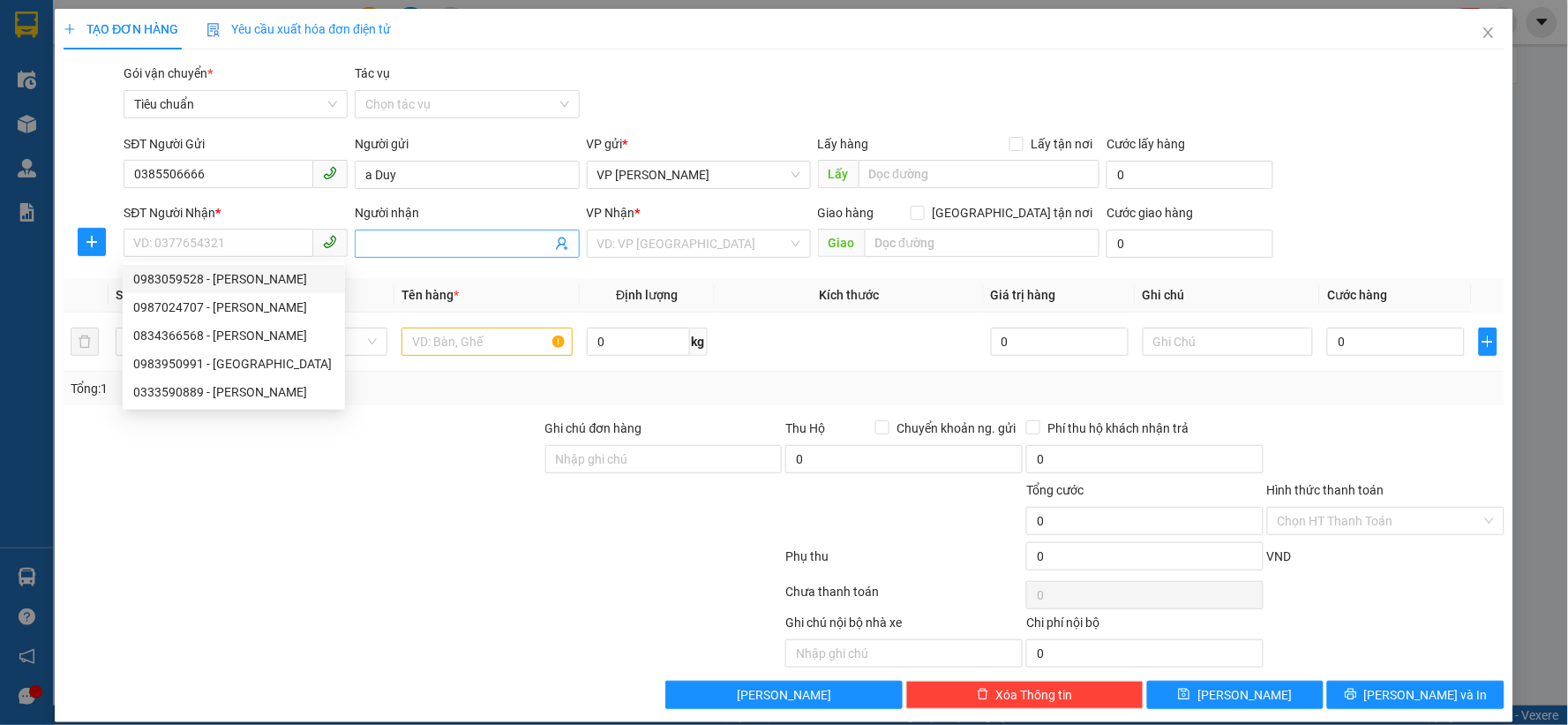
click at [560, 250] on icon "user-add" at bounding box center [562, 244] width 14 height 14
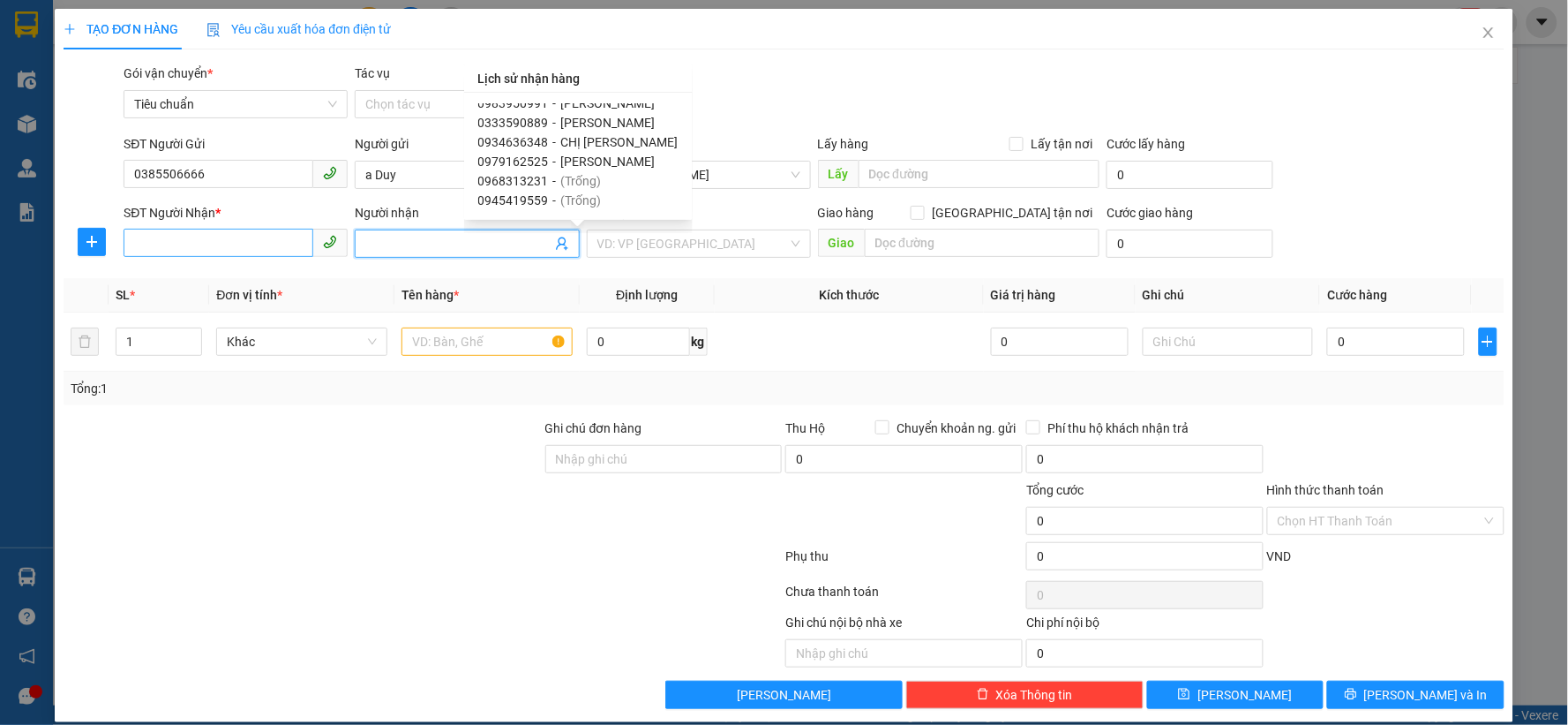
scroll to position [1, 0]
click at [212, 231] on input "SĐT Người Nhận *" at bounding box center [218, 243] width 190 height 28
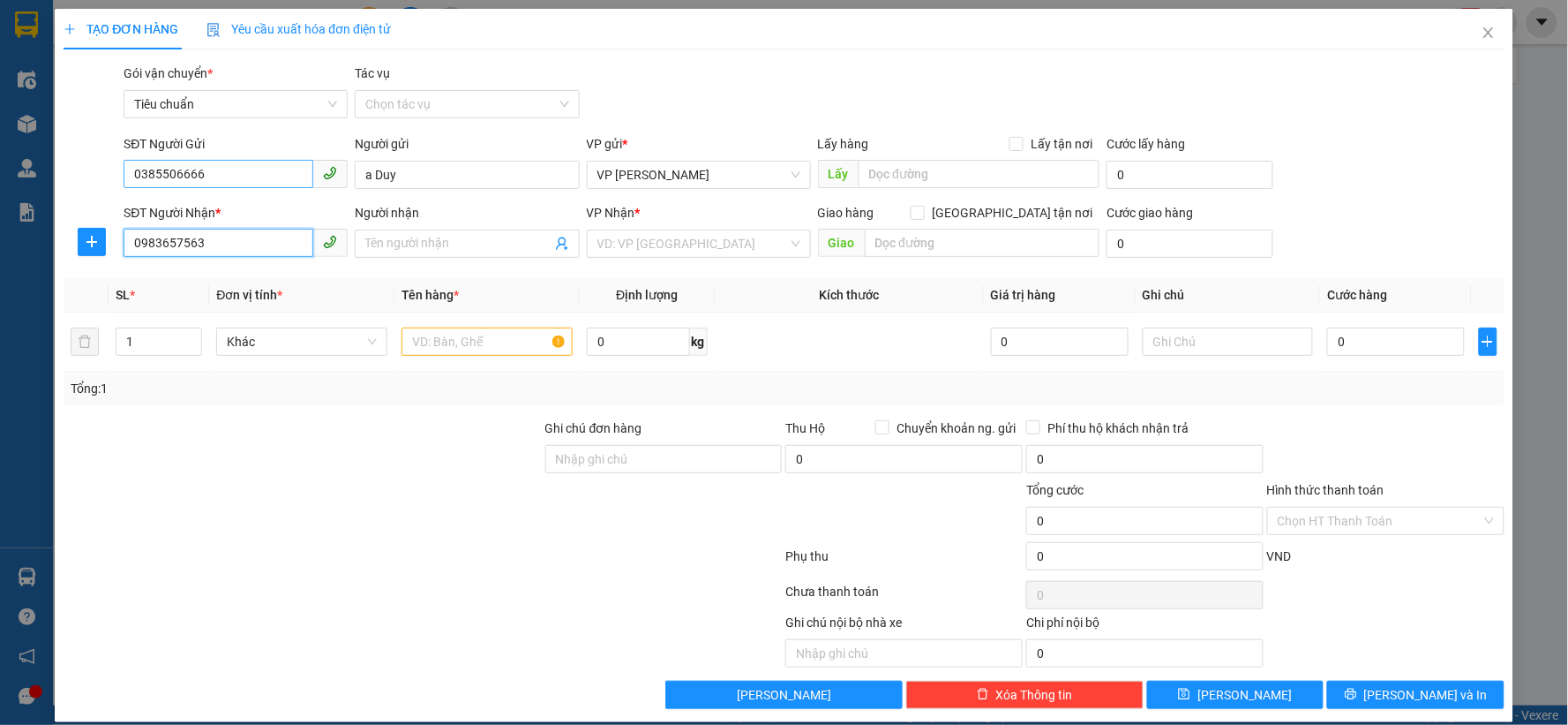
type input "0983657563"
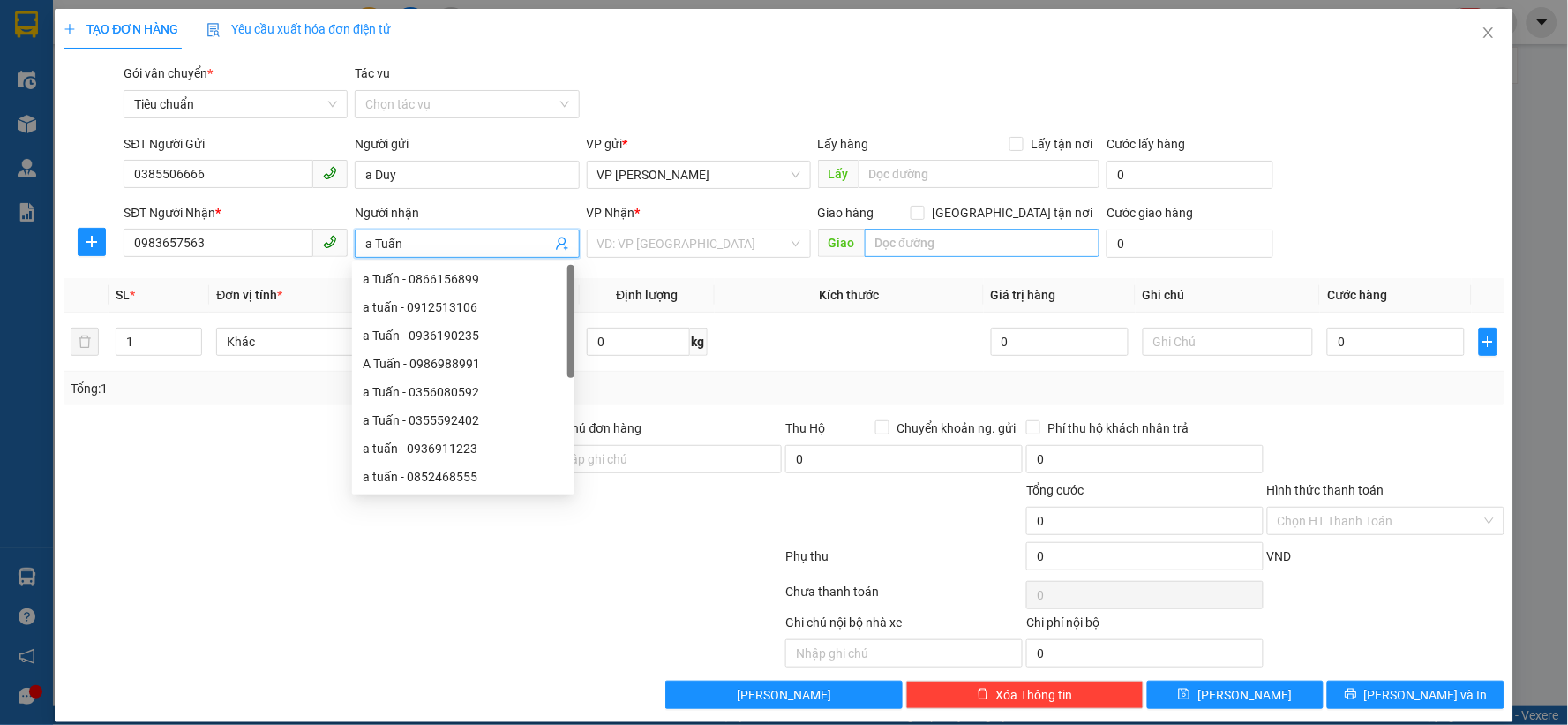
type input "a Tuấn"
click at [907, 248] on input "text" at bounding box center [982, 243] width 236 height 28
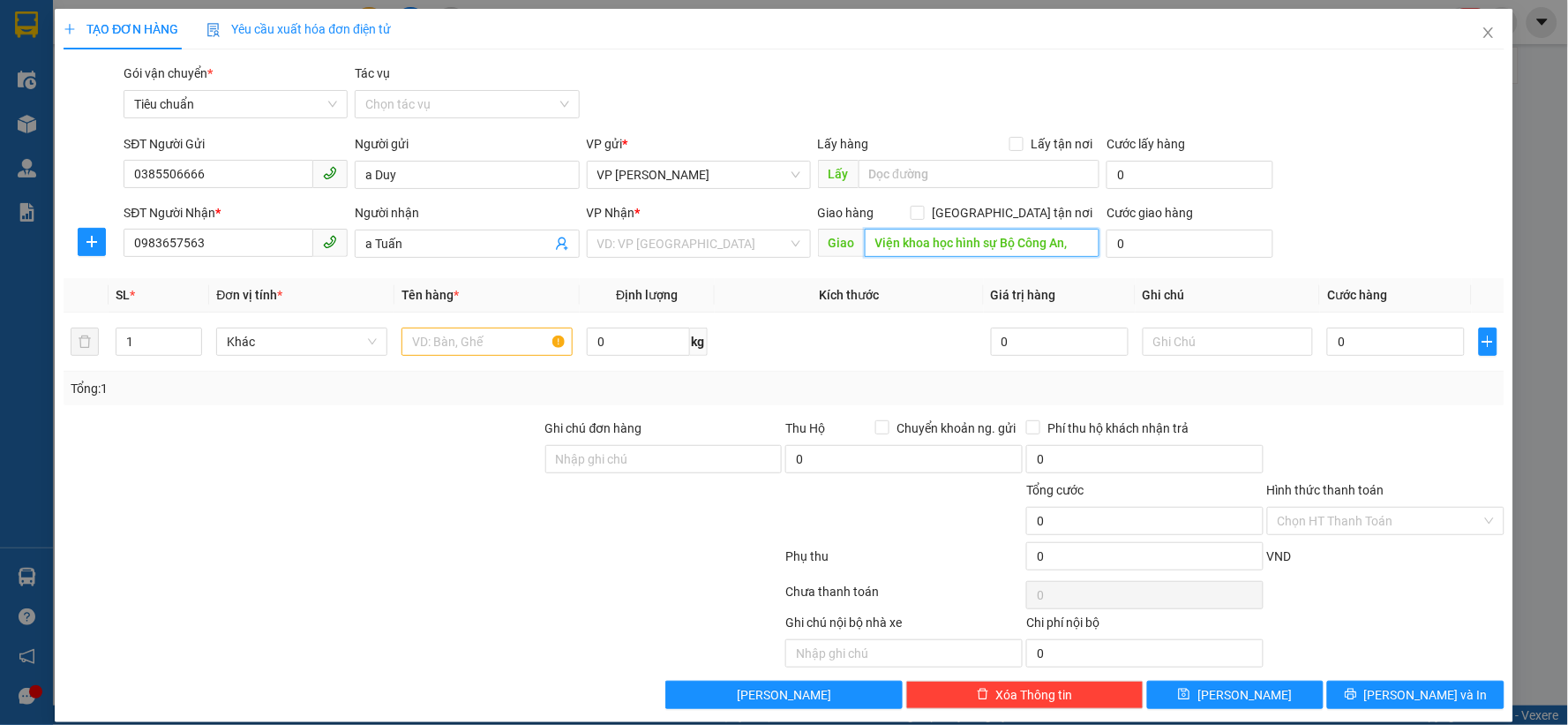
paste input "P. Trịnh Văn Bô, Xuân Phương, Nam Từ Liêm, Hà Nội, Việt Nam"
type input "Viện khoa học hình sự Bộ Công An, P. Trịnh Văn Bô, Xuân Phương, Nam Từ Liêm, Hà…"
click at [924, 218] on span at bounding box center [918, 212] width 14 height 14
click at [924, 218] on input "Giao tận nơi" at bounding box center [917, 211] width 13 height 13
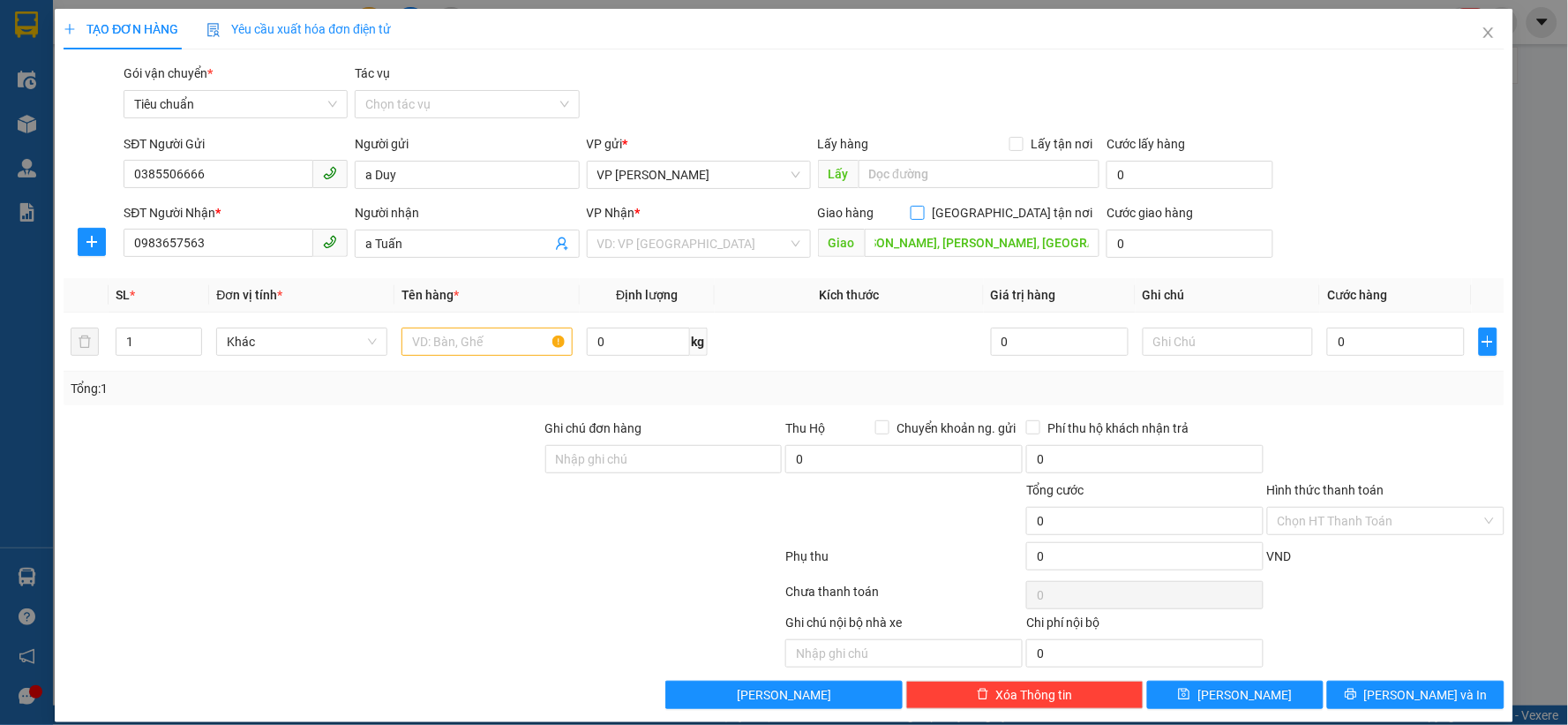
checkbox input "true"
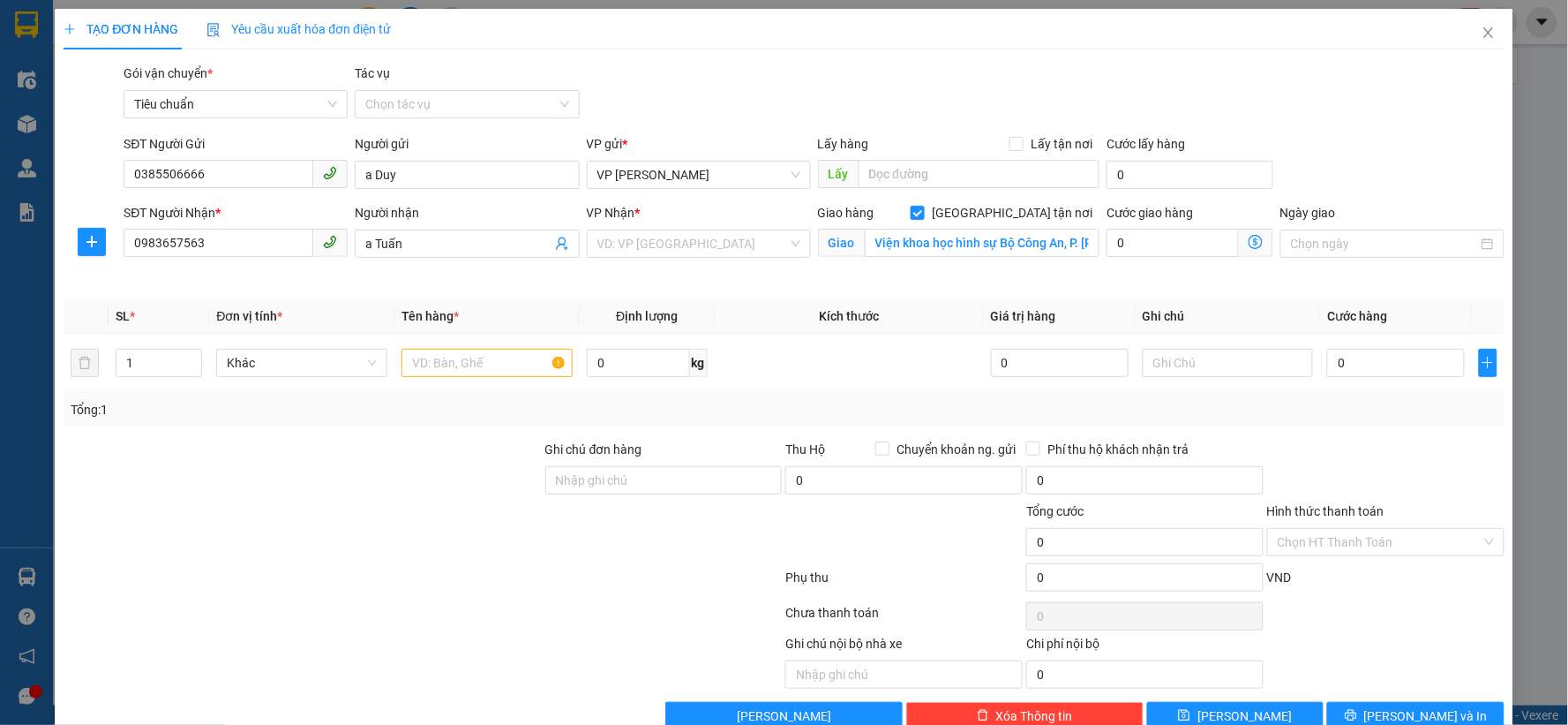
click at [699, 257] on div "VP Nhận * VD: VP Sài Gòn" at bounding box center [699, 234] width 224 height 62
click at [700, 254] on input "search" at bounding box center [693, 243] width 191 height 27
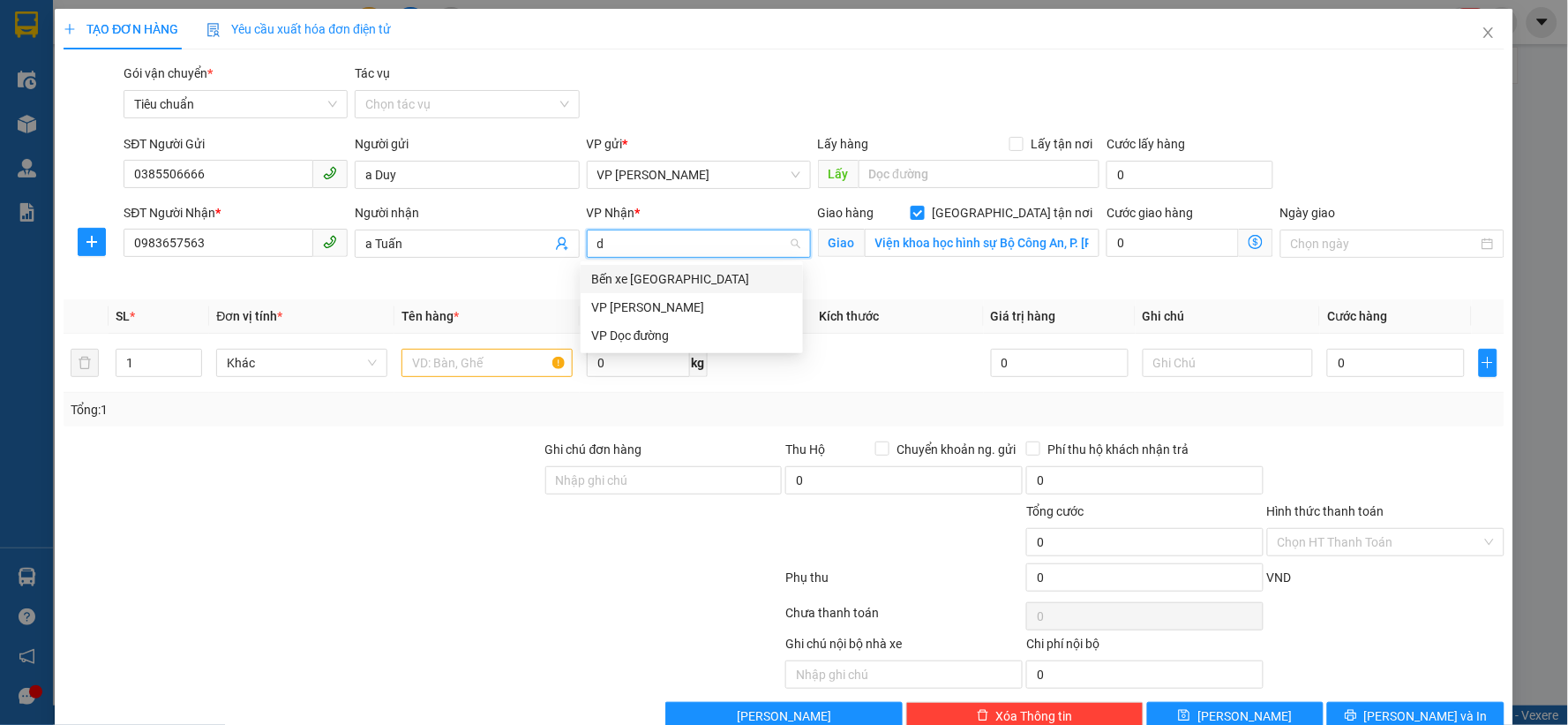
type input "dư"
click at [673, 274] on div "VP Dương Đình Nghệ" at bounding box center [692, 279] width 201 height 20
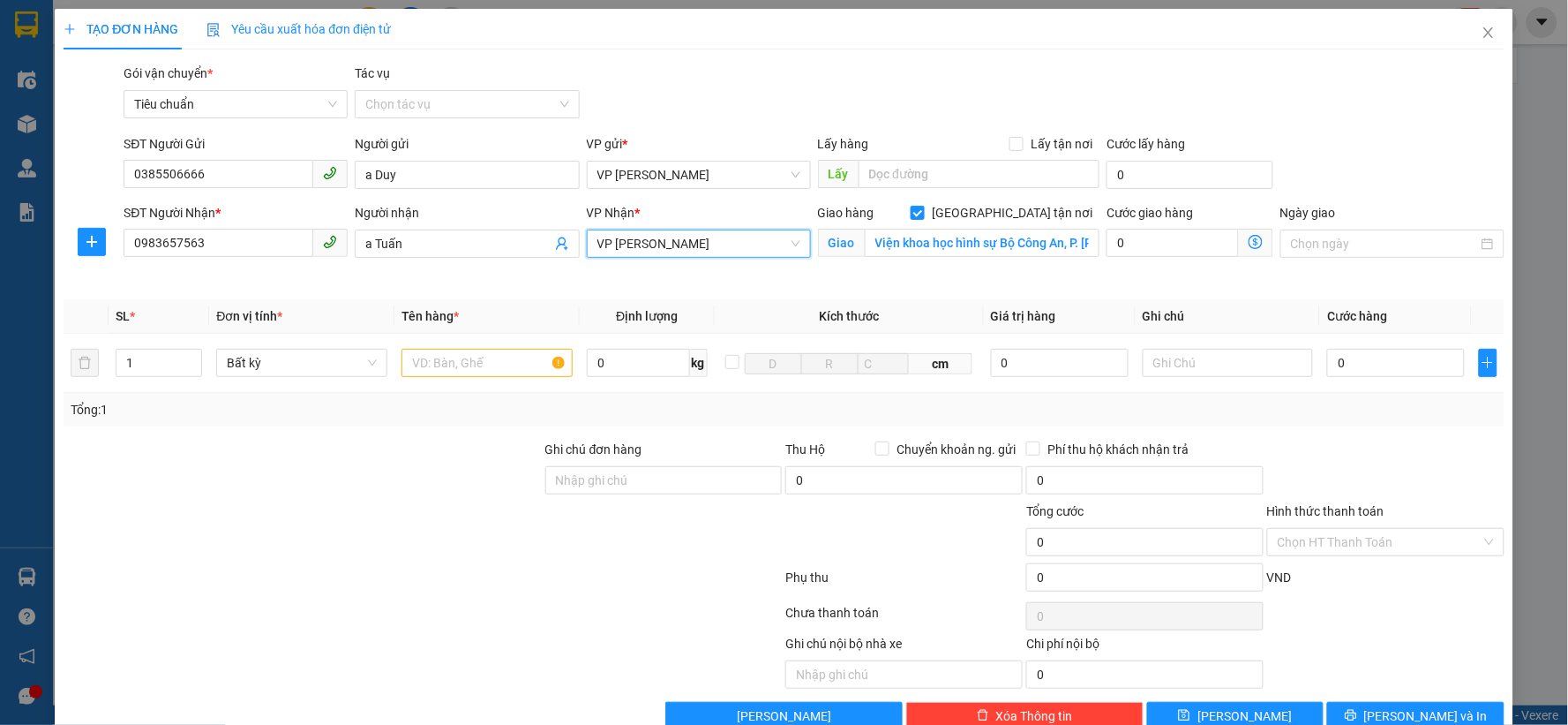
click at [1251, 242] on span at bounding box center [1256, 243] width 34 height 28
click at [1249, 243] on icon "dollar-circle" at bounding box center [1256, 242] width 14 height 14
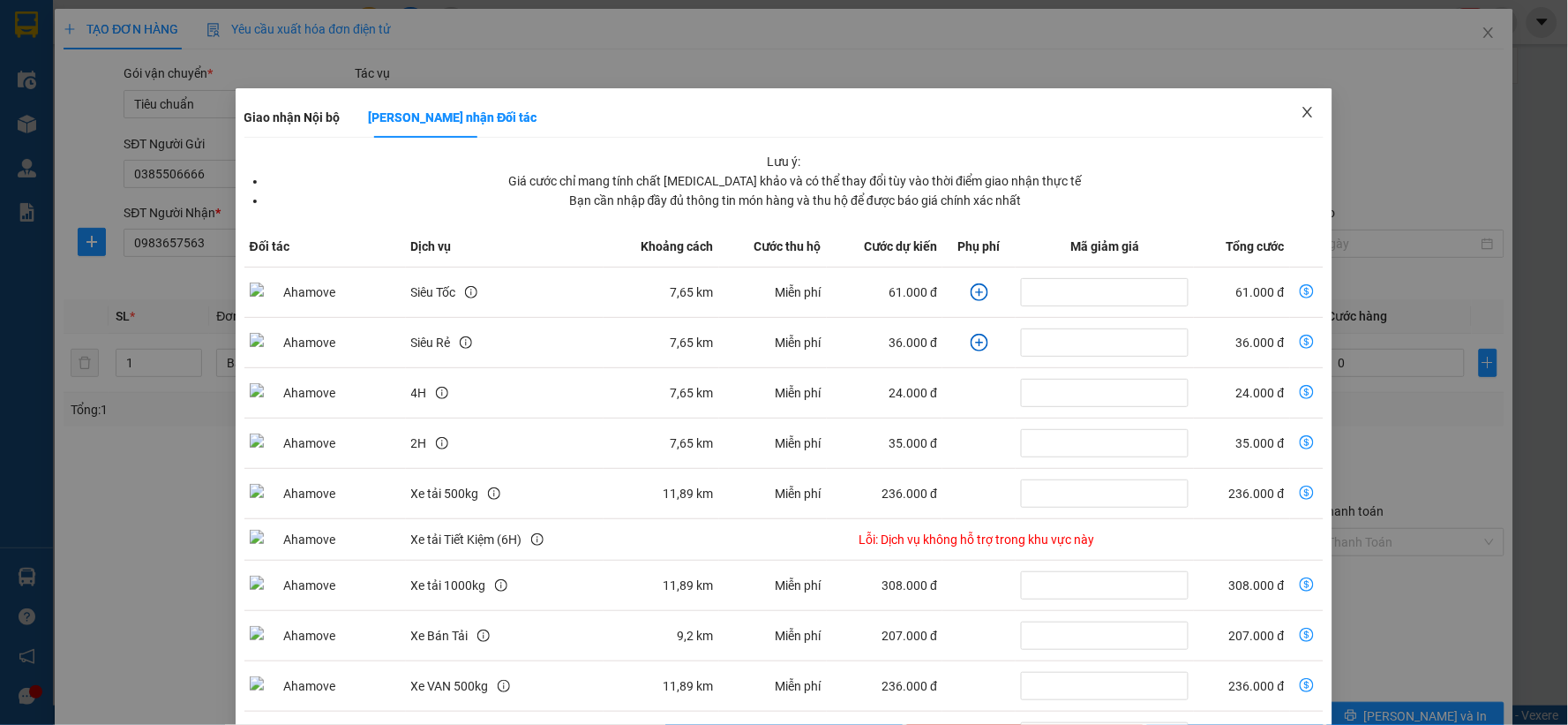
click at [1301, 115] on icon "close" at bounding box center [1308, 112] width 14 height 14
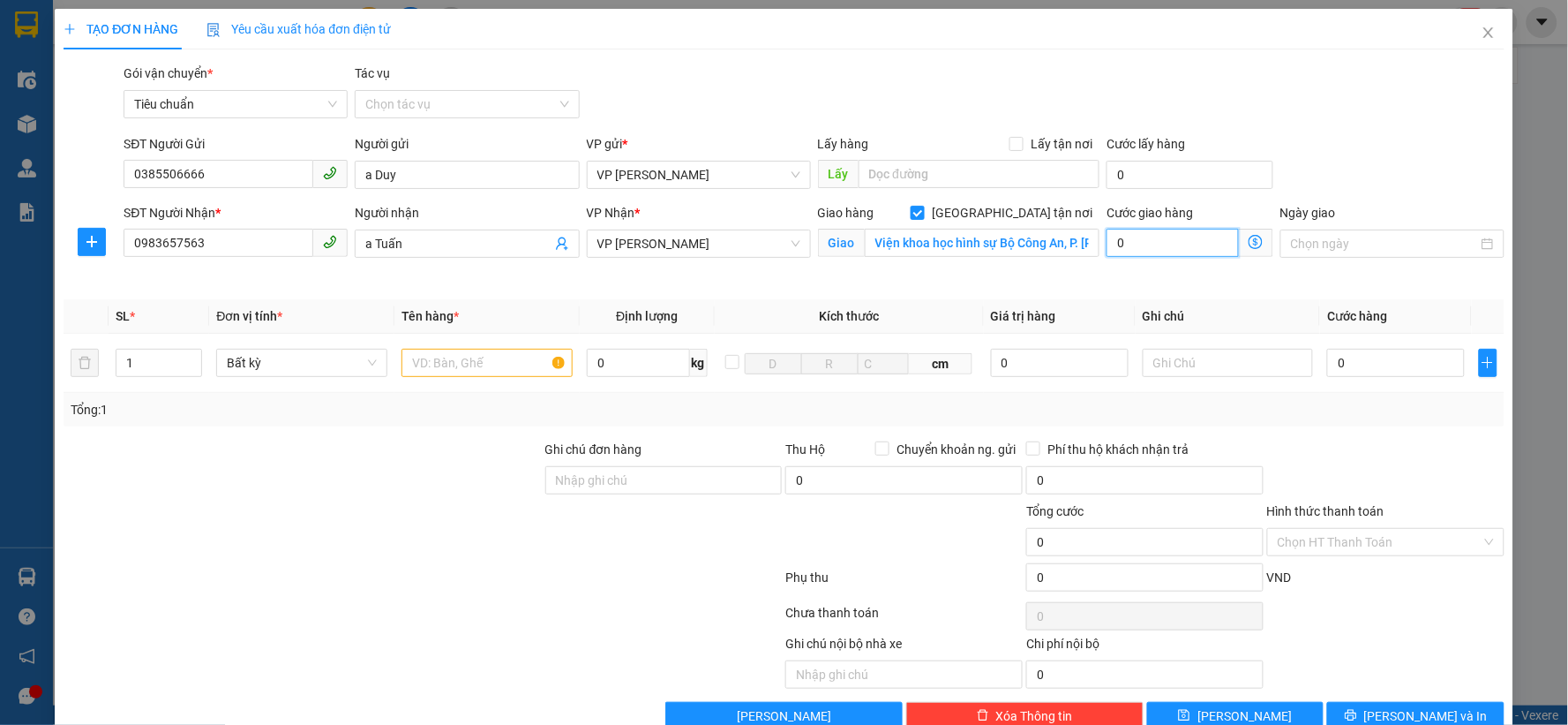
click at [1176, 246] on input "0" at bounding box center [1173, 243] width 133 height 28
type input "8"
type input "80"
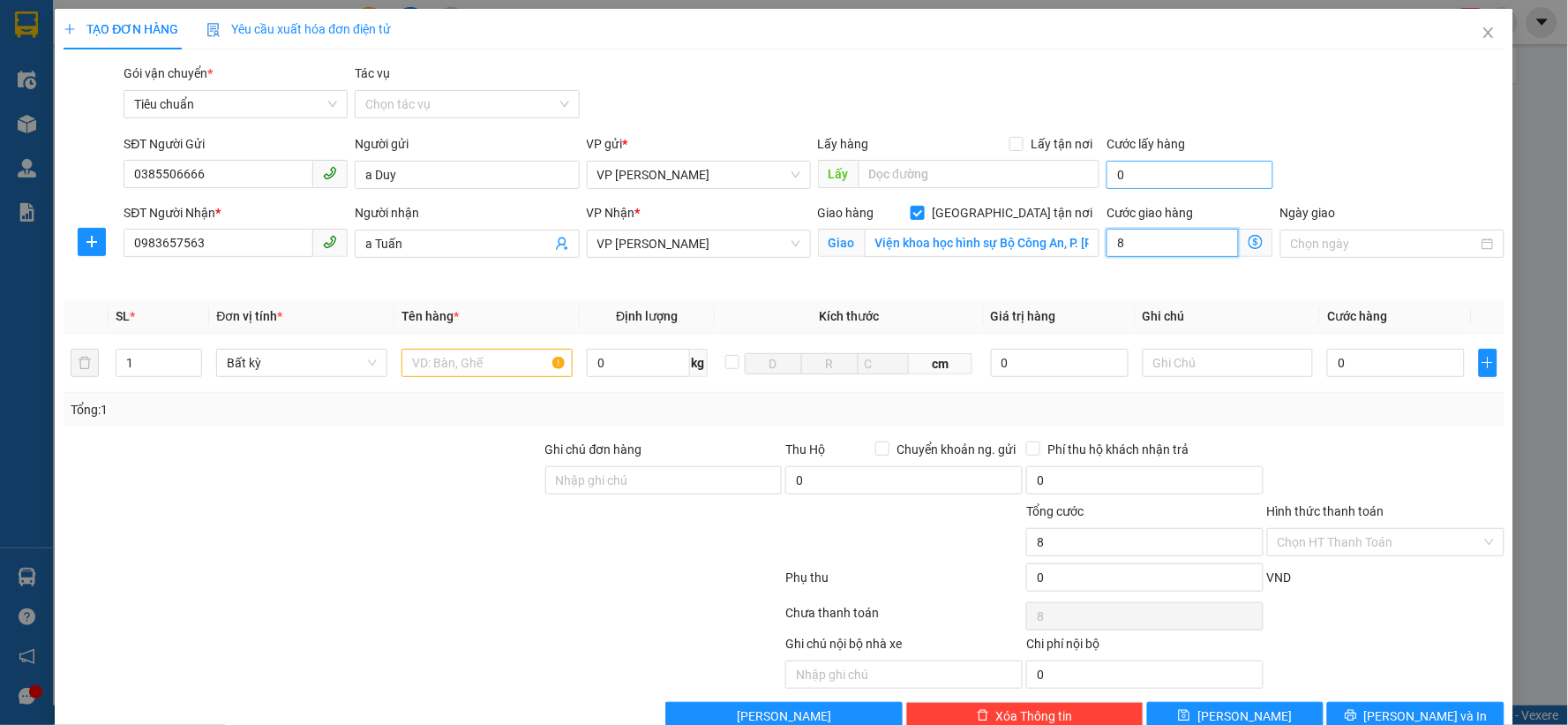
type input "80"
type input "80.000"
click at [499, 371] on input "text" at bounding box center [487, 362] width 171 height 28
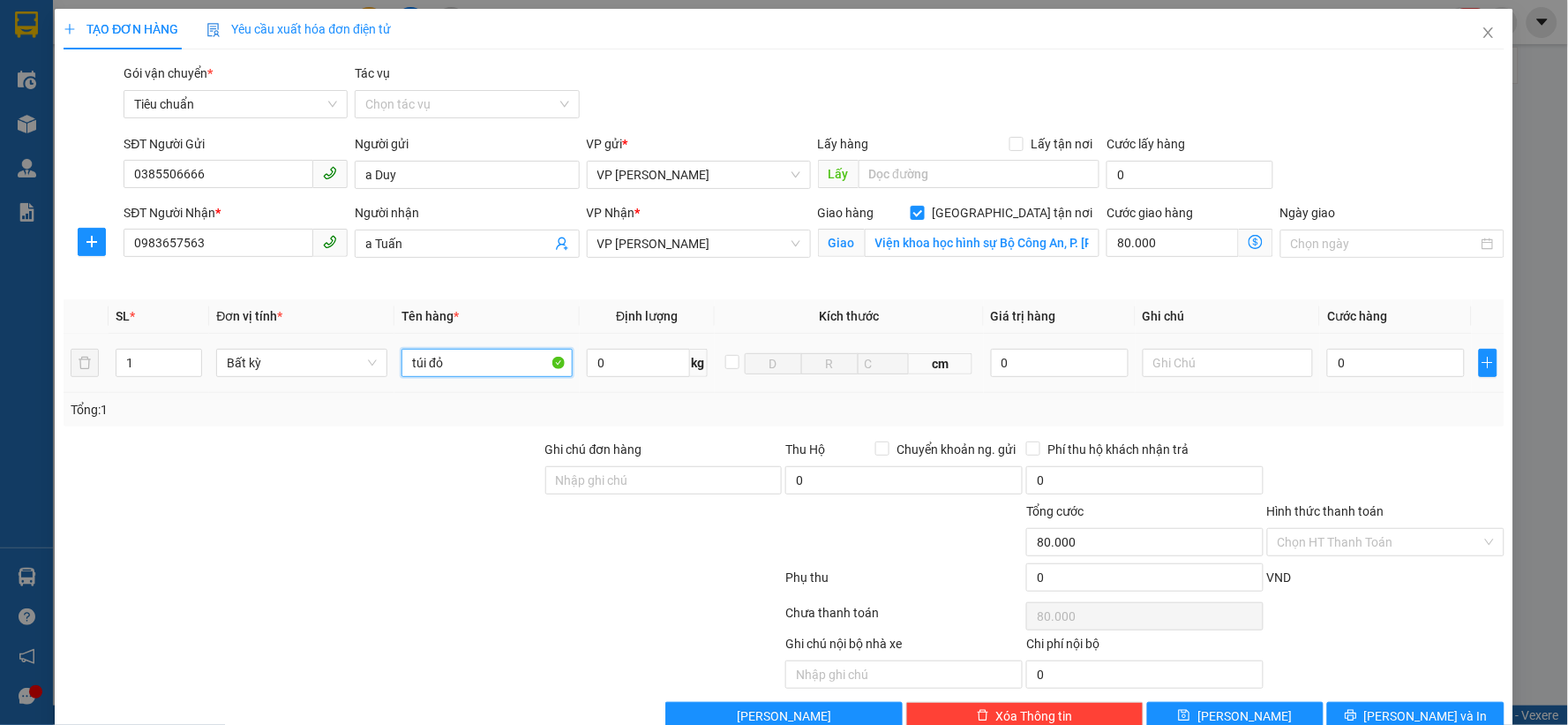
click at [499, 371] on input "túi đỏ" at bounding box center [487, 362] width 171 height 28
type input "túi đỏ vợt Pic"
type input "6"
type input "80.006"
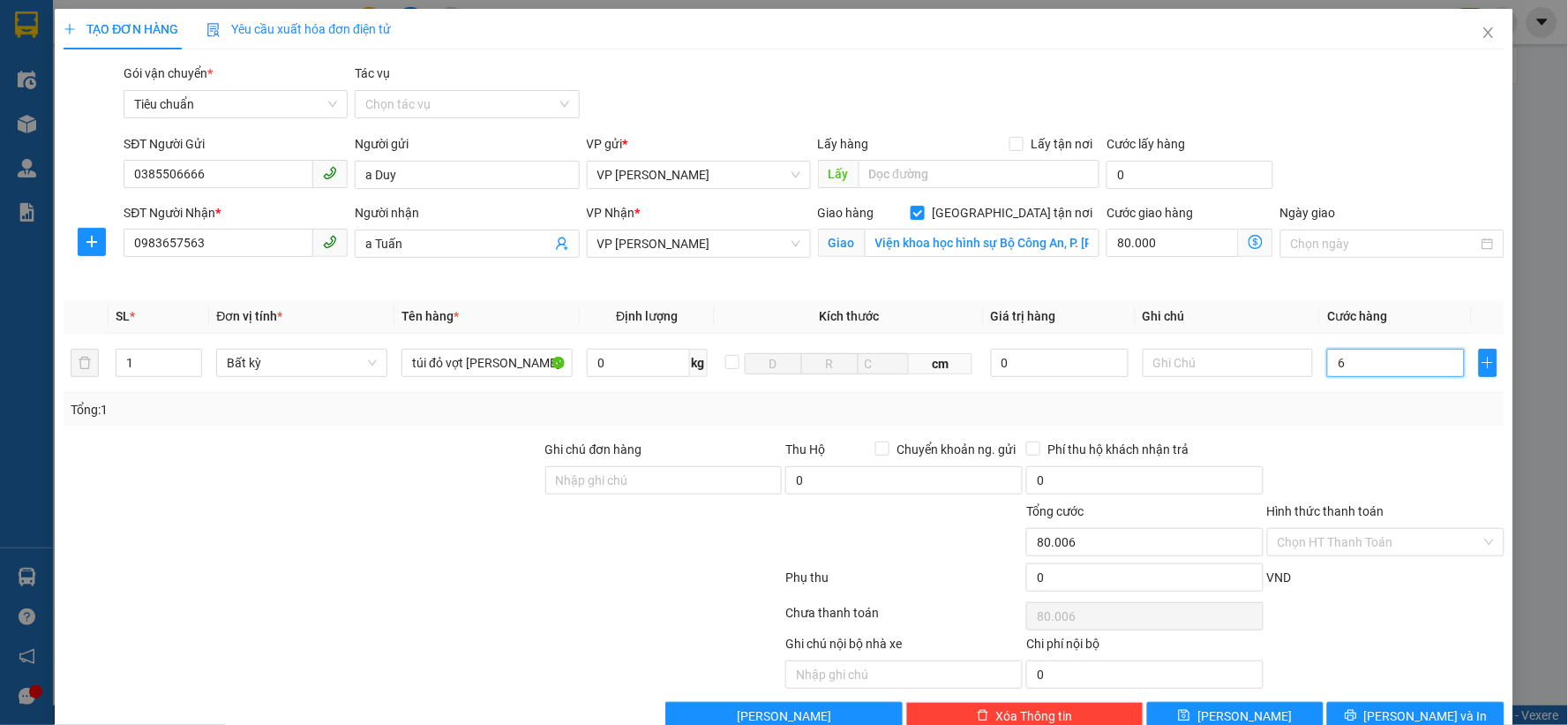
type input "60"
type input "80.060"
type input "60.000"
type input "140.000"
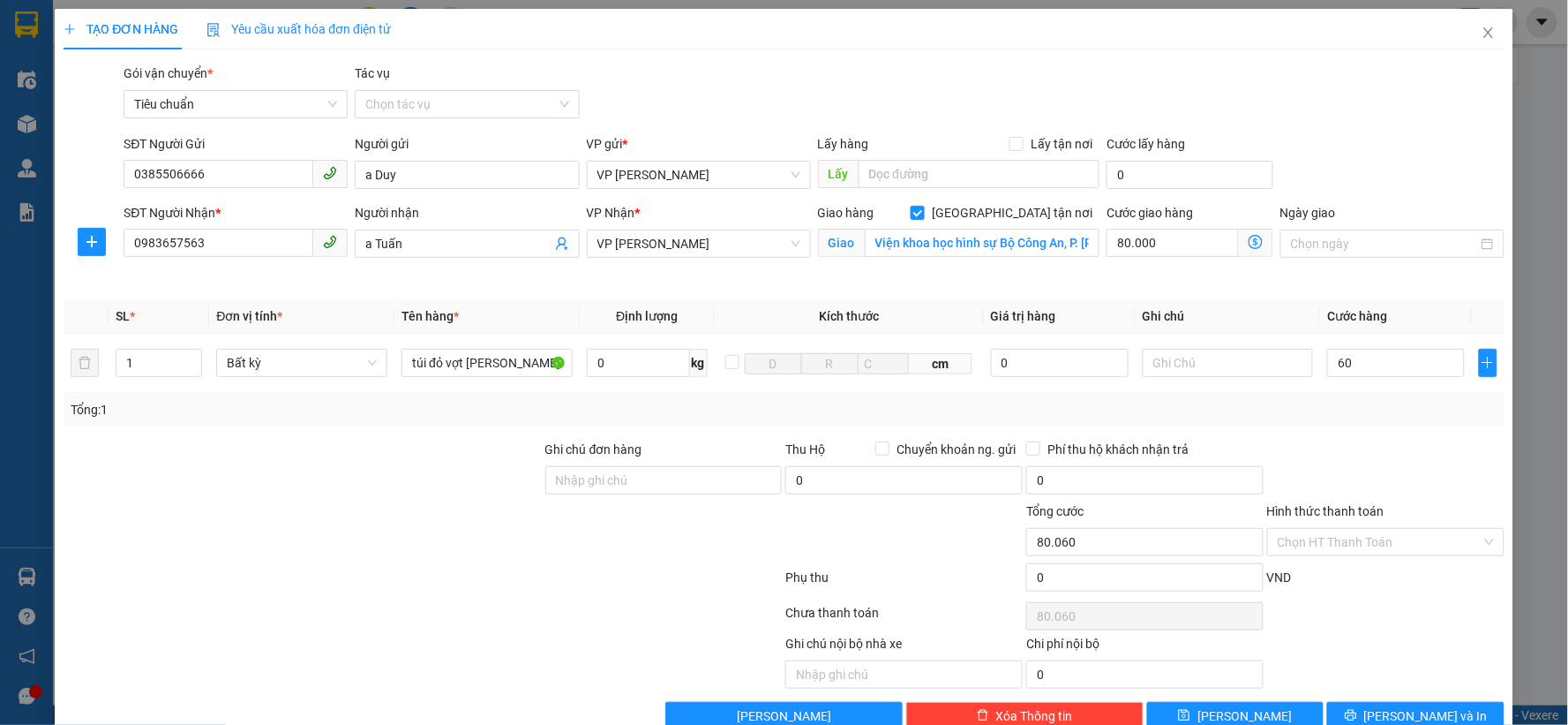
type input "140.000"
click at [1372, 429] on div "Transit Pickup Surcharge Ids Transit Deliver Surcharge Ids Transit Deliver Surc…" at bounding box center [784, 397] width 1441 height 666
click at [1388, 365] on input "60.000" at bounding box center [1396, 362] width 138 height 28
type input "7"
type input "80.007"
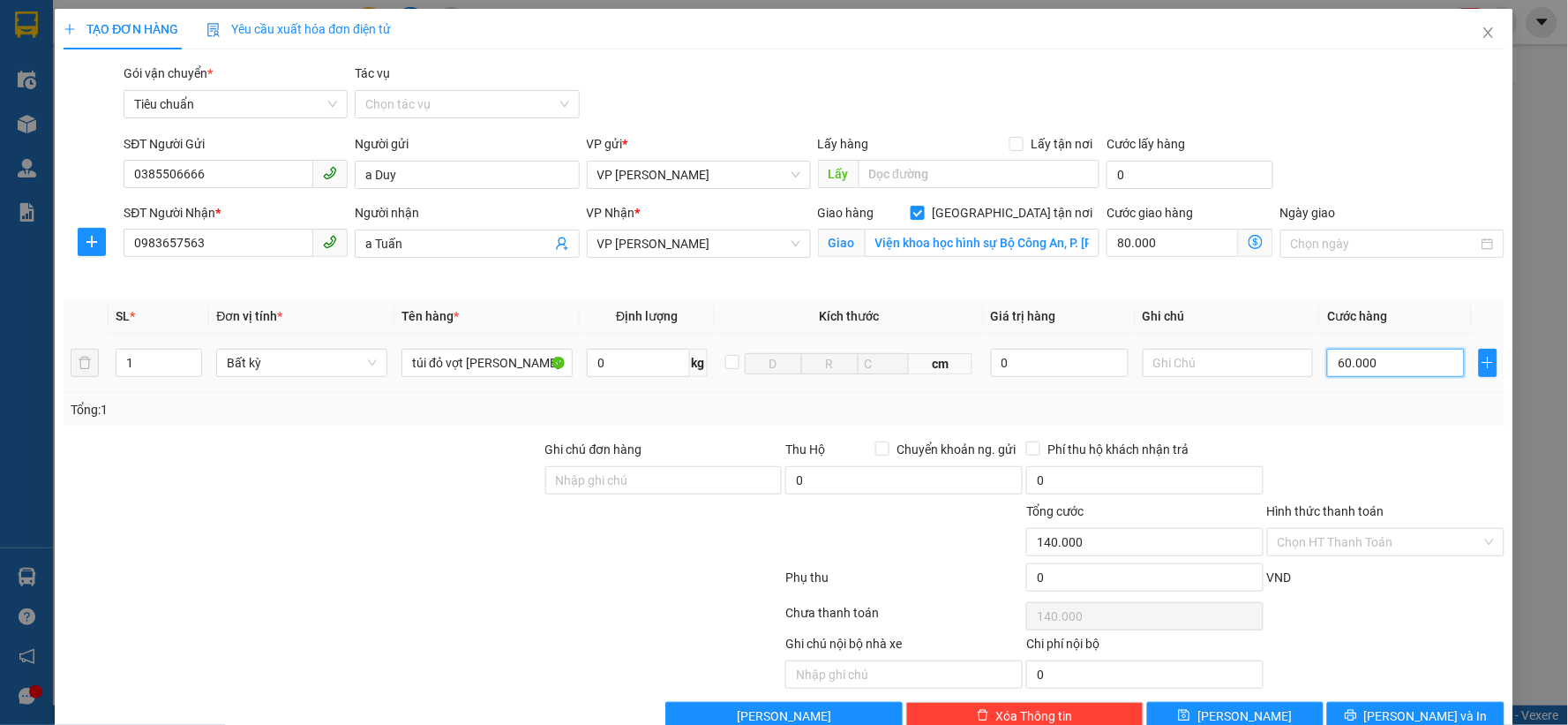
type input "80.007"
type input "70"
type input "80.070"
type input "70.000"
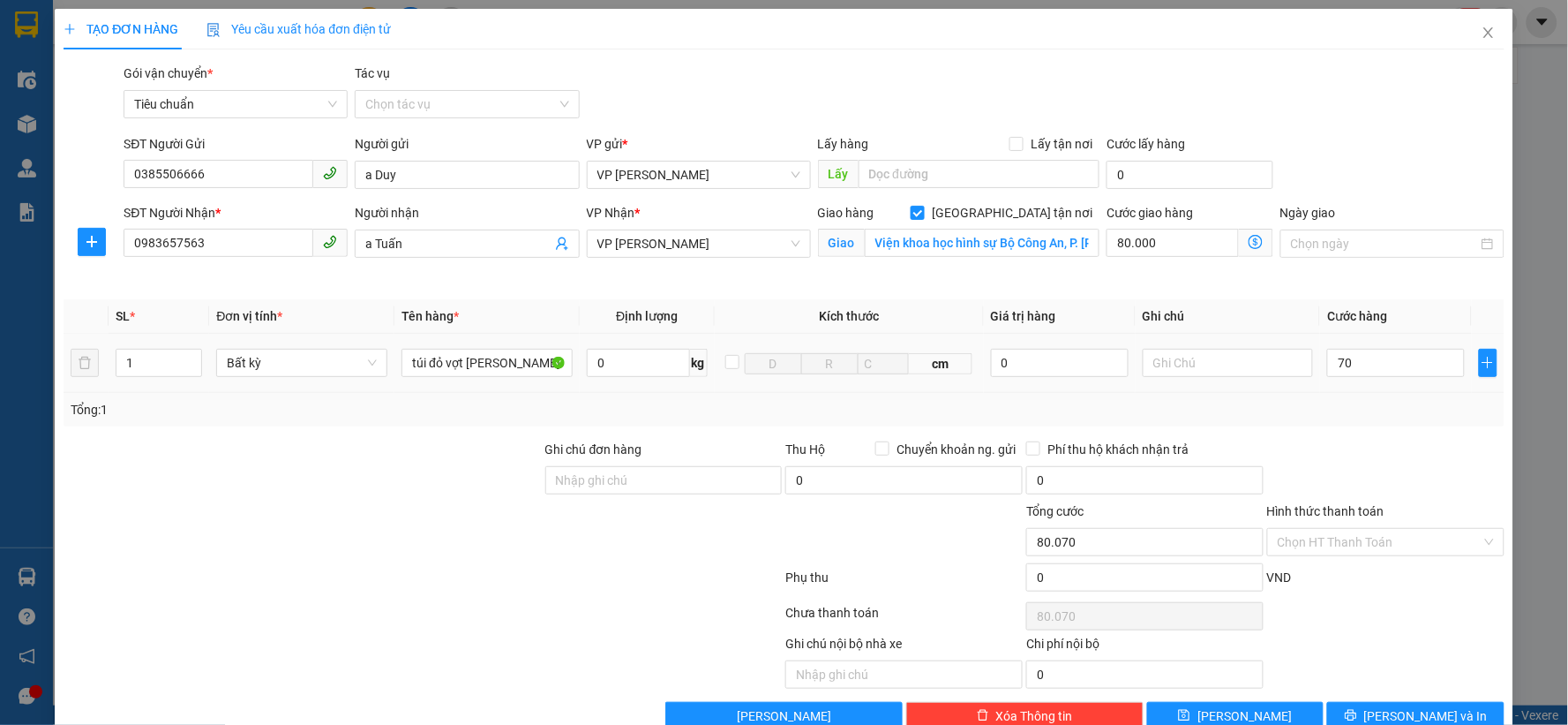
type input "150.000"
click at [1361, 388] on td "70.000" at bounding box center [1396, 363] width 152 height 59
click at [1327, 543] on input "Hình thức thanh toán" at bounding box center [1380, 541] width 204 height 27
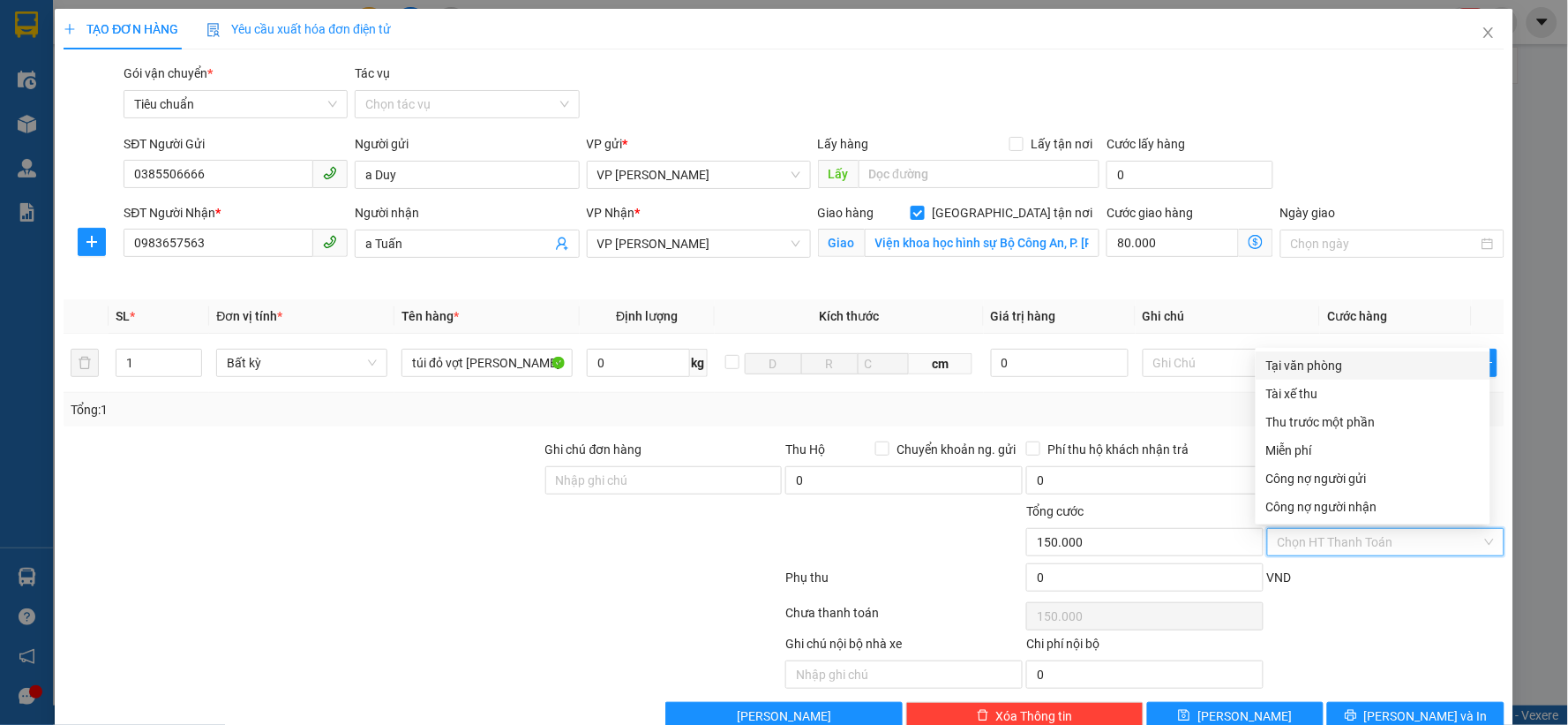
click at [1328, 366] on div "Tại văn phòng" at bounding box center [1372, 365] width 213 height 20
type input "0"
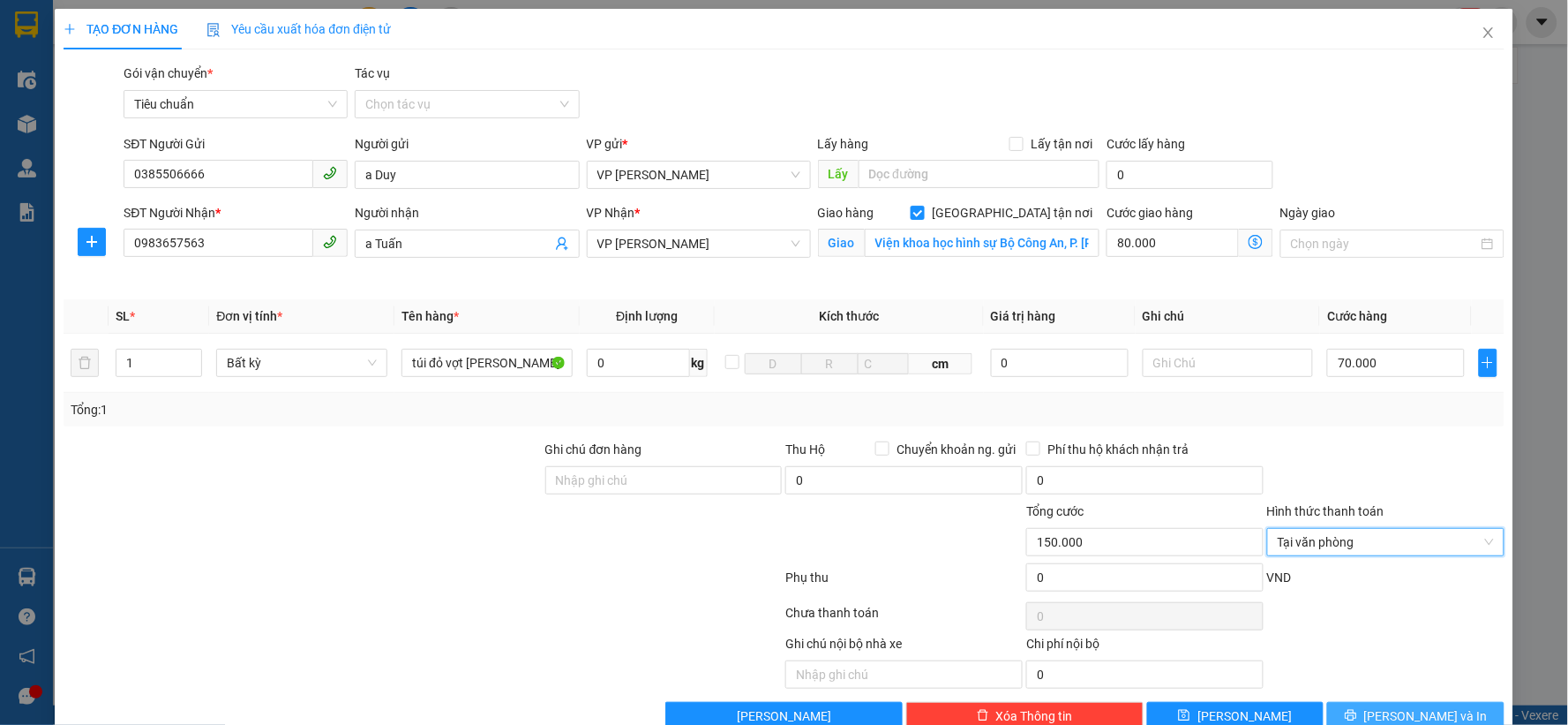
click at [1400, 718] on span "Lưu và In" at bounding box center [1427, 716] width 124 height 20
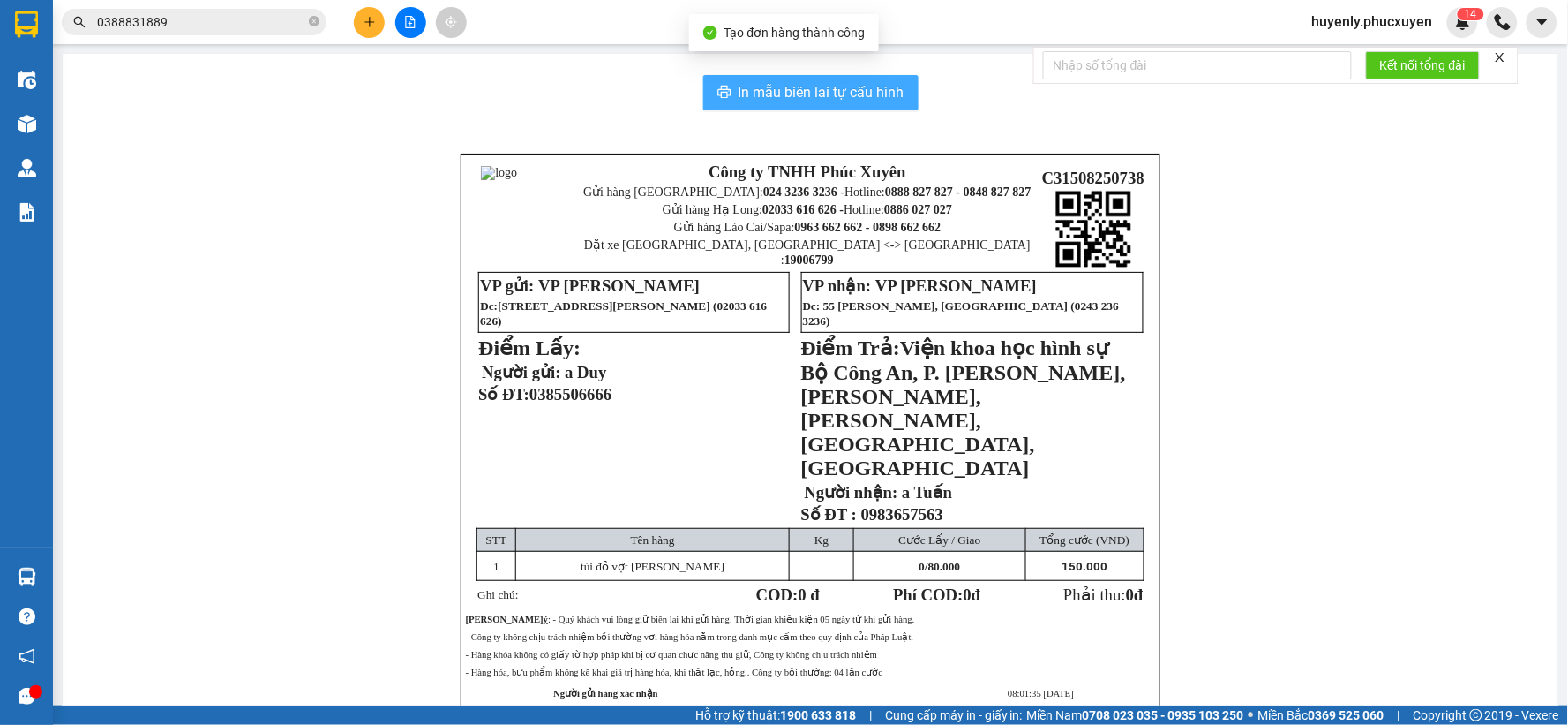
click at [795, 90] on span "In mẫu biên lai tự cấu hình" at bounding box center [821, 92] width 166 height 22
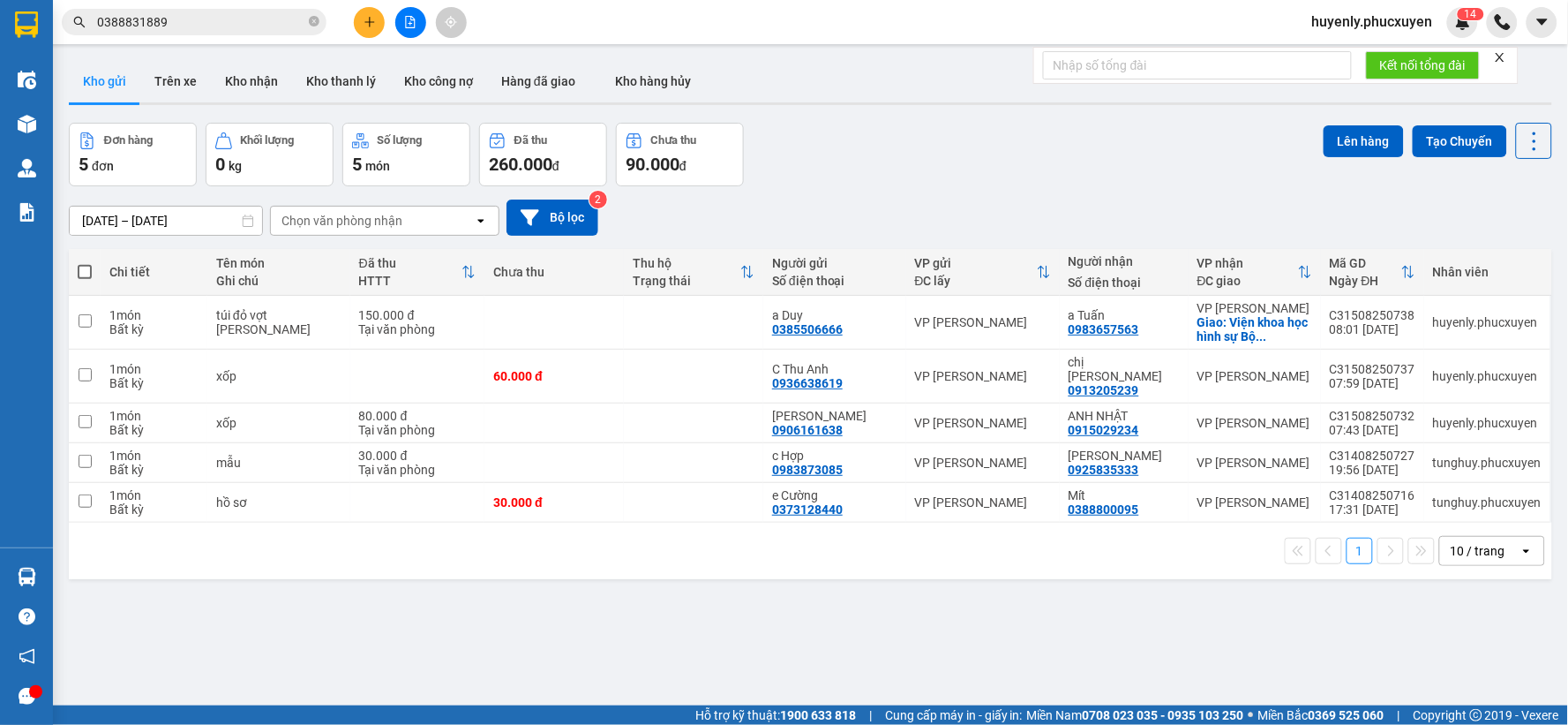
click at [933, 221] on div "13/08/2025 – 15/08/2025 Press the down arrow key to interact with the calendar …" at bounding box center [811, 217] width 1484 height 36
click at [1436, 384] on button at bounding box center [1448, 375] width 25 height 30
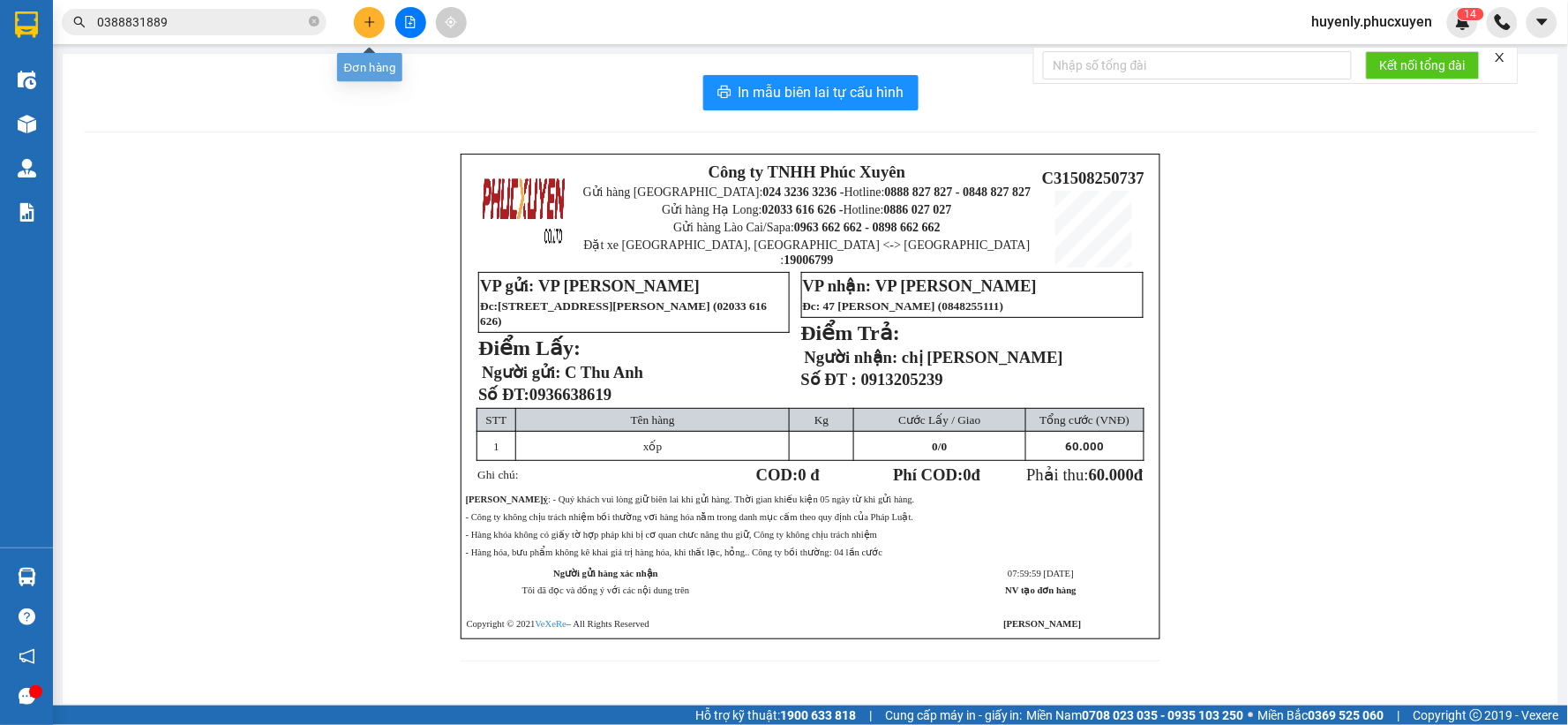
click at [374, 22] on icon "plus" at bounding box center [369, 22] width 13 height 13
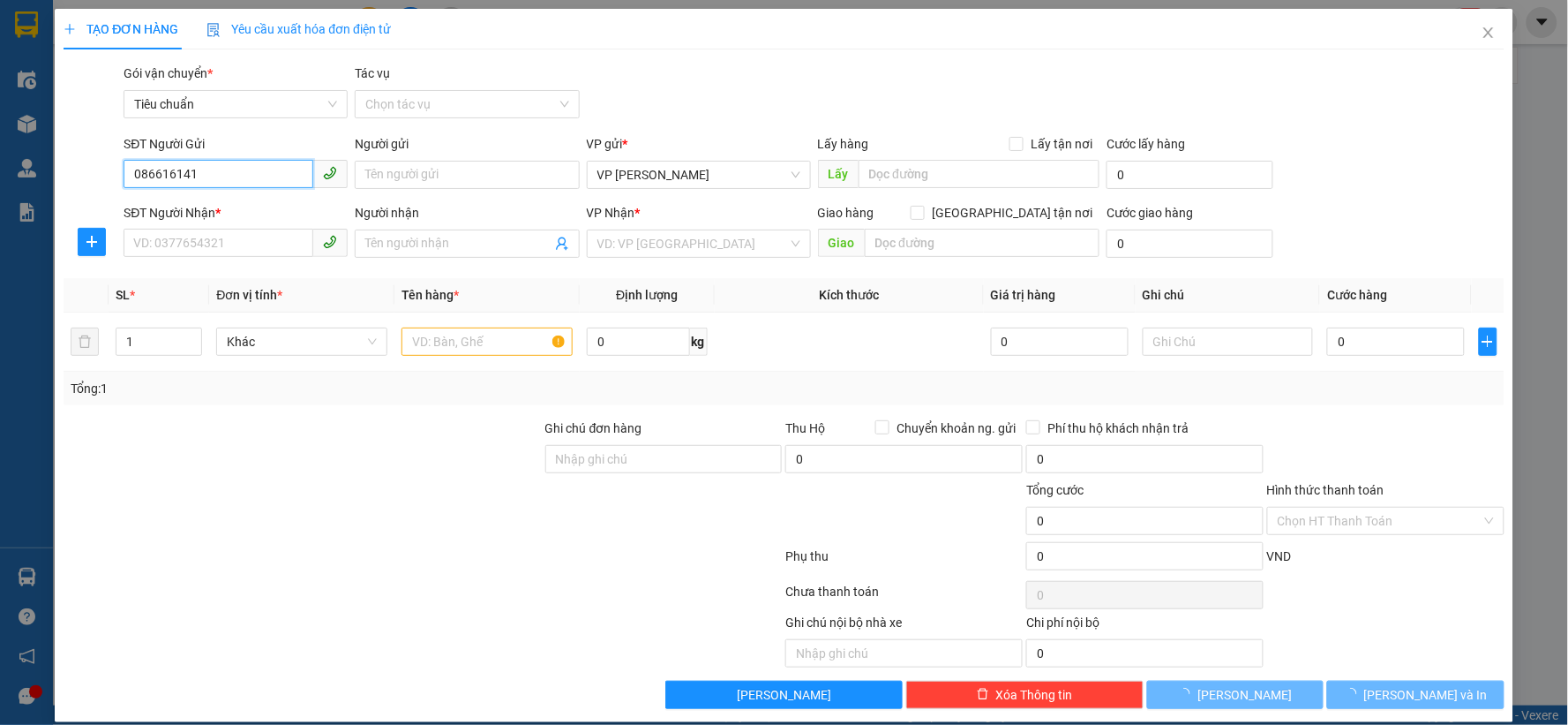
type input "0866161414"
click at [245, 166] on input "0866161414" at bounding box center [218, 174] width 190 height 28
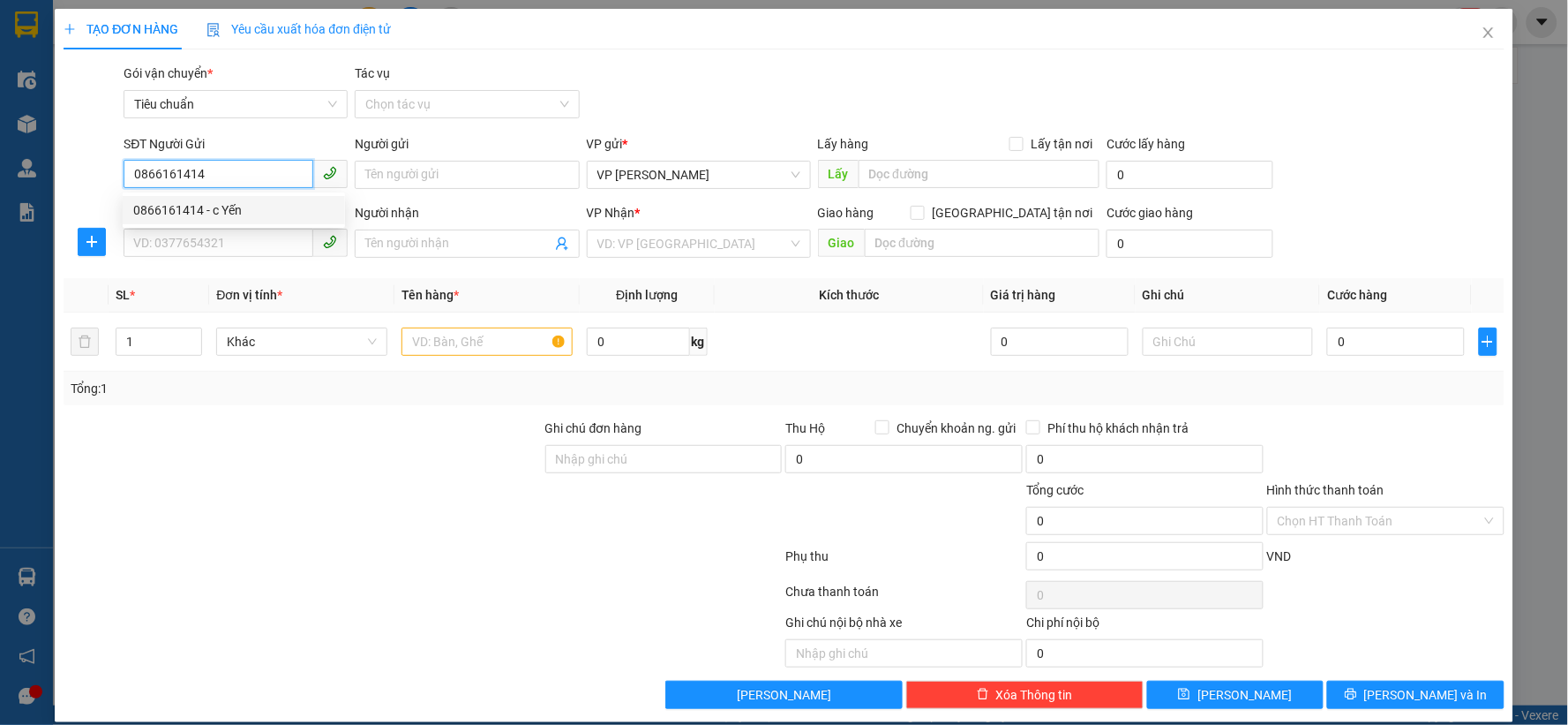
click at [225, 215] on div "0866161414 - c Yến" at bounding box center [234, 210] width 201 height 20
type input "c Yến"
type input "0866161414"
click at [225, 230] on input "SĐT Người Nhận *" at bounding box center [218, 243] width 190 height 28
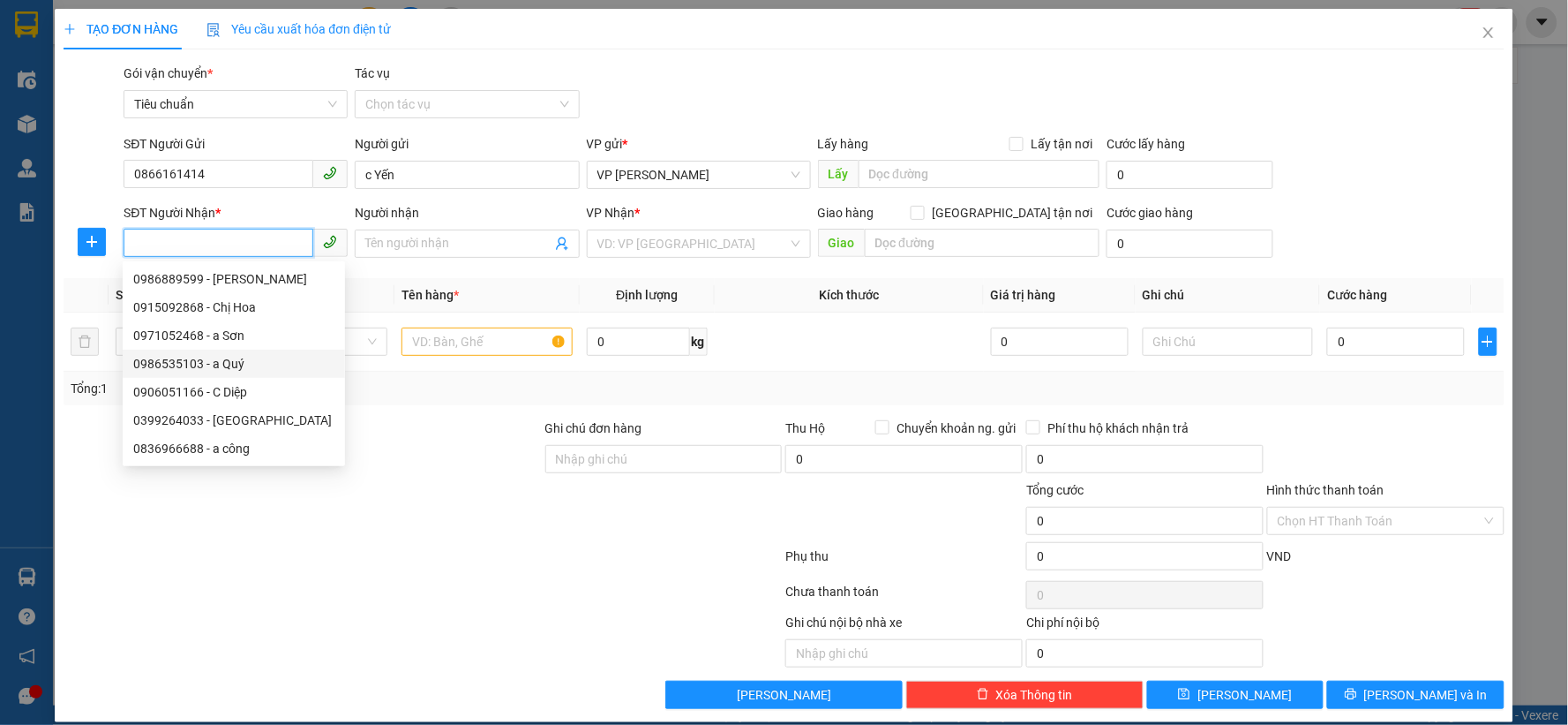
click at [285, 368] on div "0986535103 - a Quý" at bounding box center [234, 363] width 201 height 20
type input "0986535103"
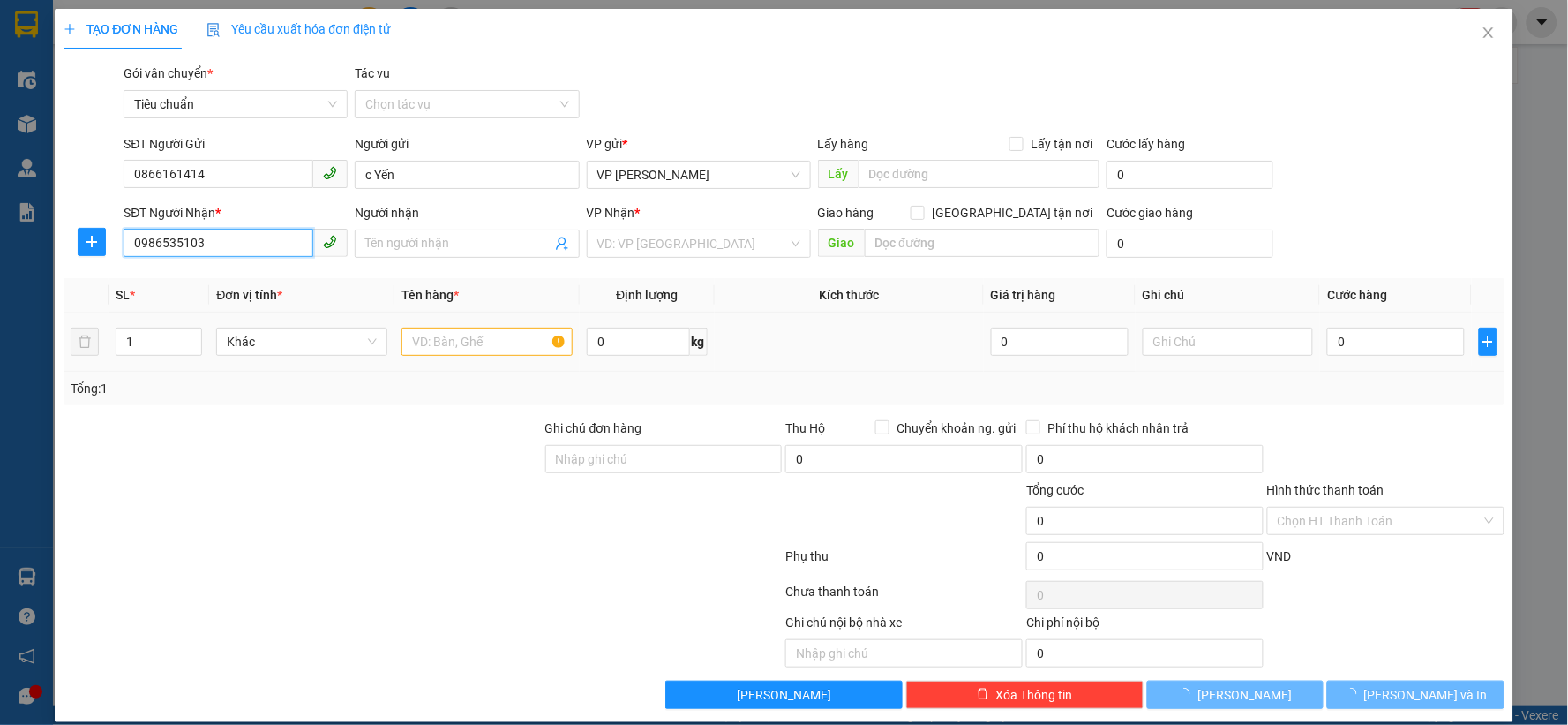
type input "a Quý"
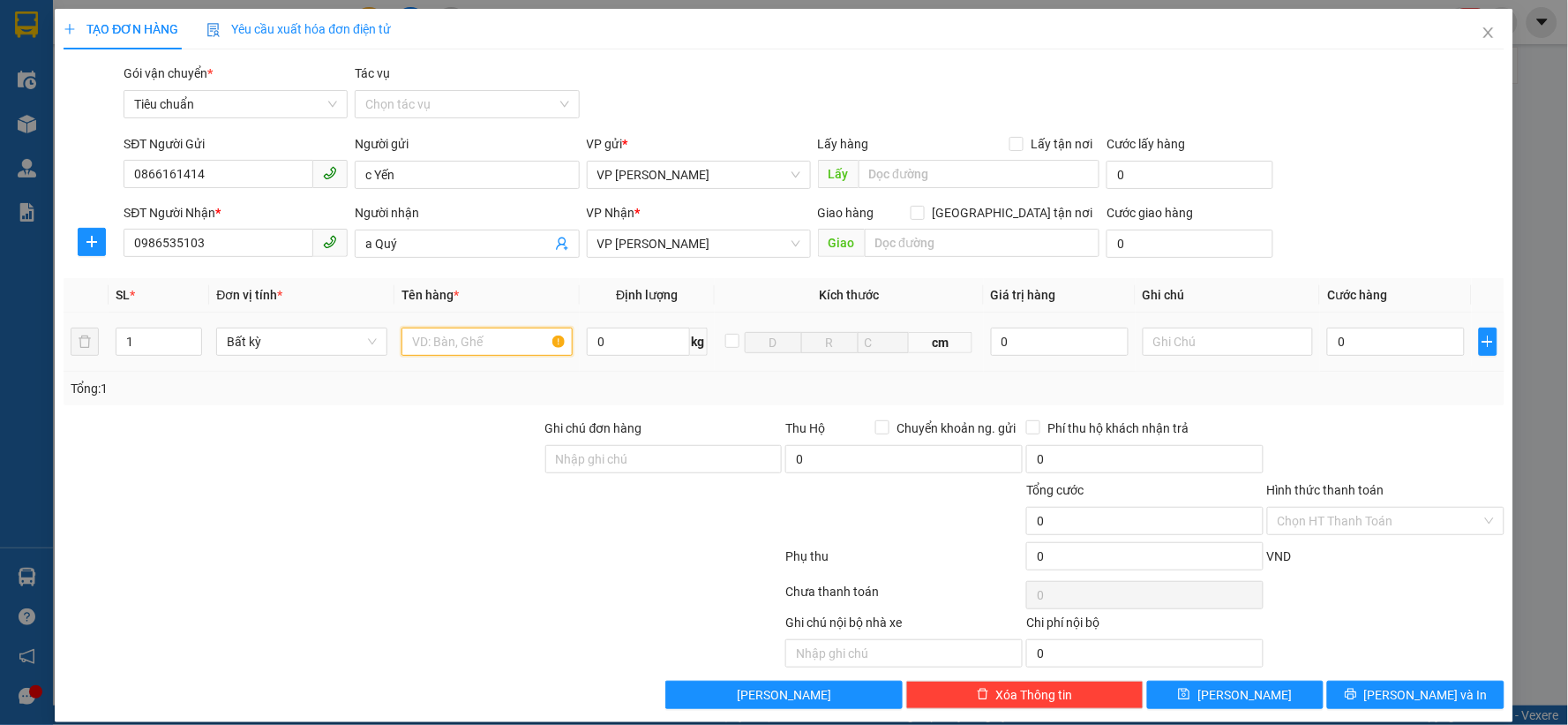
click at [468, 345] on input "text" at bounding box center [487, 341] width 171 height 28
type input "xốp"
drag, startPoint x: 1349, startPoint y: 350, endPoint x: 1364, endPoint y: 343, distance: 16.6
click at [1348, 349] on input "0" at bounding box center [1396, 341] width 138 height 28
type input "8"
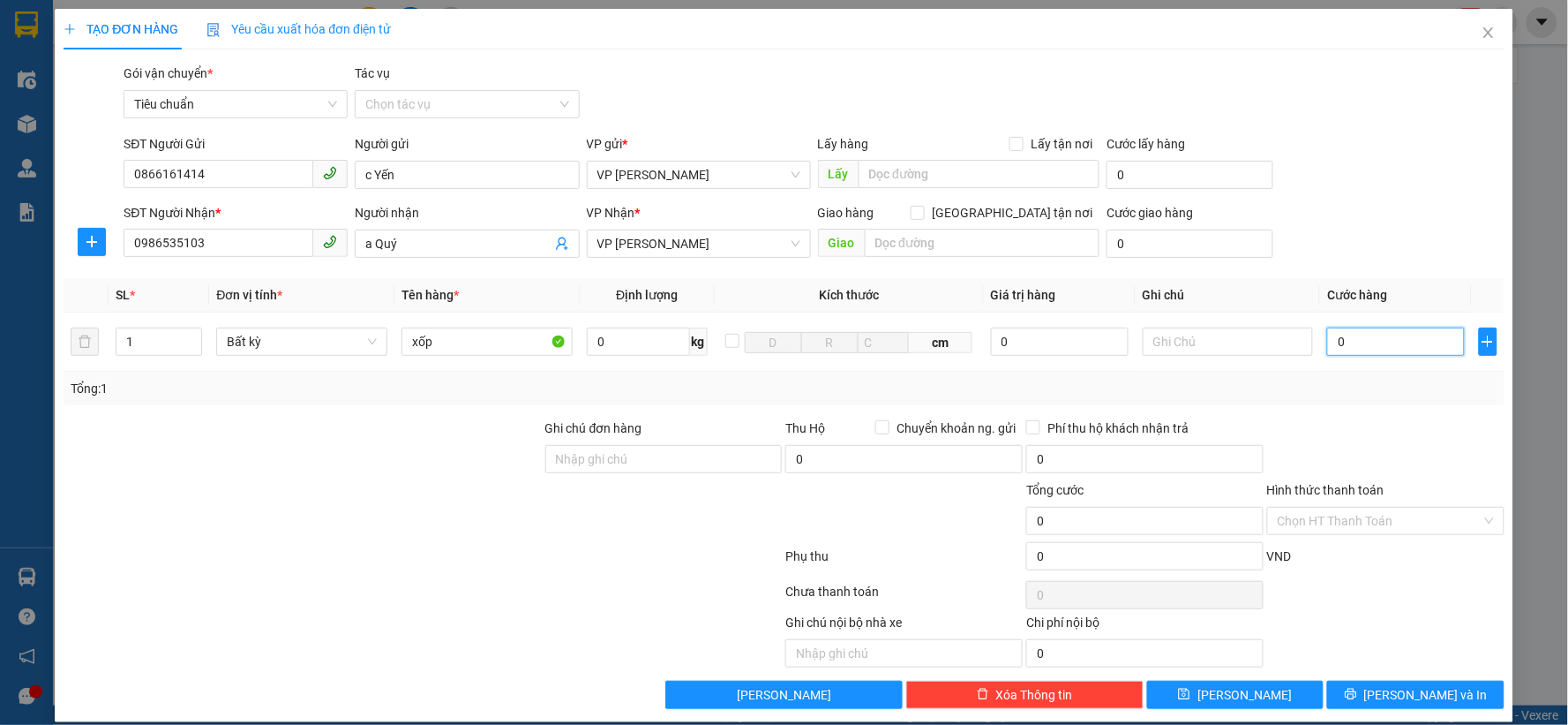
type input "8"
type input "80"
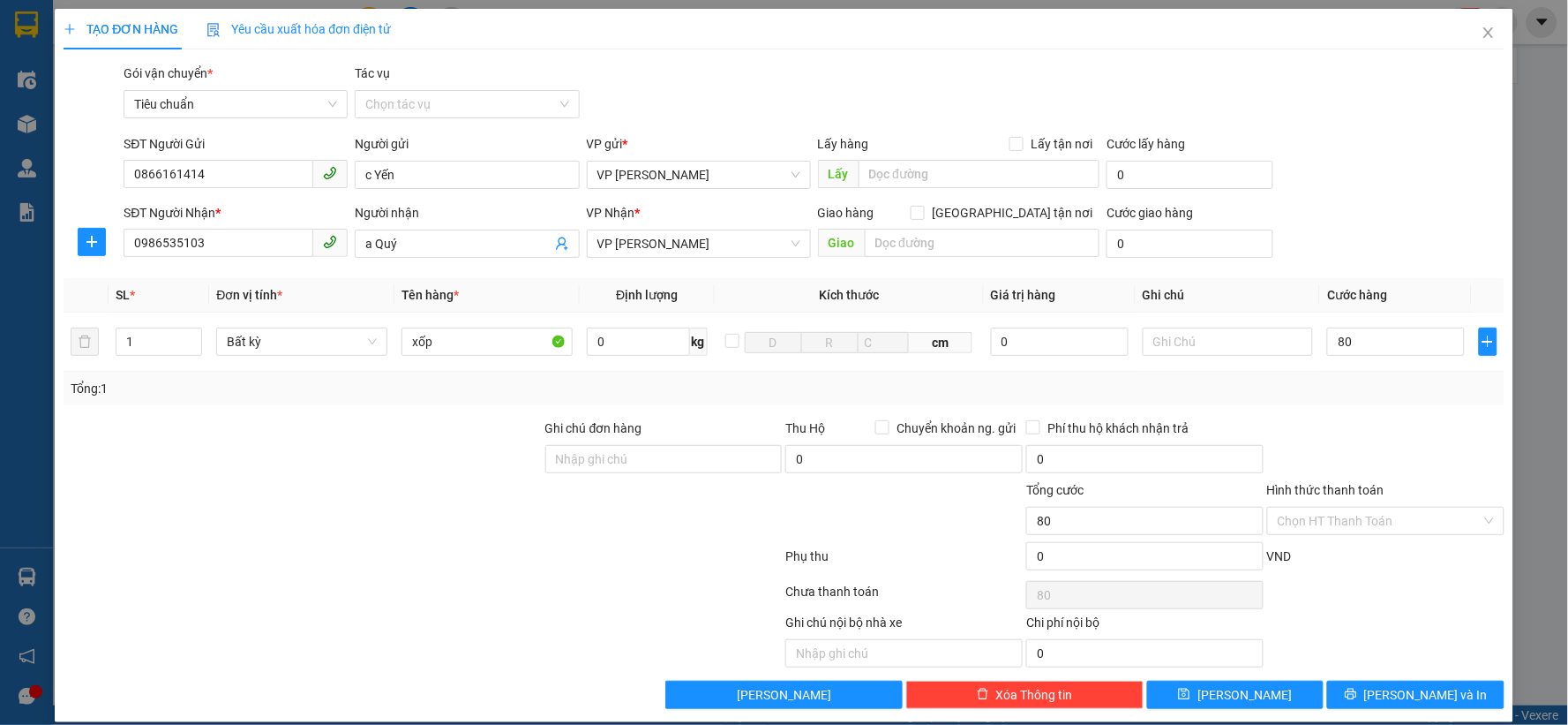
type input "80.000"
click at [1373, 434] on div at bounding box center [1385, 449] width 241 height 62
click at [1410, 692] on span "Lưu và In" at bounding box center [1427, 695] width 124 height 20
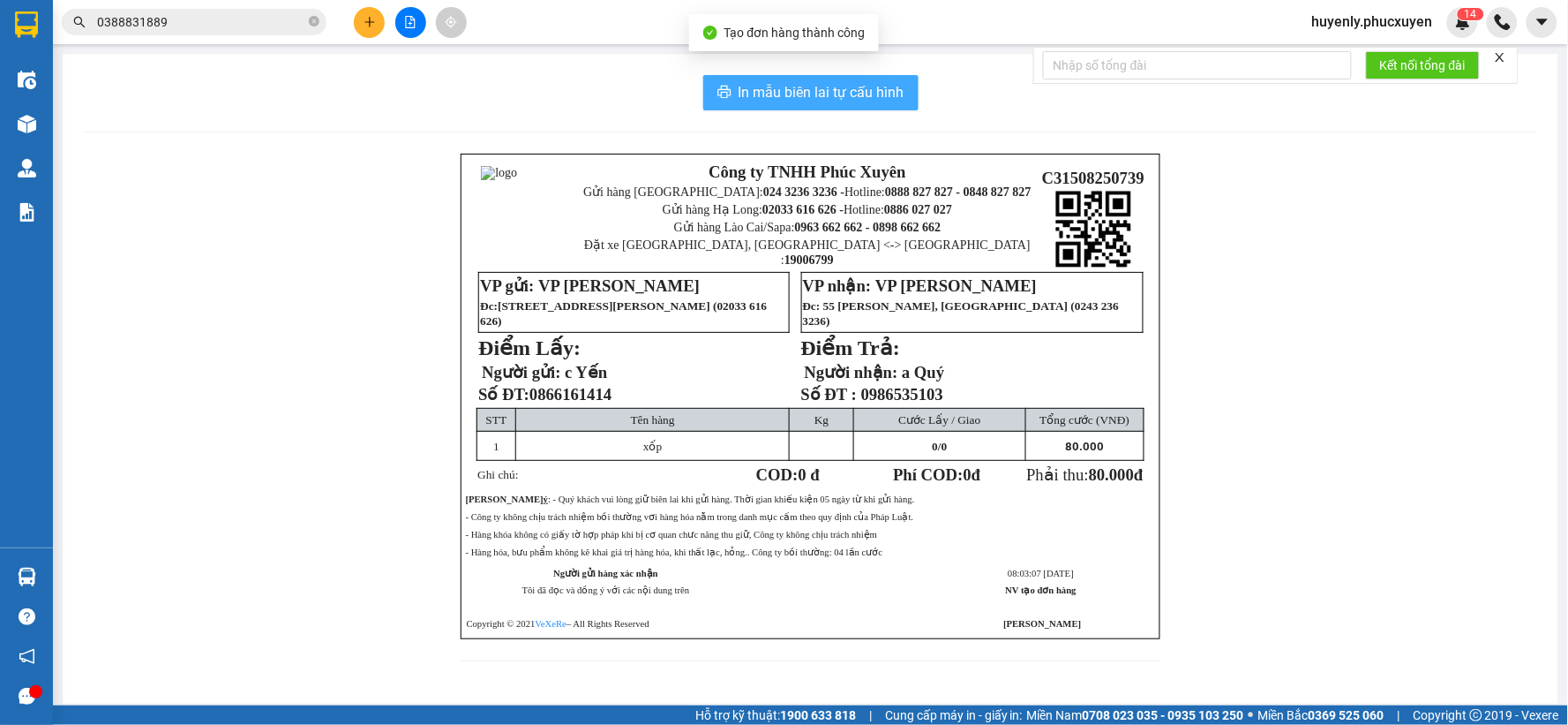
click at [857, 84] on span "In mẫu biên lai tự cấu hình" at bounding box center [821, 92] width 166 height 22
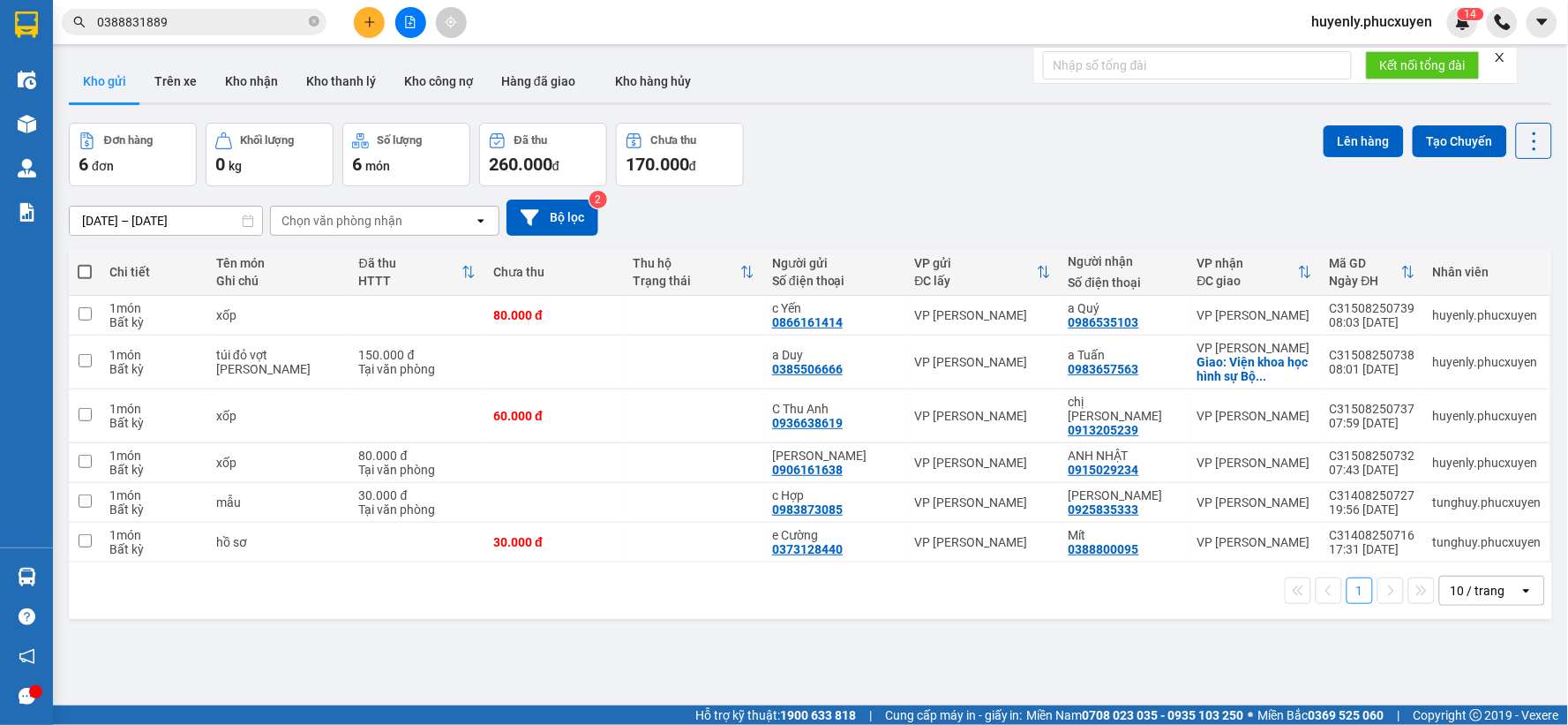
click at [883, 146] on div "Đơn hàng 6 đơn Khối lượng 0 kg Số lượng 6 món Đã thu 260.000 đ Chưa thu 170.000…" at bounding box center [811, 154] width 1484 height 64
click at [1407, 421] on icon at bounding box center [1413, 416] width 13 height 13
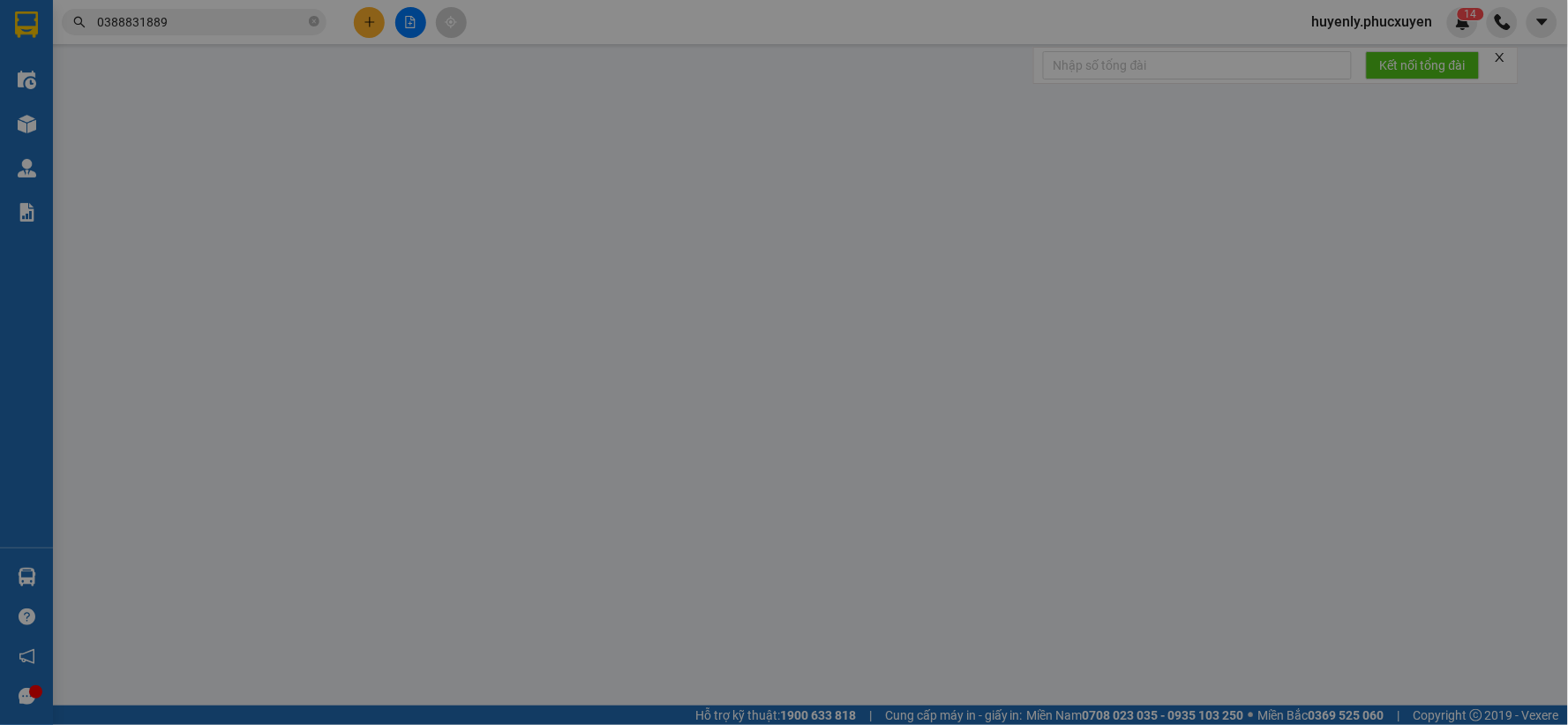
type input "0936638619"
type input "C Thu Anh"
type input "0913205239"
type input "chị Liên"
type input "60.000"
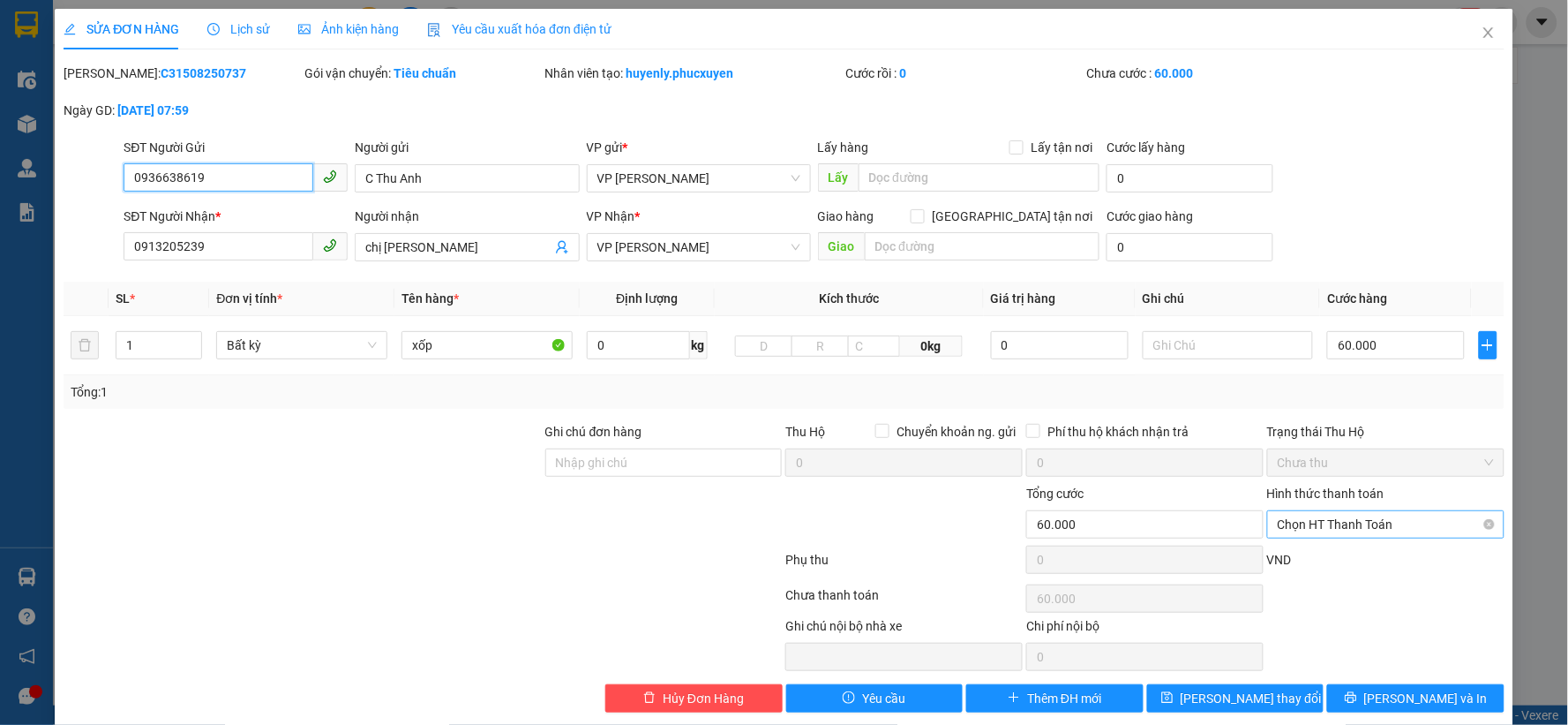
click at [1312, 531] on span "Chọn HT Thanh Toán" at bounding box center [1386, 524] width 216 height 27
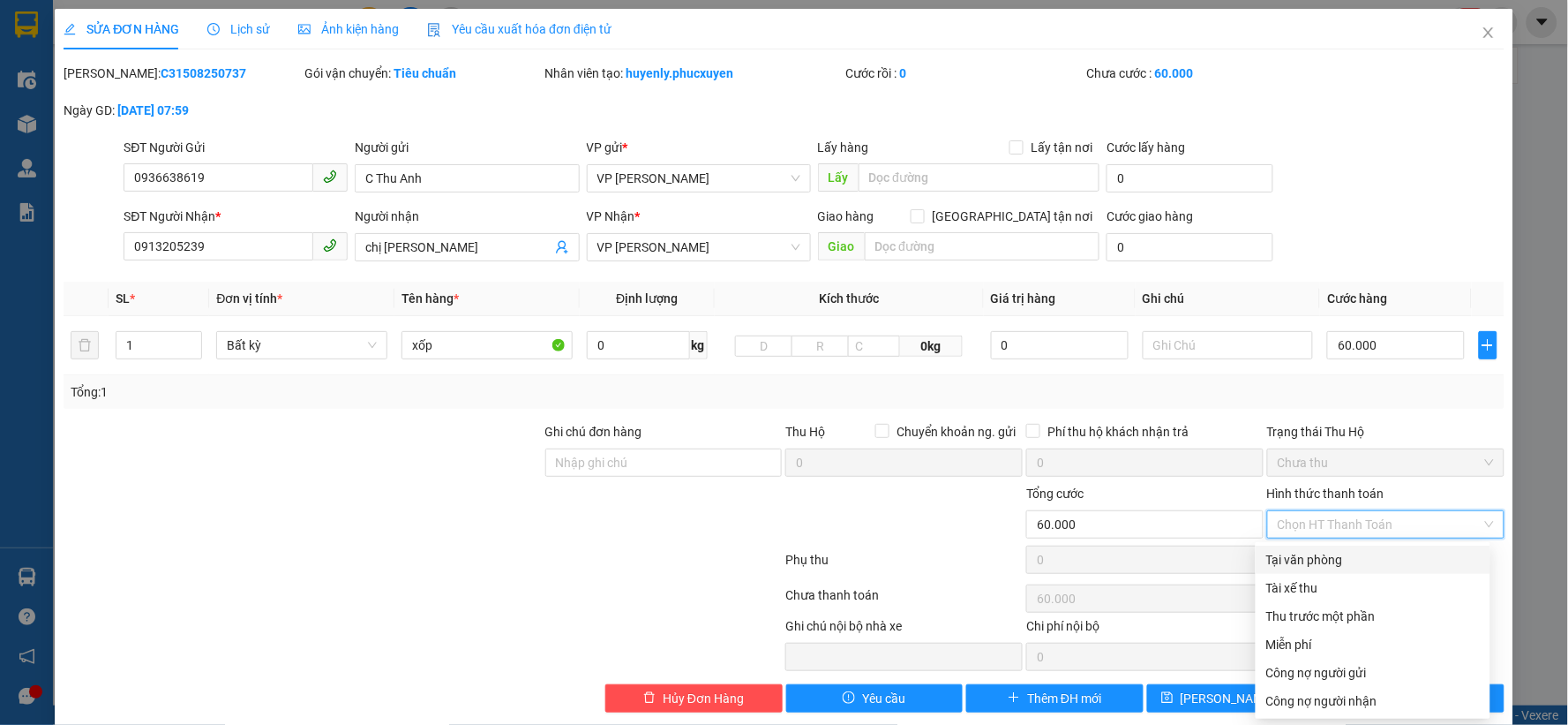
click at [1317, 551] on div "Tại văn phòng" at bounding box center [1372, 560] width 213 height 20
type input "0"
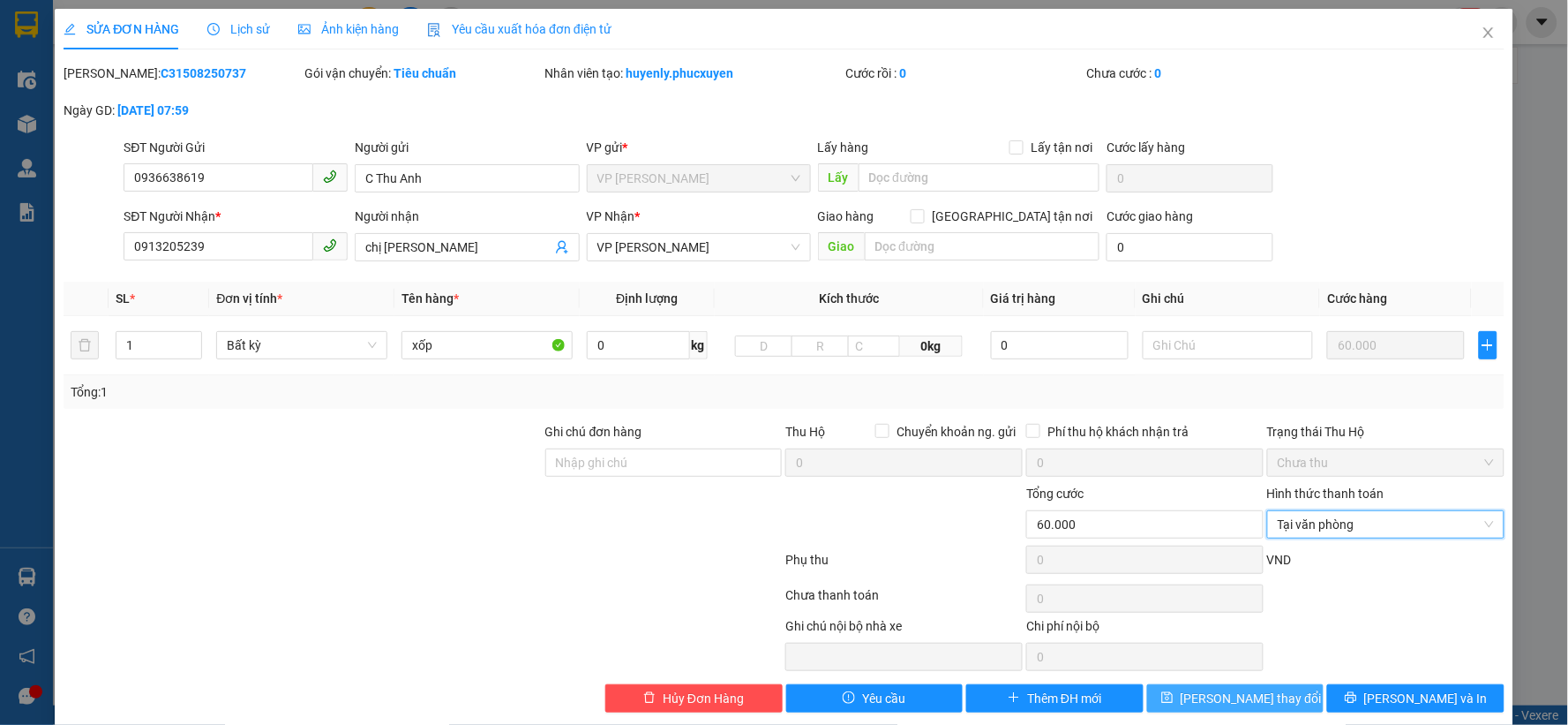
click at [1251, 690] on span "Lưu thay đổi" at bounding box center [1252, 698] width 141 height 20
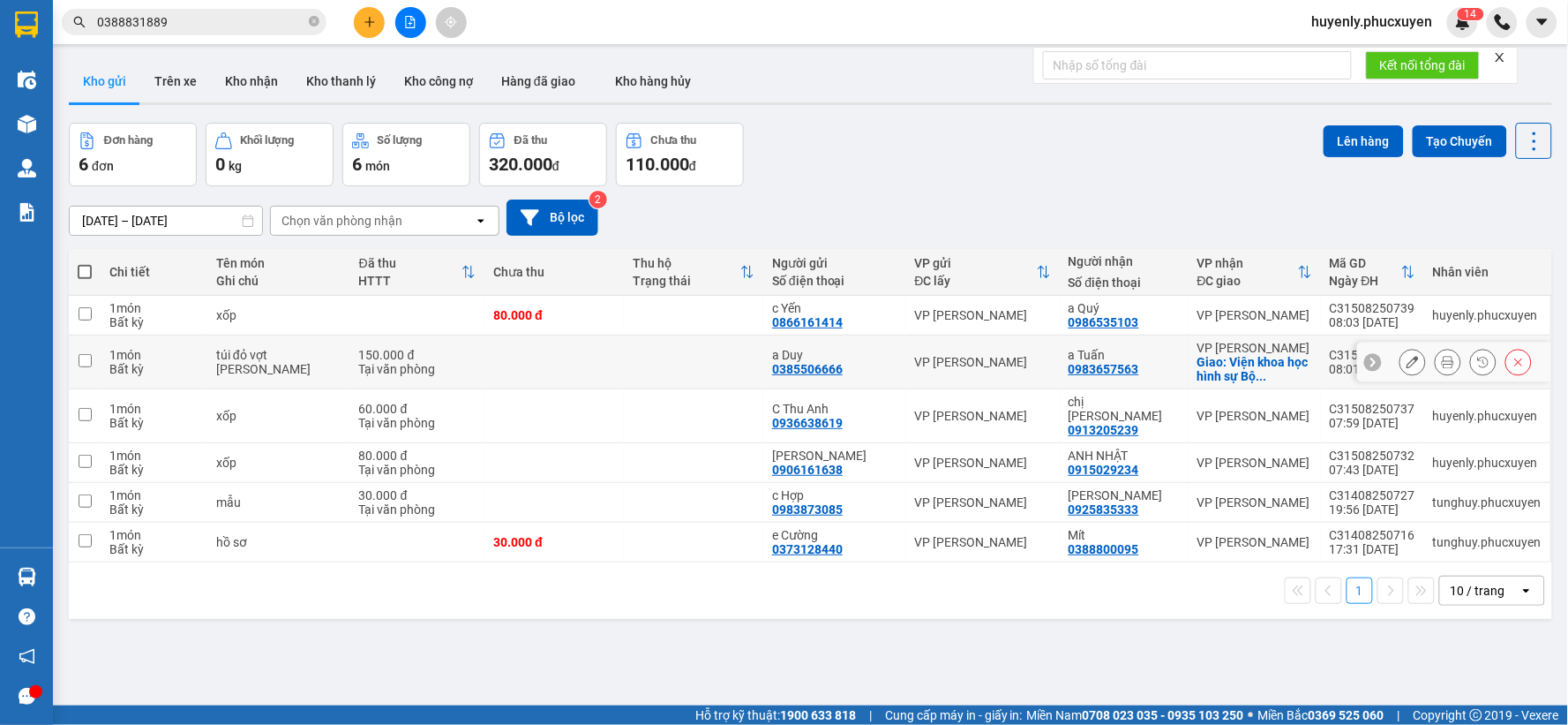
click at [1442, 365] on icon at bounding box center [1448, 362] width 13 height 13
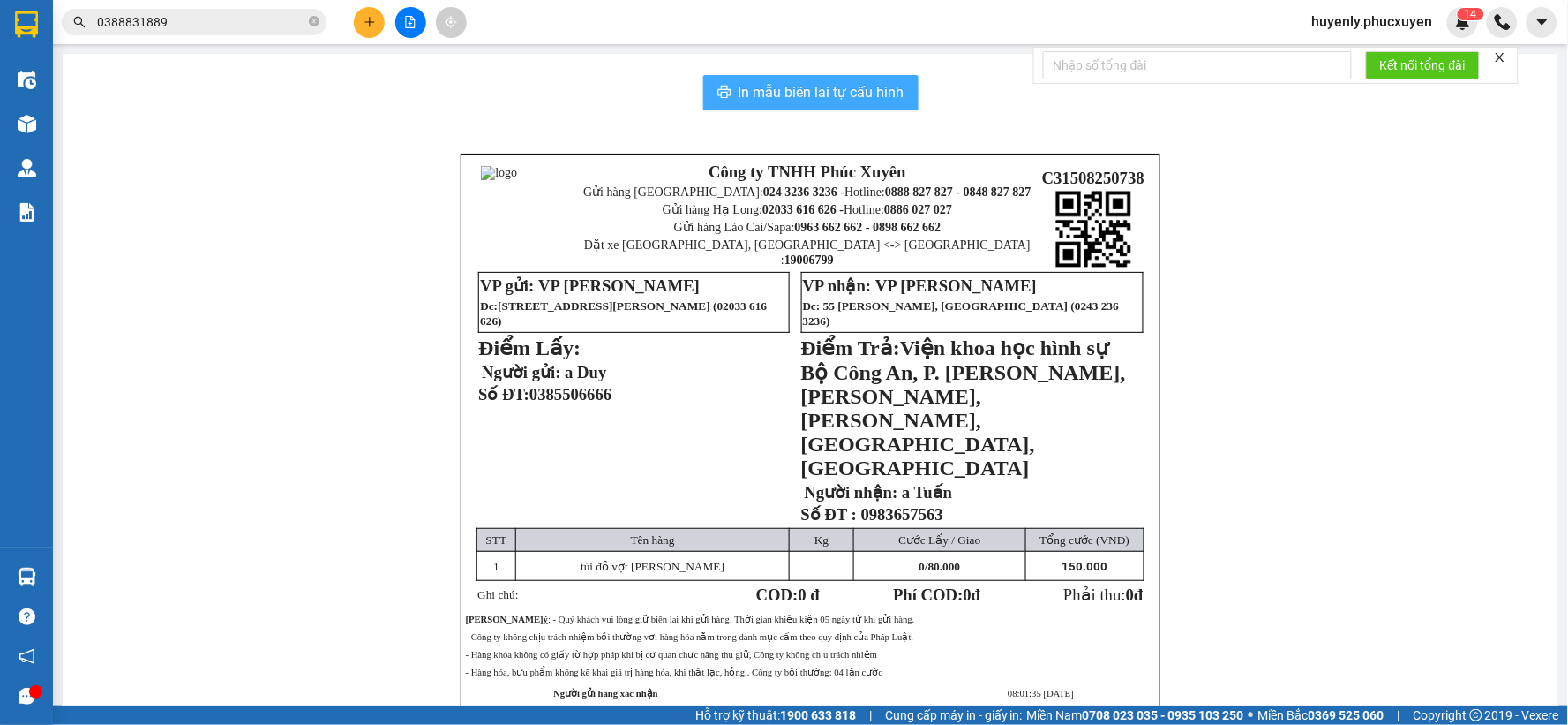
click at [839, 98] on span "In mẫu biên lai tự cấu hình" at bounding box center [821, 92] width 166 height 22
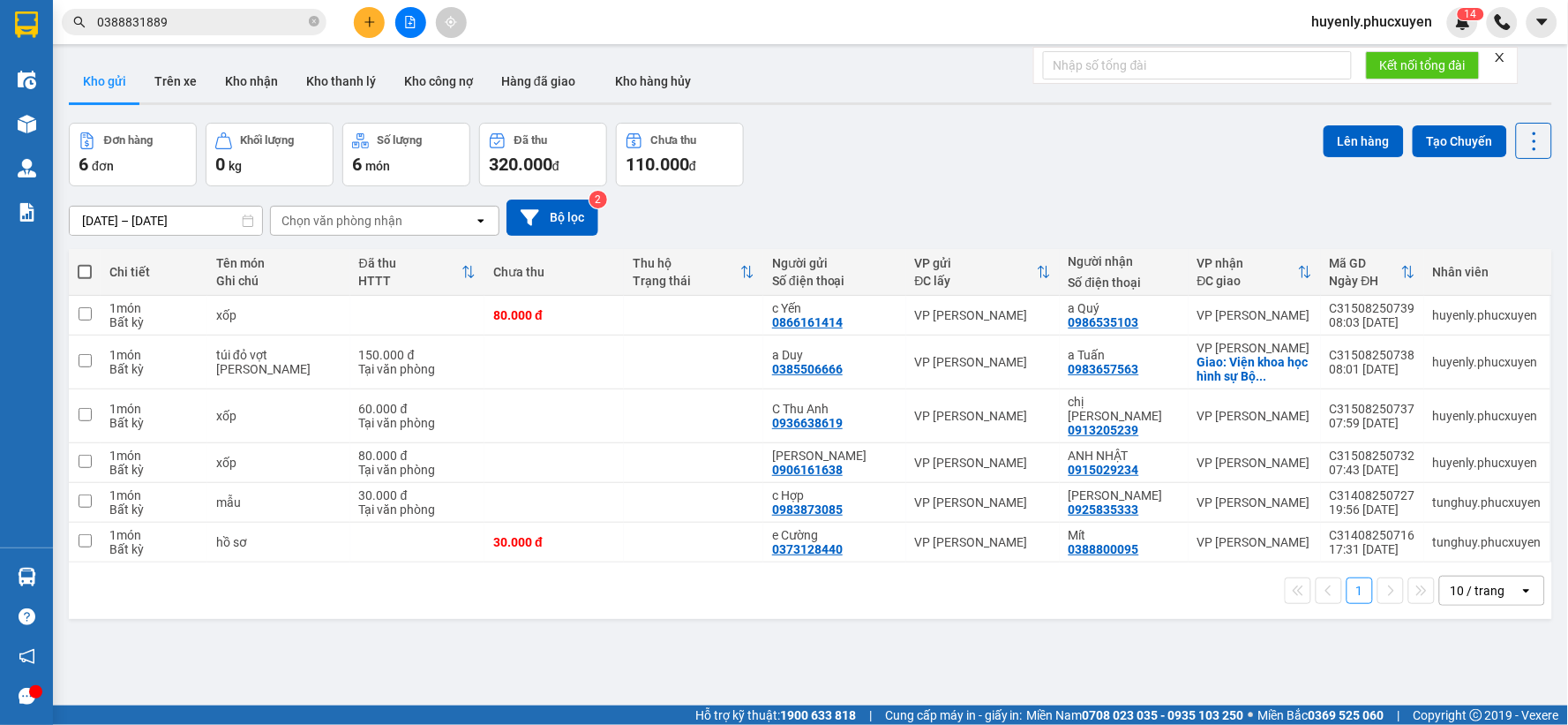
click at [910, 178] on div "Đơn hàng 6 đơn Khối lượng 0 kg Số lượng 6 món Đã thu 320.000 đ Chưa thu 110.000…" at bounding box center [811, 154] width 1484 height 64
click at [1442, 421] on icon at bounding box center [1448, 416] width 13 height 13
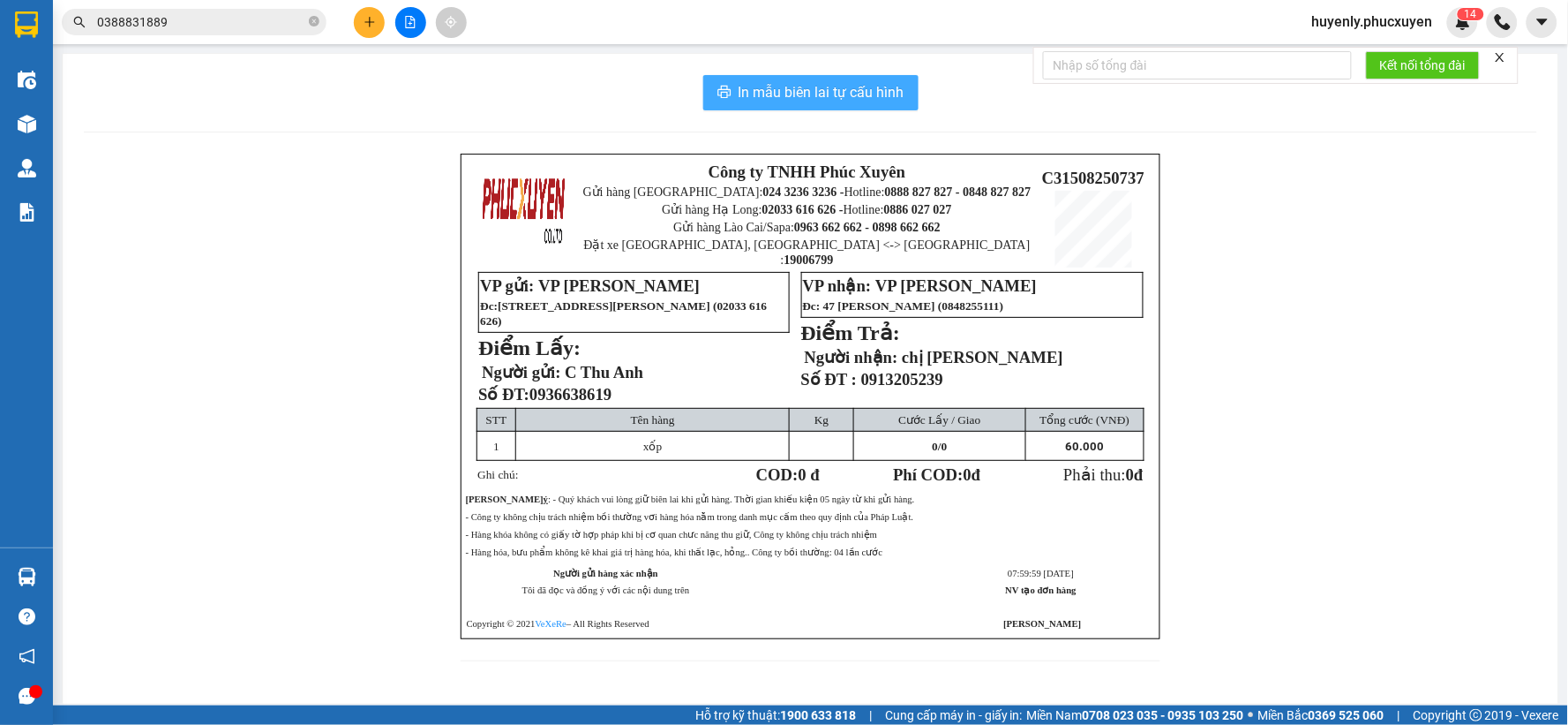
click at [811, 89] on span "In mẫu biên lai tự cấu hình" at bounding box center [821, 92] width 166 height 22
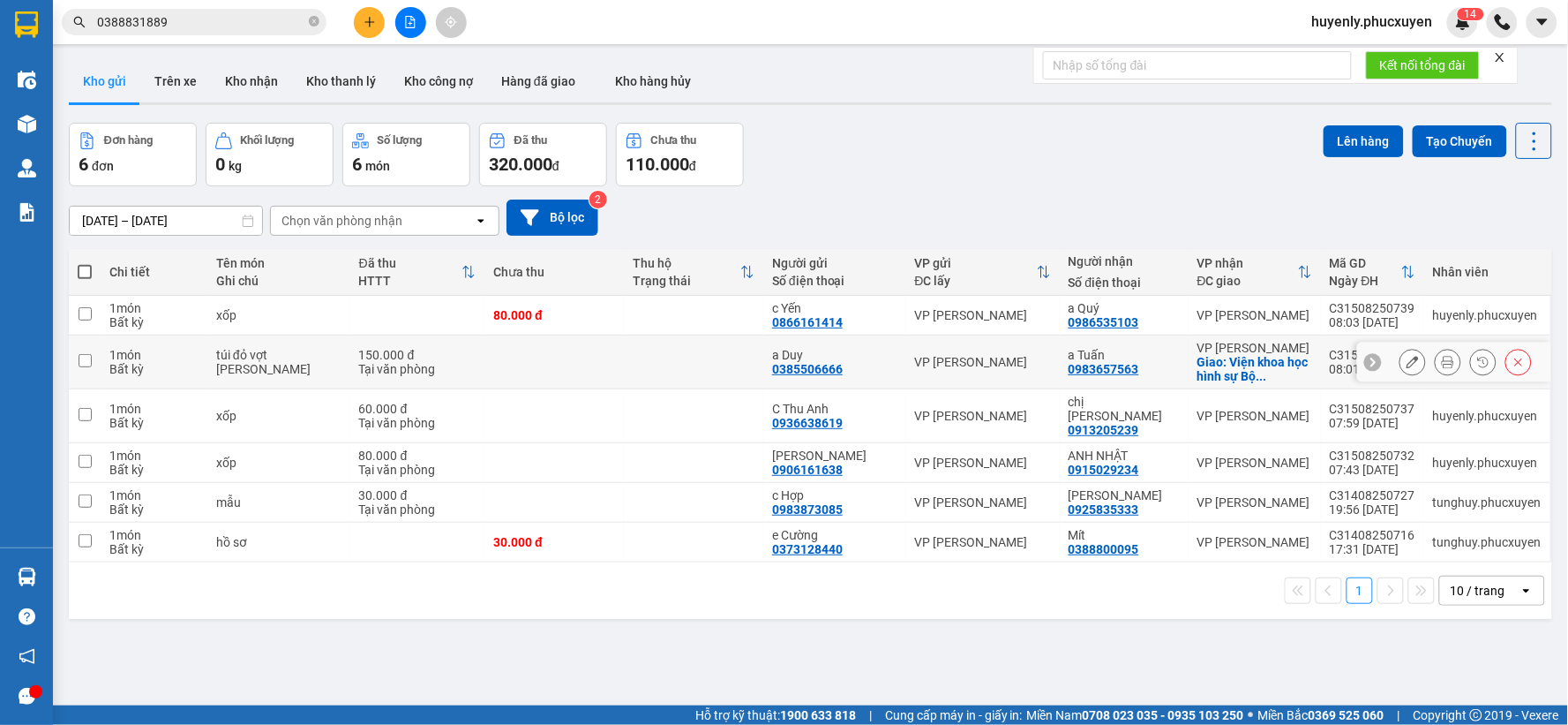
click at [1442, 368] on icon at bounding box center [1448, 362] width 13 height 13
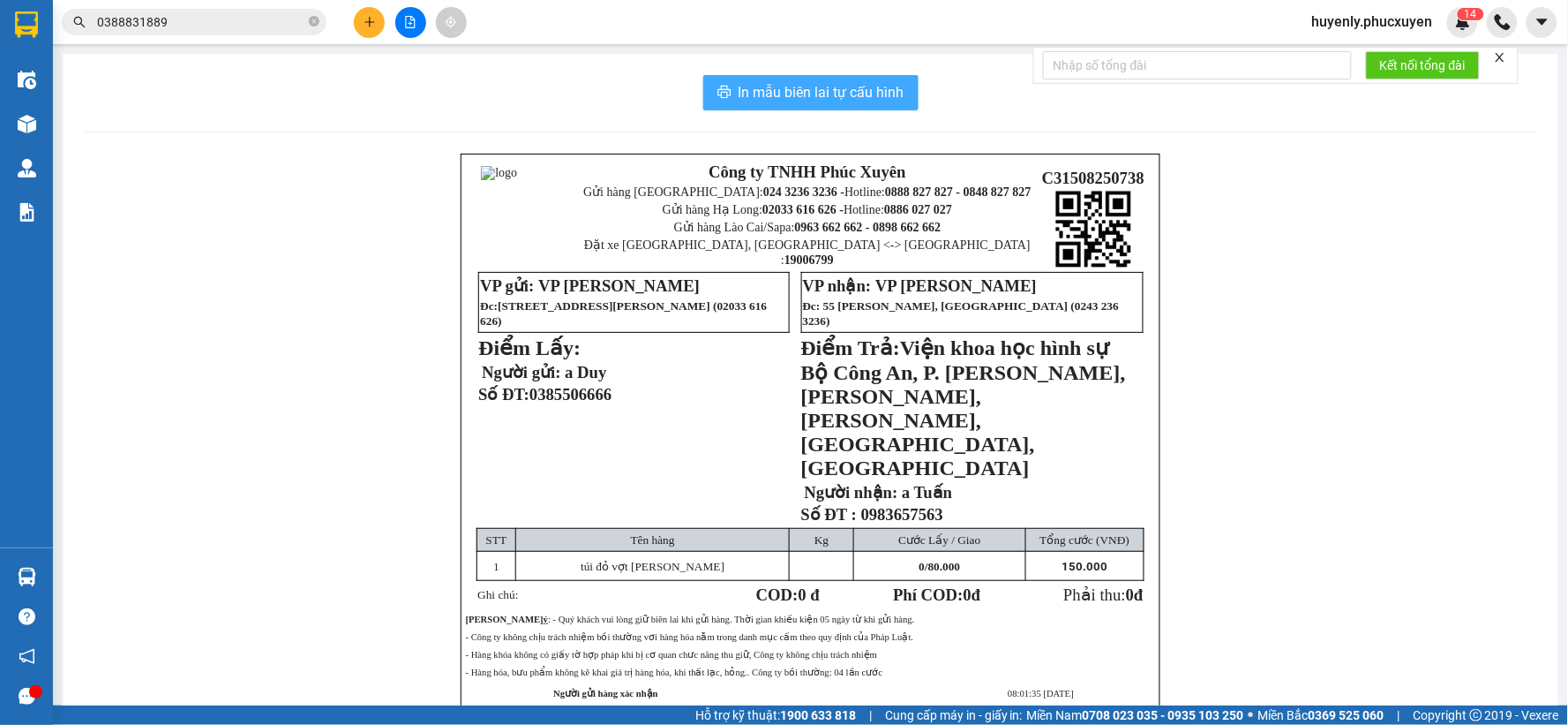
click at [819, 98] on span "In mẫu biên lai tự cấu hình" at bounding box center [821, 92] width 166 height 22
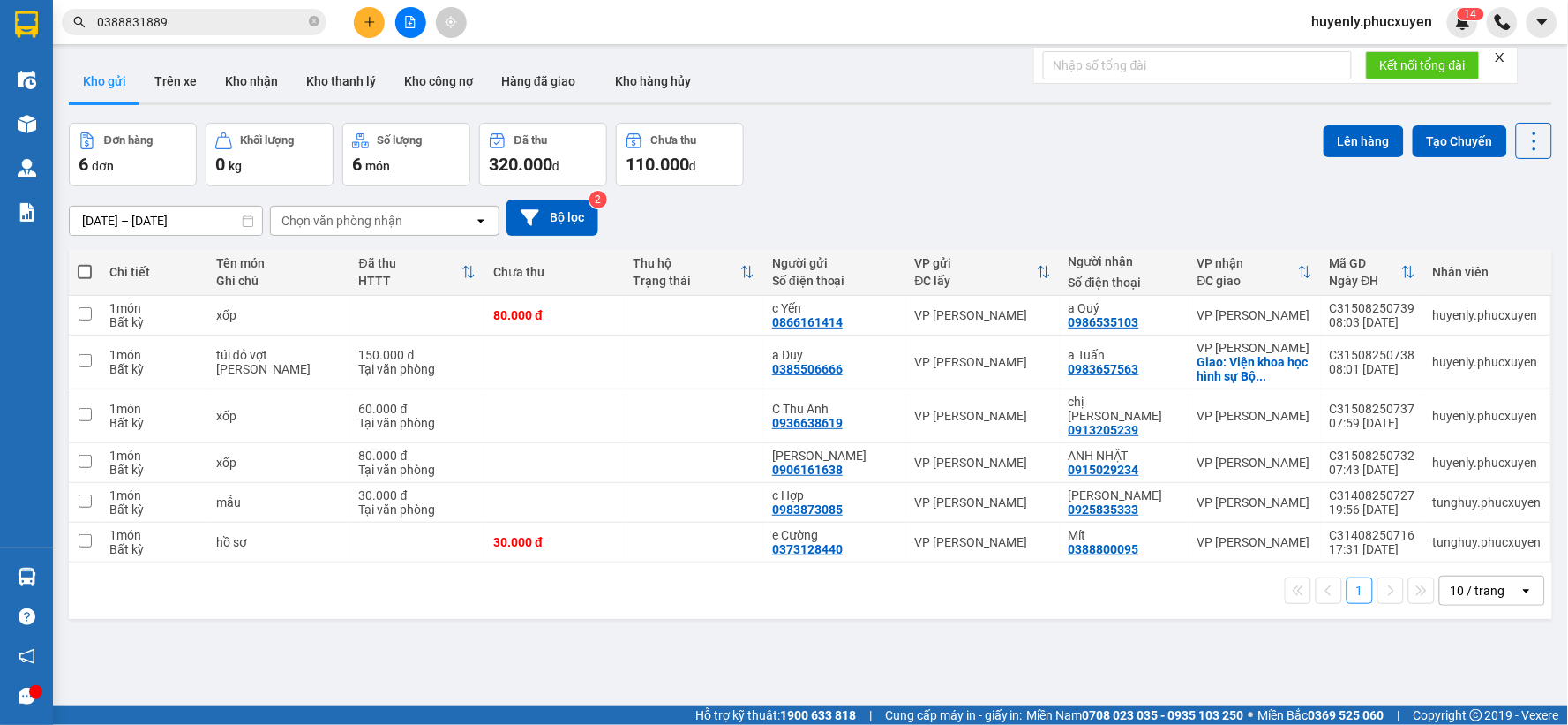
drag, startPoint x: 1092, startPoint y: 201, endPoint x: 1189, endPoint y: 223, distance: 99.5
click at [1101, 204] on div "13/08/2025 – 15/08/2025 Press the down arrow key to interact with the calendar …" at bounding box center [811, 217] width 1484 height 36
click at [1442, 368] on icon at bounding box center [1448, 362] width 13 height 13
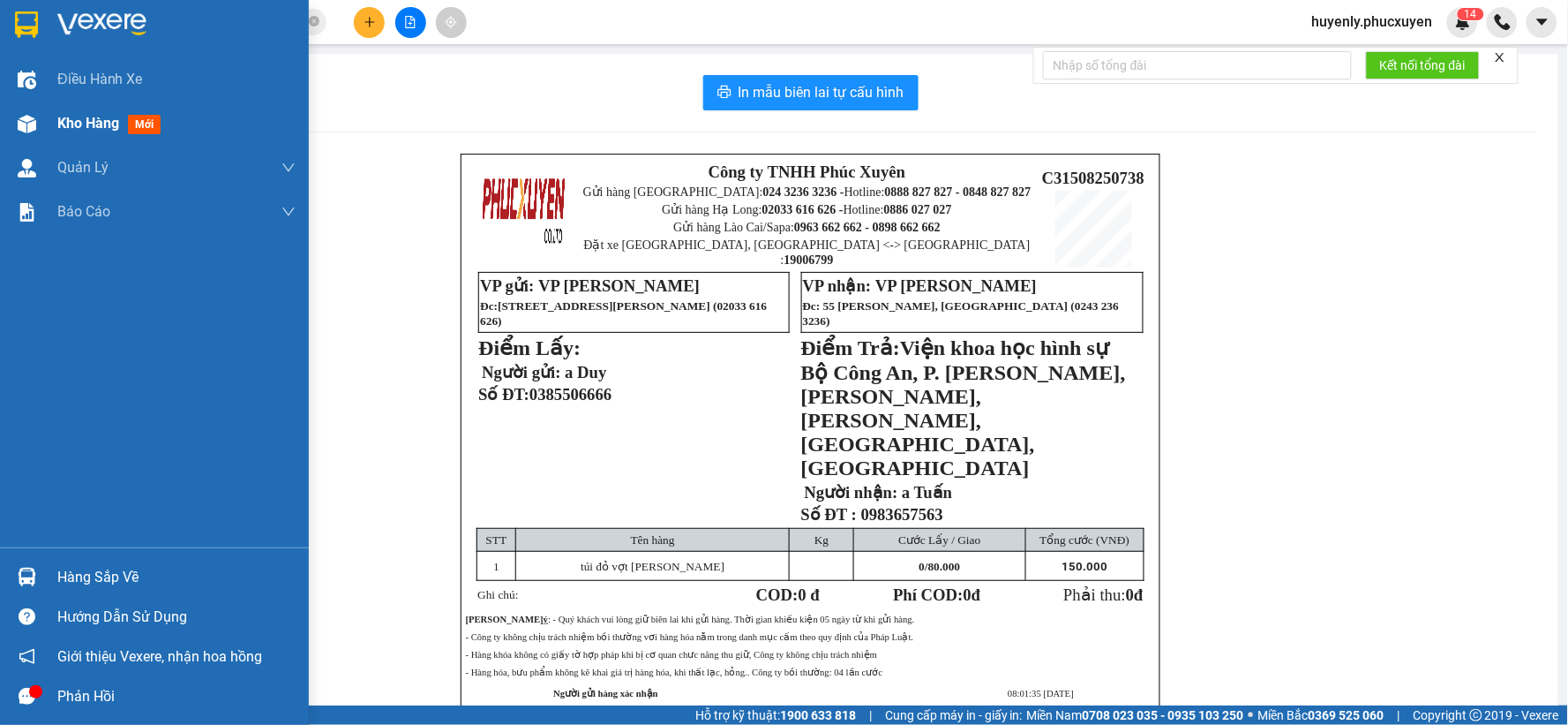
click at [33, 128] on img at bounding box center [27, 124] width 19 height 19
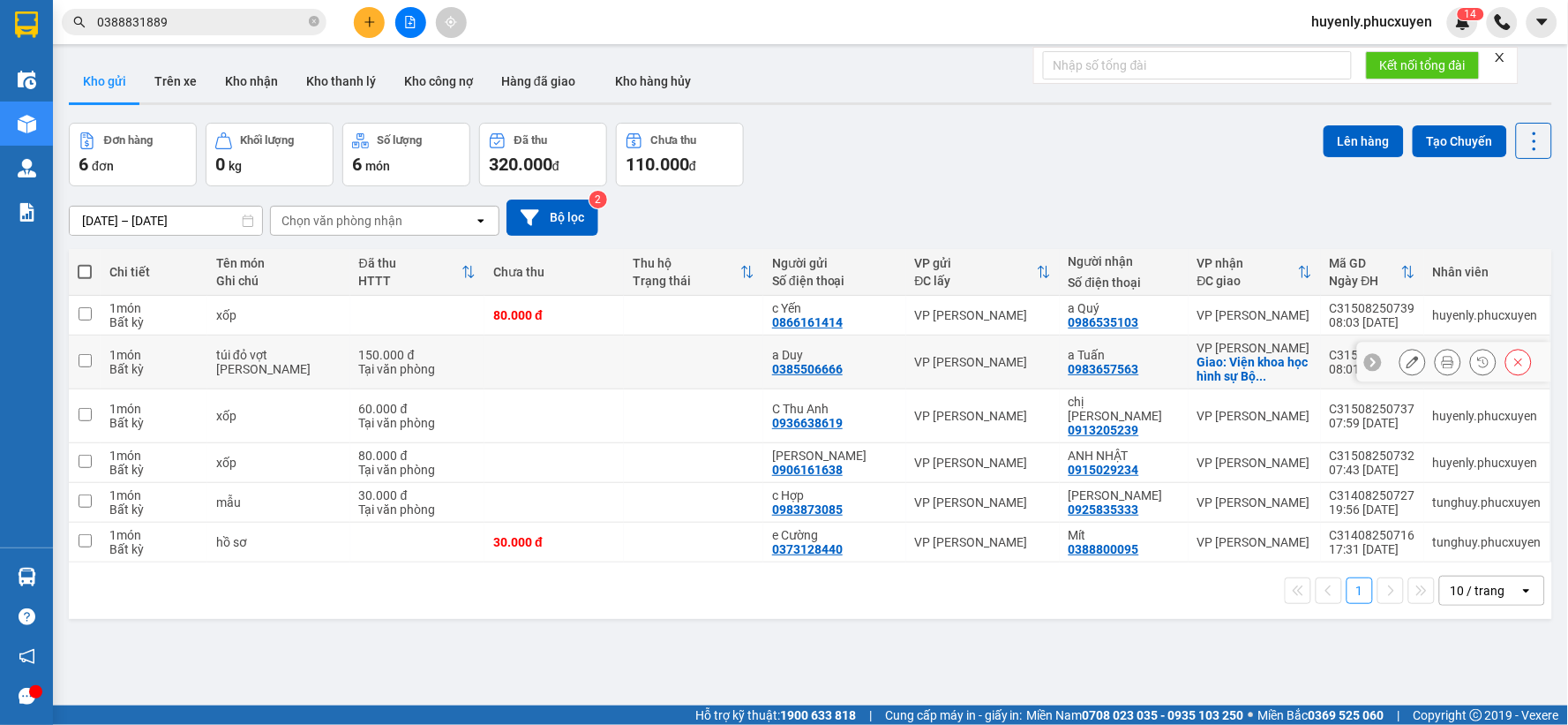
click at [1407, 366] on icon at bounding box center [1413, 362] width 13 height 13
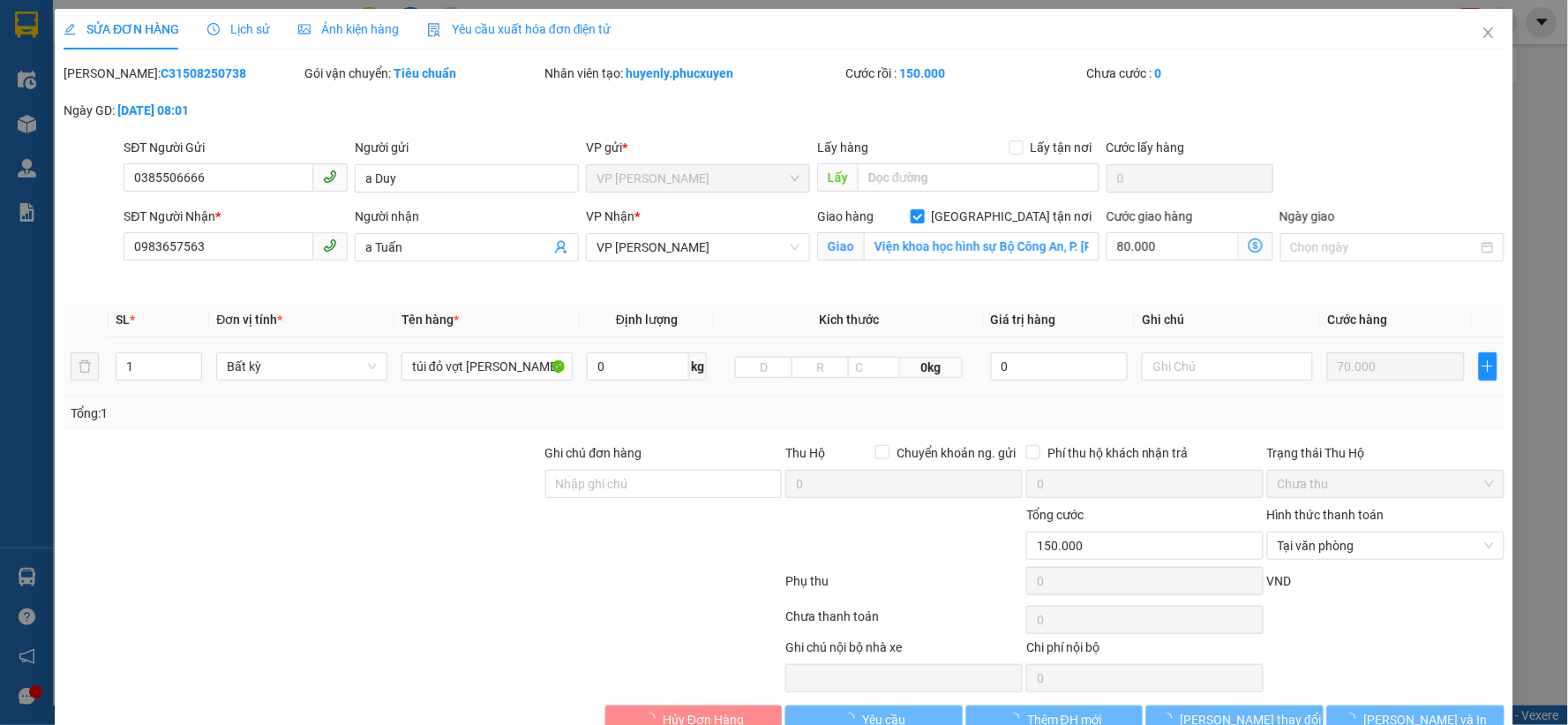
type input "0385506666"
type input "a Duy"
type input "0983657563"
type input "a Tuấn"
checkbox input "true"
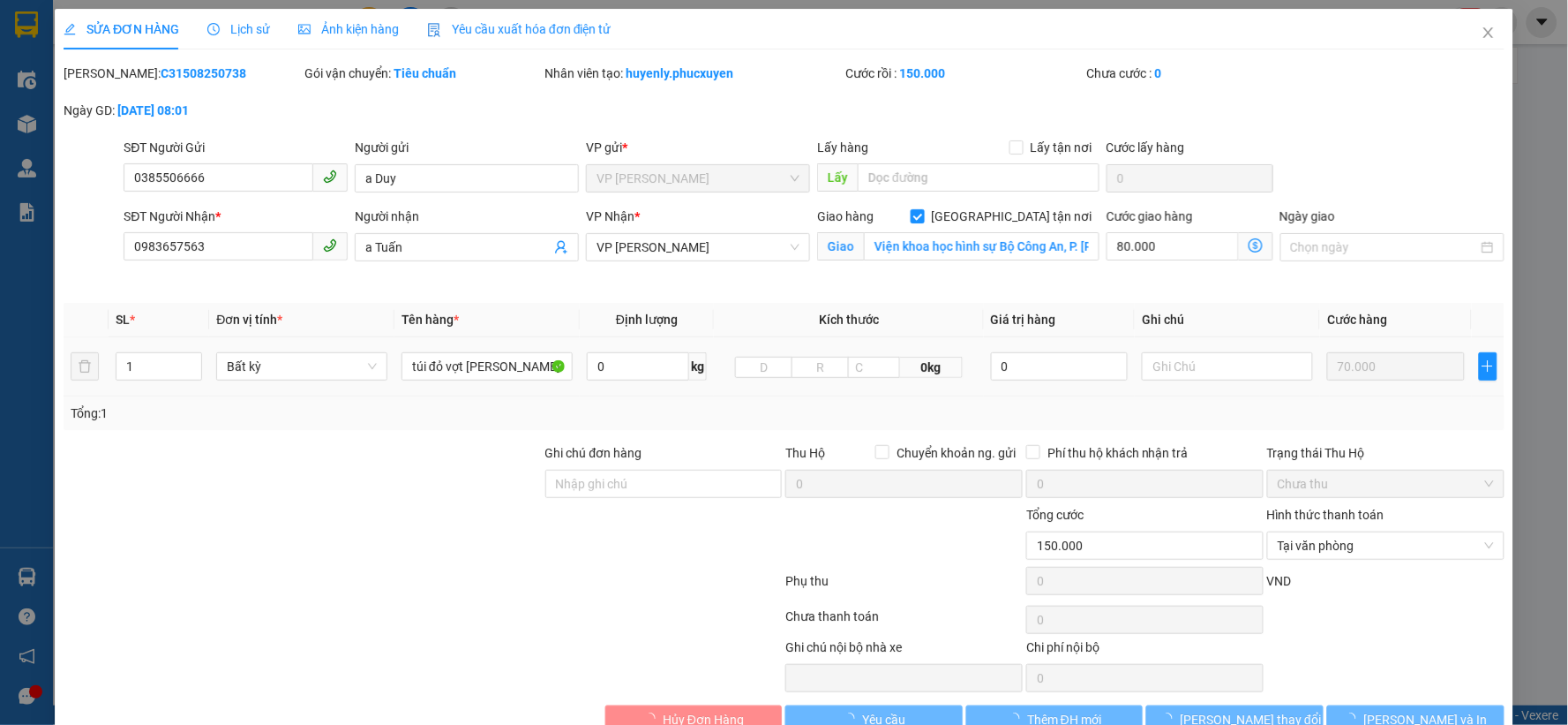
type input "Viện khoa học hình sự Bộ Công An, P. Trịnh Văn Bô, Xuân Phương, Nam Từ Liêm, Hà…"
type input "150.000"
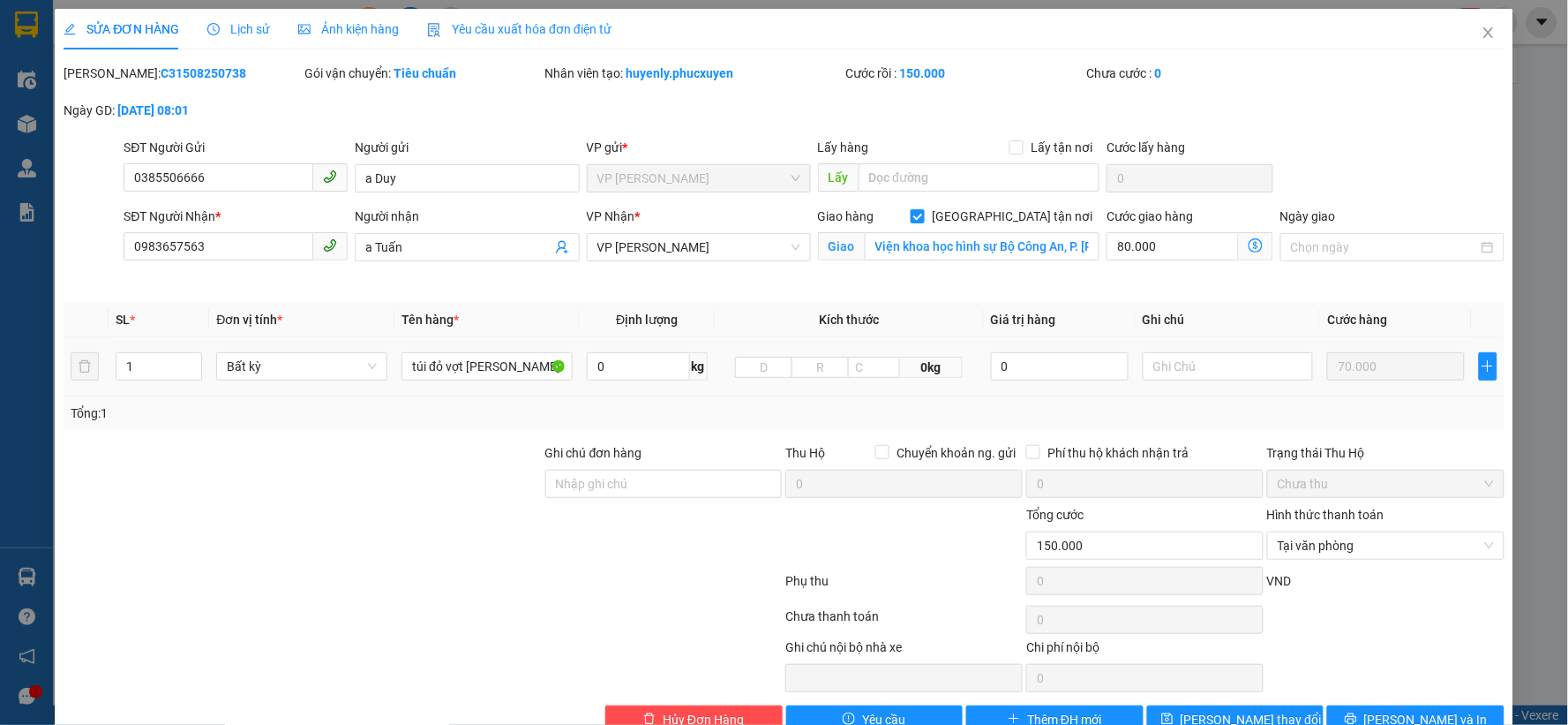
click at [1249, 240] on icon "dollar-circle" at bounding box center [1256, 246] width 14 height 14
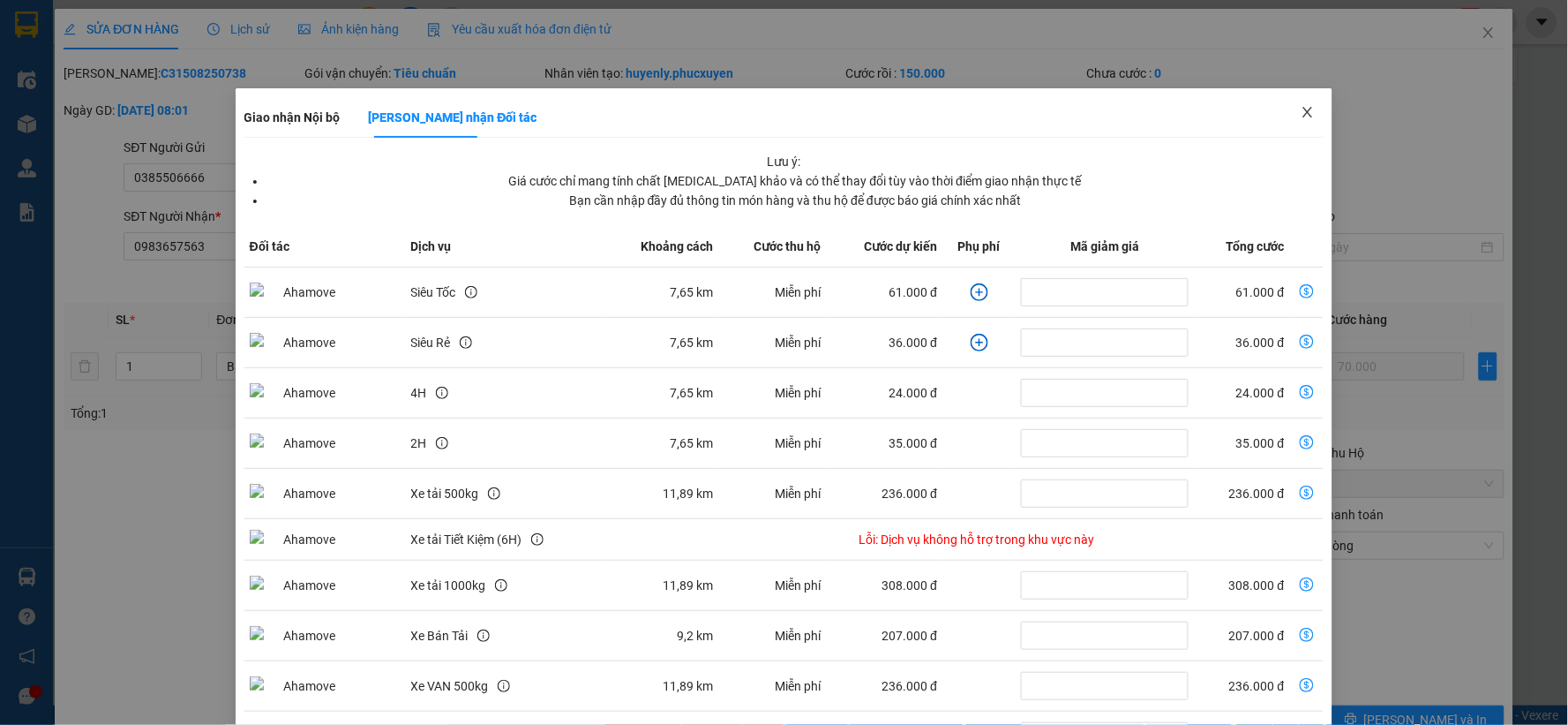
click at [1301, 108] on icon "close" at bounding box center [1308, 112] width 14 height 14
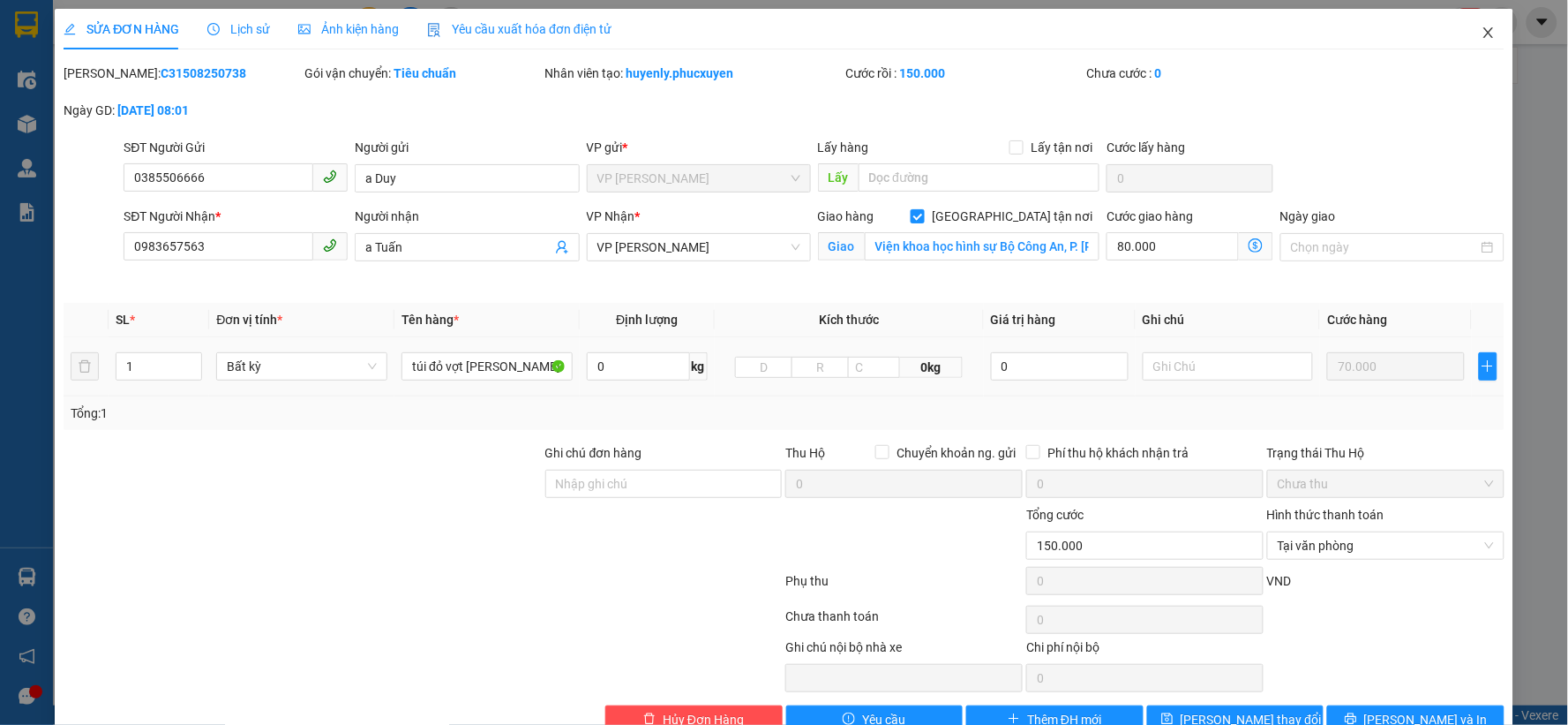
click at [1482, 27] on icon "close" at bounding box center [1488, 32] width 14 height 14
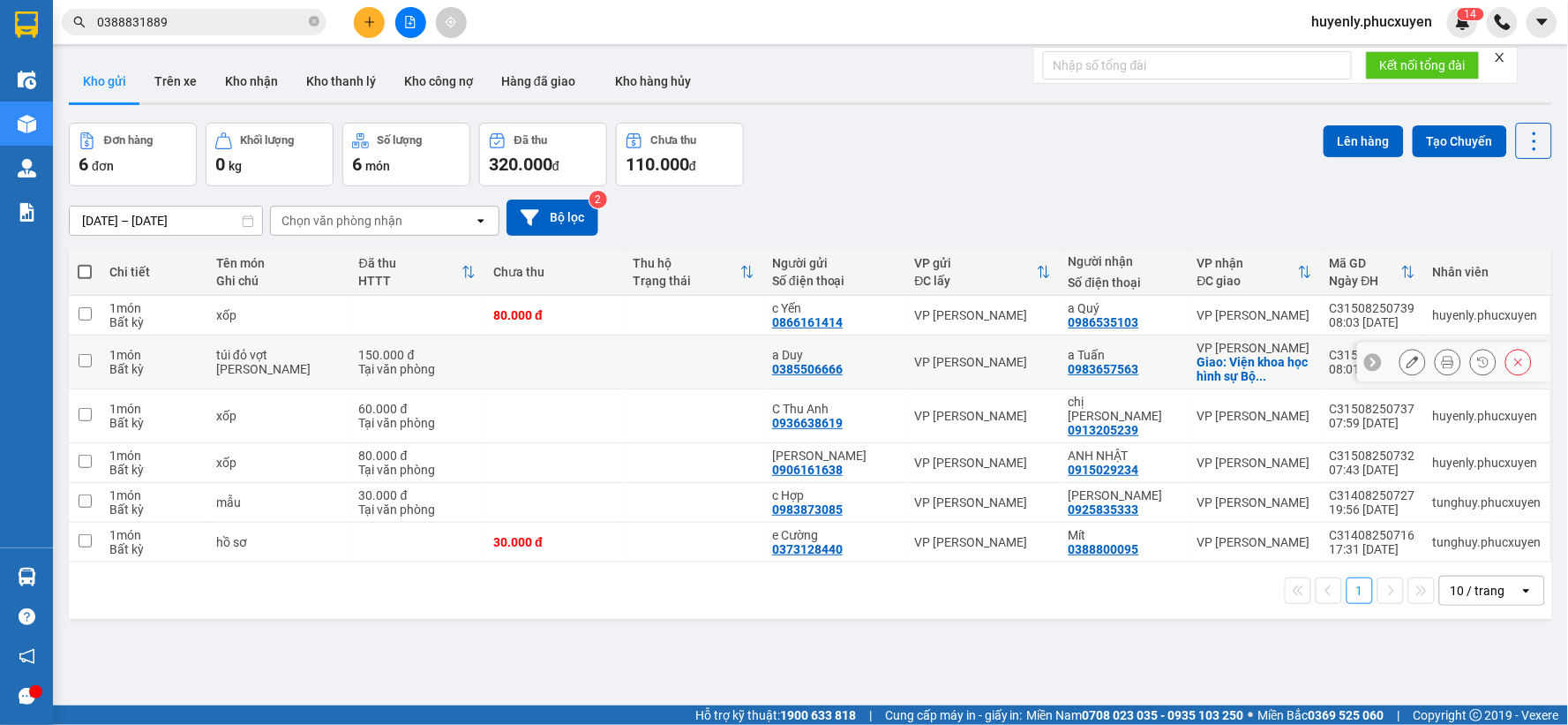
click at [1442, 364] on icon at bounding box center [1448, 362] width 13 height 13
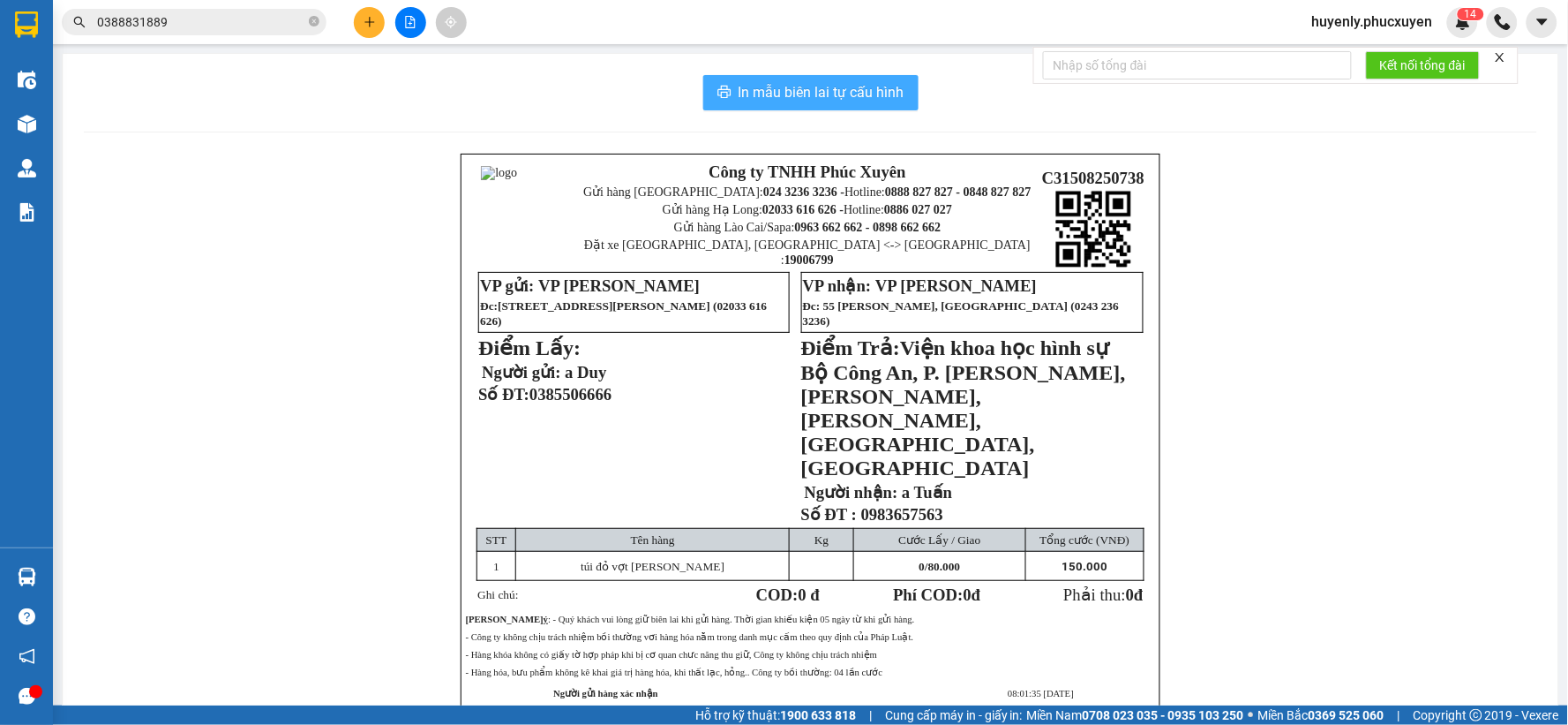
click at [855, 95] on span "In mẫu biên lai tự cấu hình" at bounding box center [821, 92] width 166 height 22
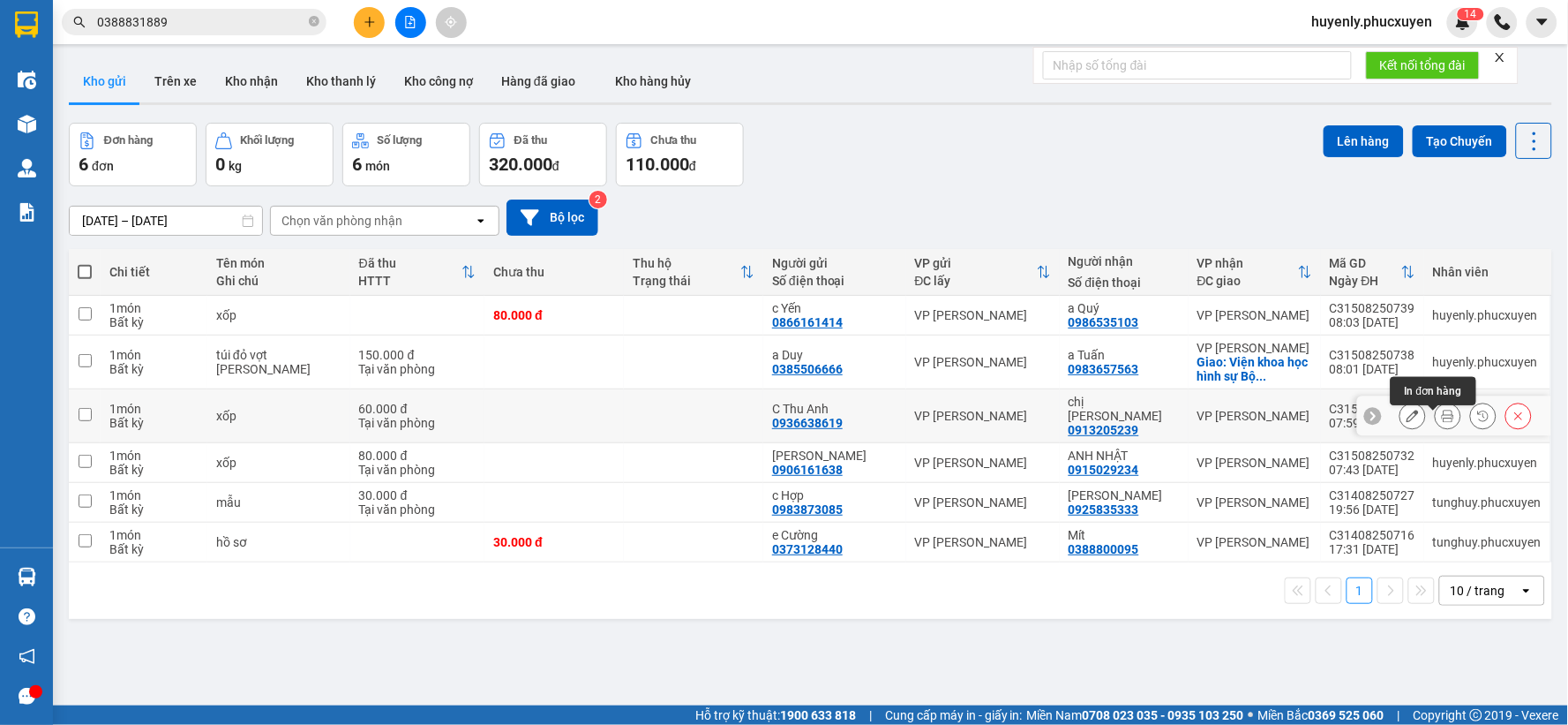
click at [1442, 421] on icon at bounding box center [1448, 416] width 13 height 13
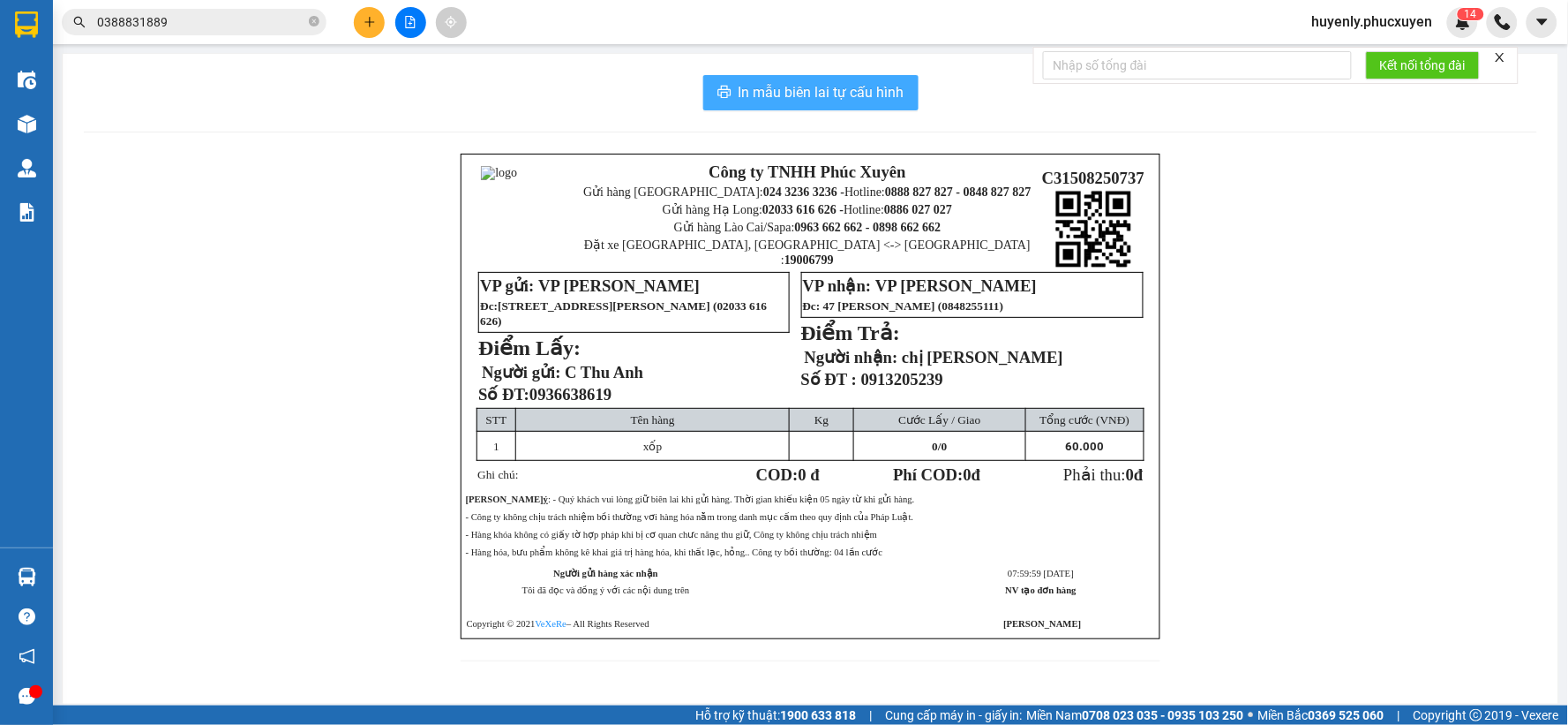
click at [824, 99] on span "In mẫu biên lai tự cấu hình" at bounding box center [821, 92] width 166 height 22
